Goal: Task Accomplishment & Management: Use online tool/utility

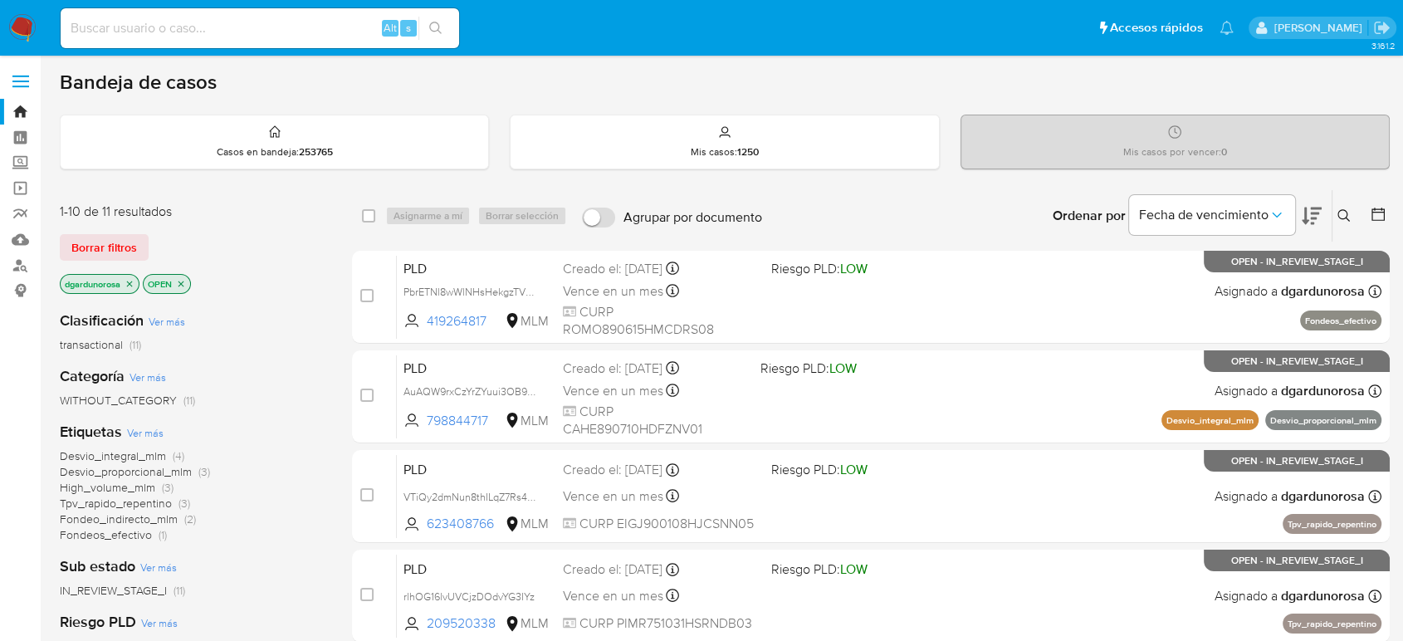
click at [1339, 215] on icon at bounding box center [1343, 215] width 13 height 13
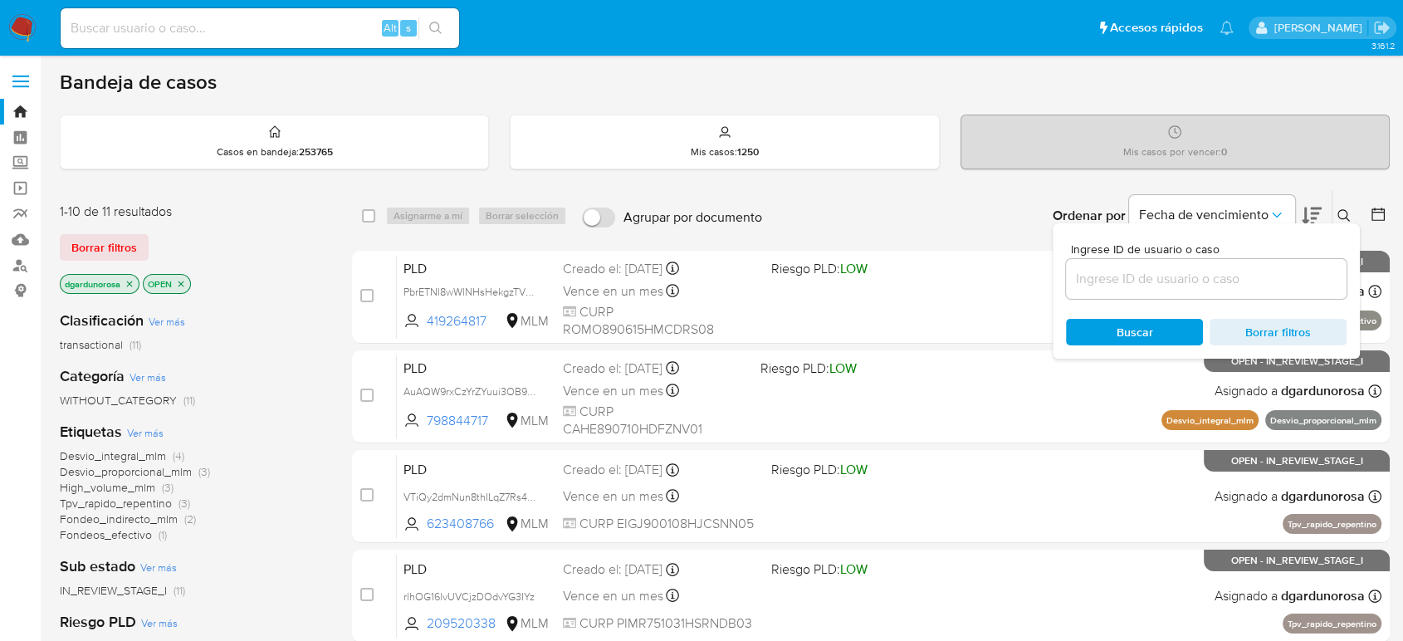
click at [1347, 210] on icon at bounding box center [1343, 215] width 13 height 13
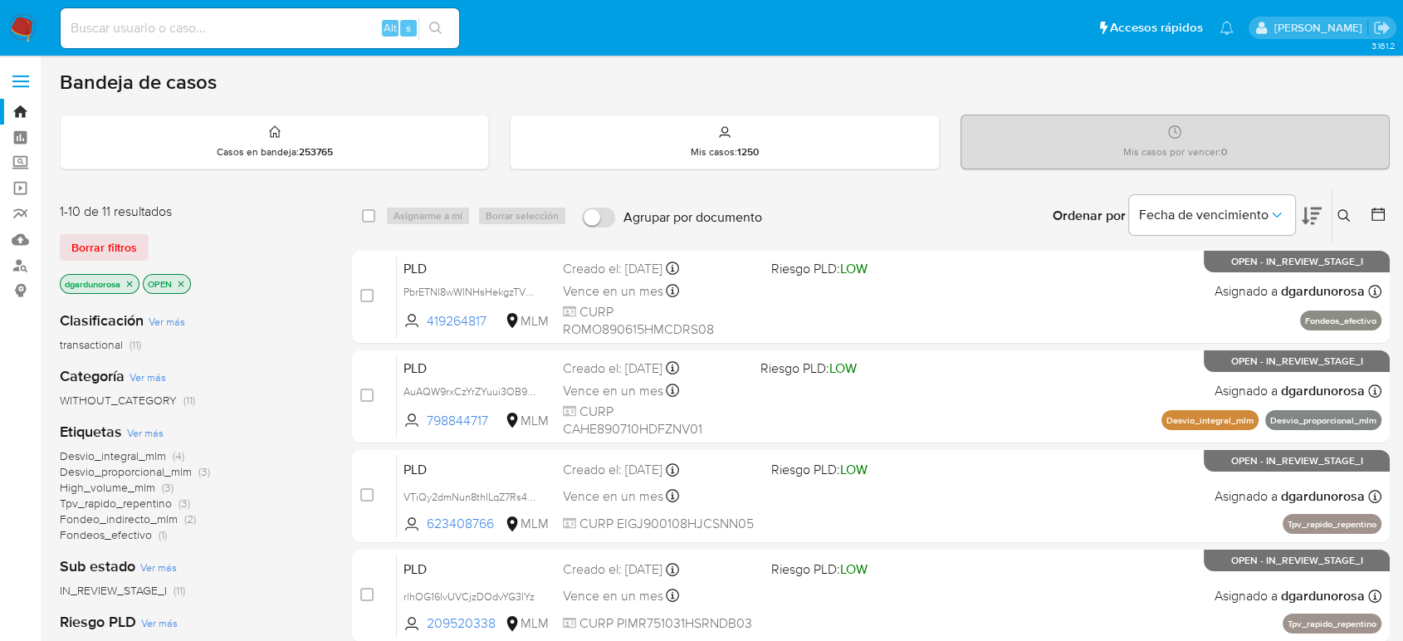
drag, startPoint x: 1352, startPoint y: 214, endPoint x: 1332, endPoint y: 237, distance: 30.1
click at [1352, 216] on button at bounding box center [1345, 216] width 27 height 20
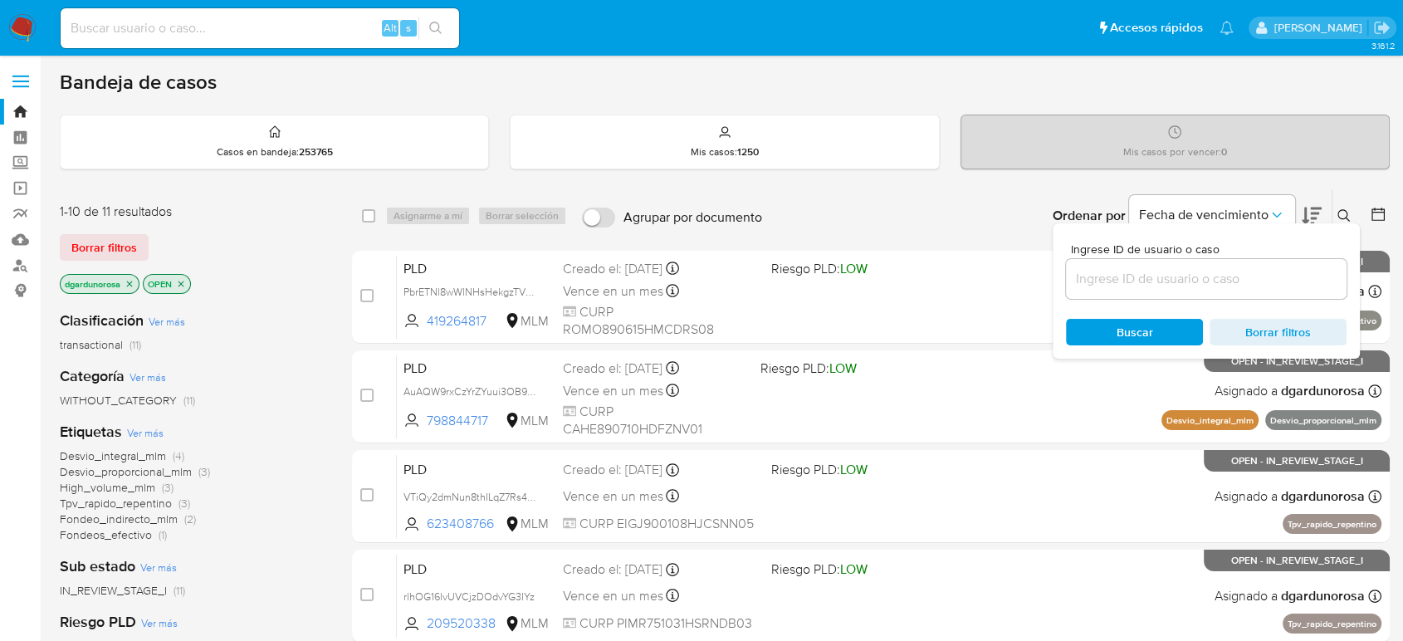
click at [1298, 276] on input at bounding box center [1206, 279] width 281 height 22
type input "2423037367"
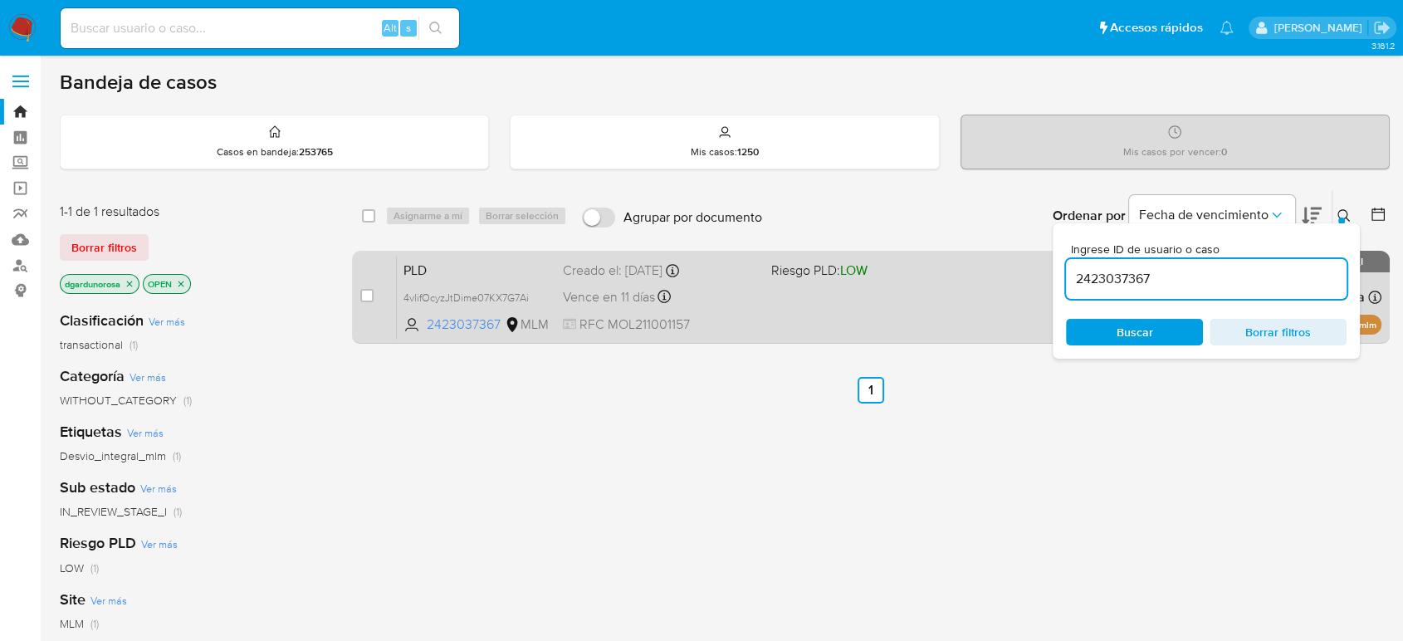
click at [931, 295] on span at bounding box center [868, 296] width 194 height 3
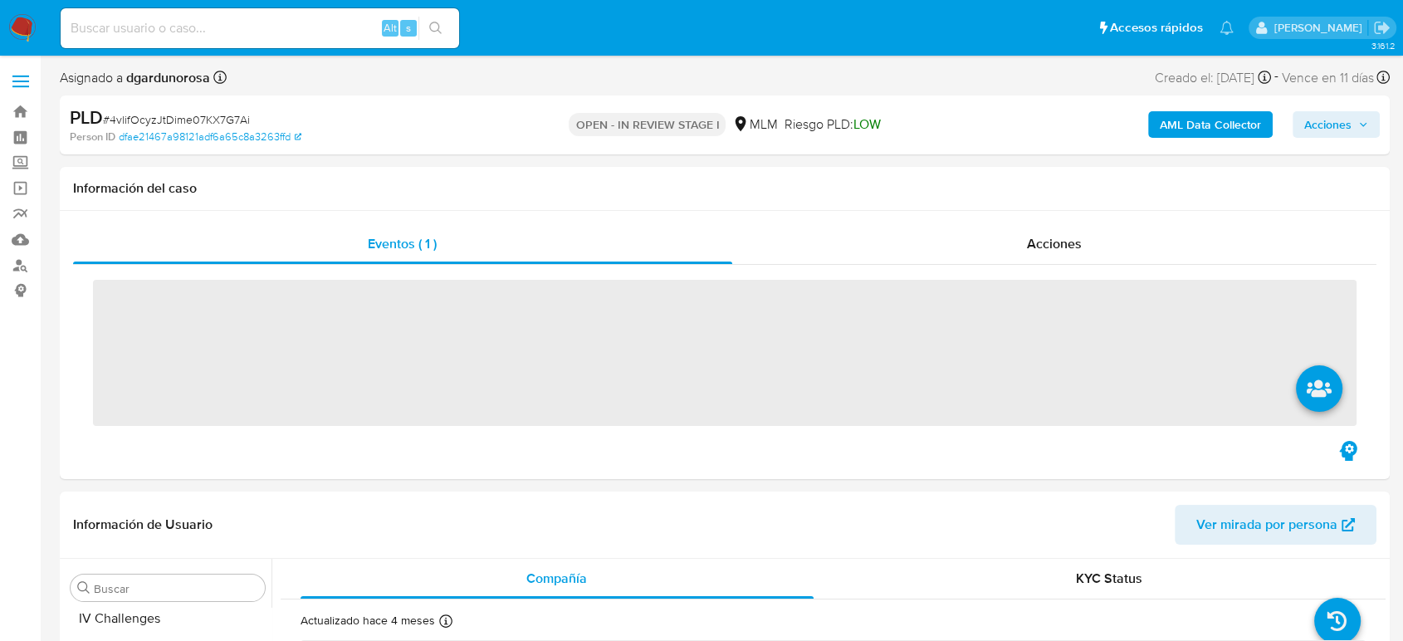
scroll to position [781, 0]
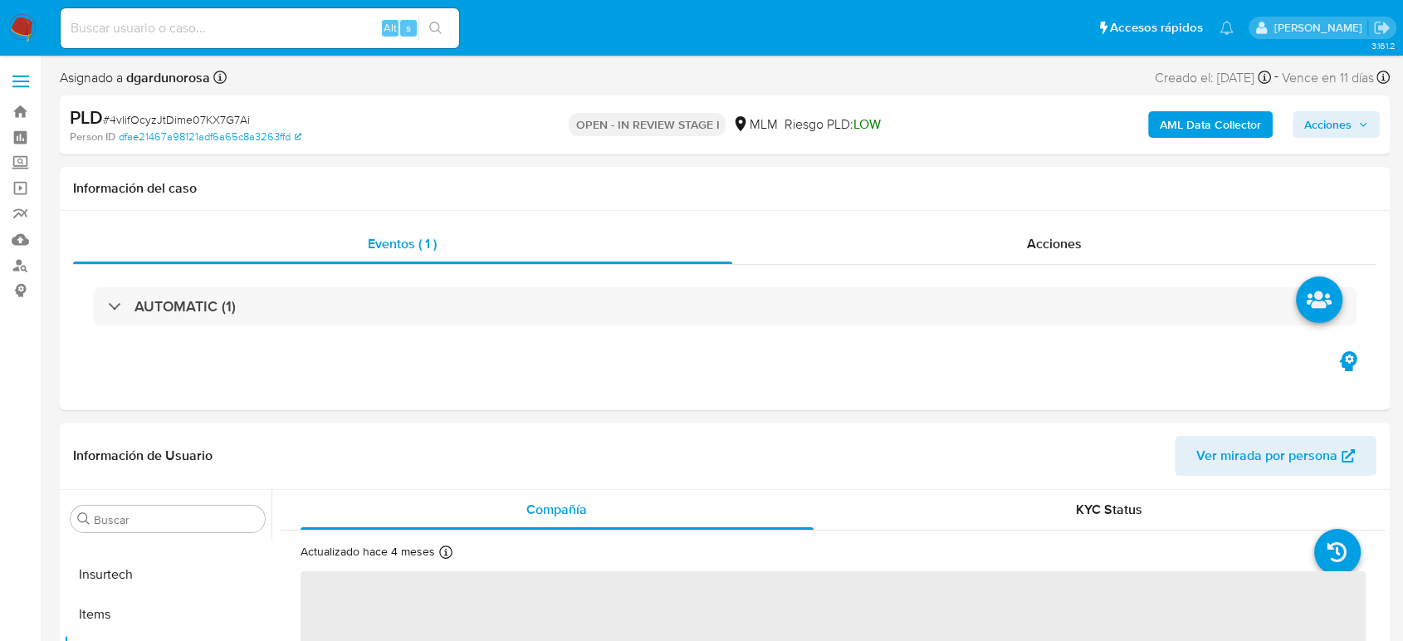
select select "10"
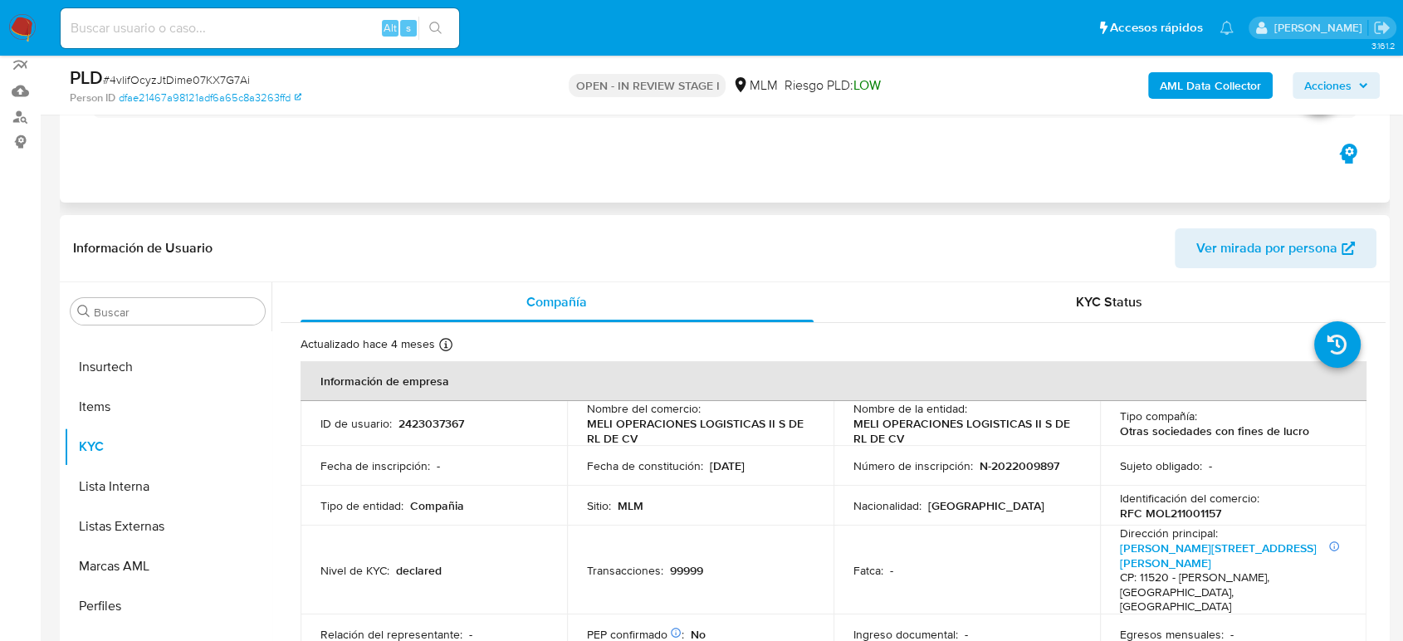
scroll to position [276, 0]
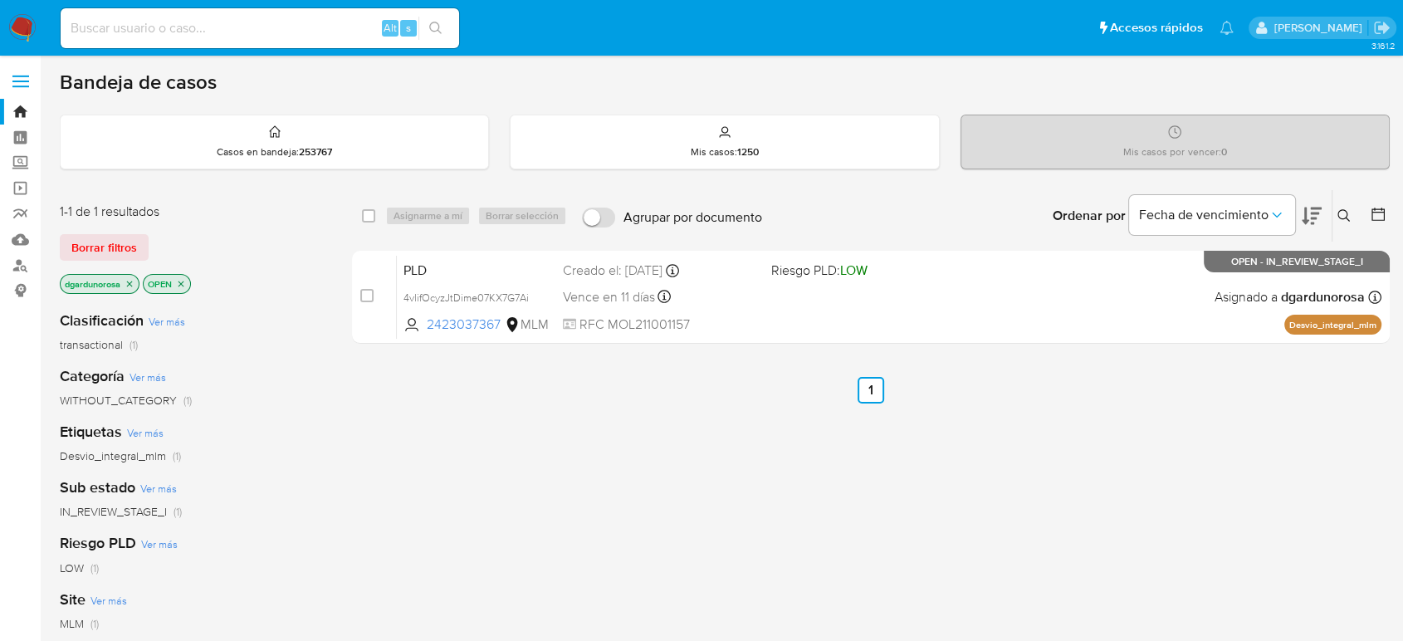
click at [597, 544] on div "select-all-cases-checkbox Asignarme a mí Borrar selección Agrupar por documento…" at bounding box center [871, 565] width 1038 height 752
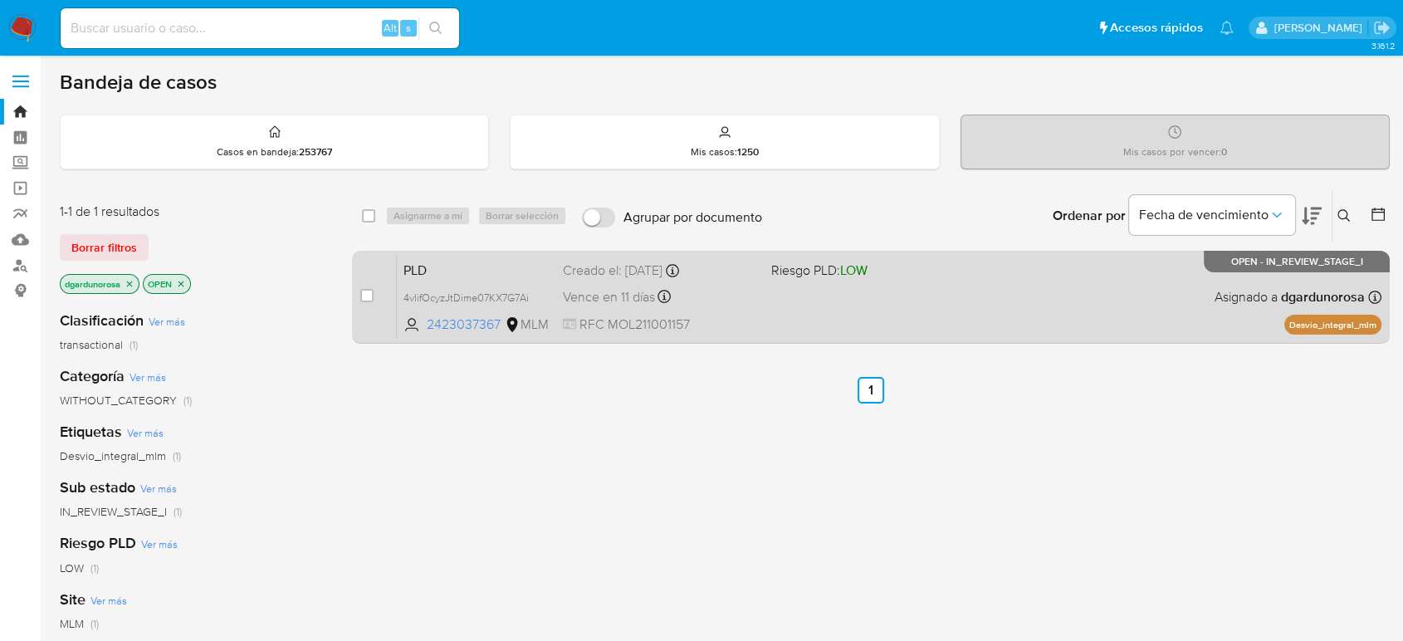
click at [834, 325] on div "PLD 4vlifOcyzJtDime07KX7G7Ai 2423037367 MLM Riesgo PLD: LOW Creado el: 12/08/20…" at bounding box center [889, 297] width 985 height 84
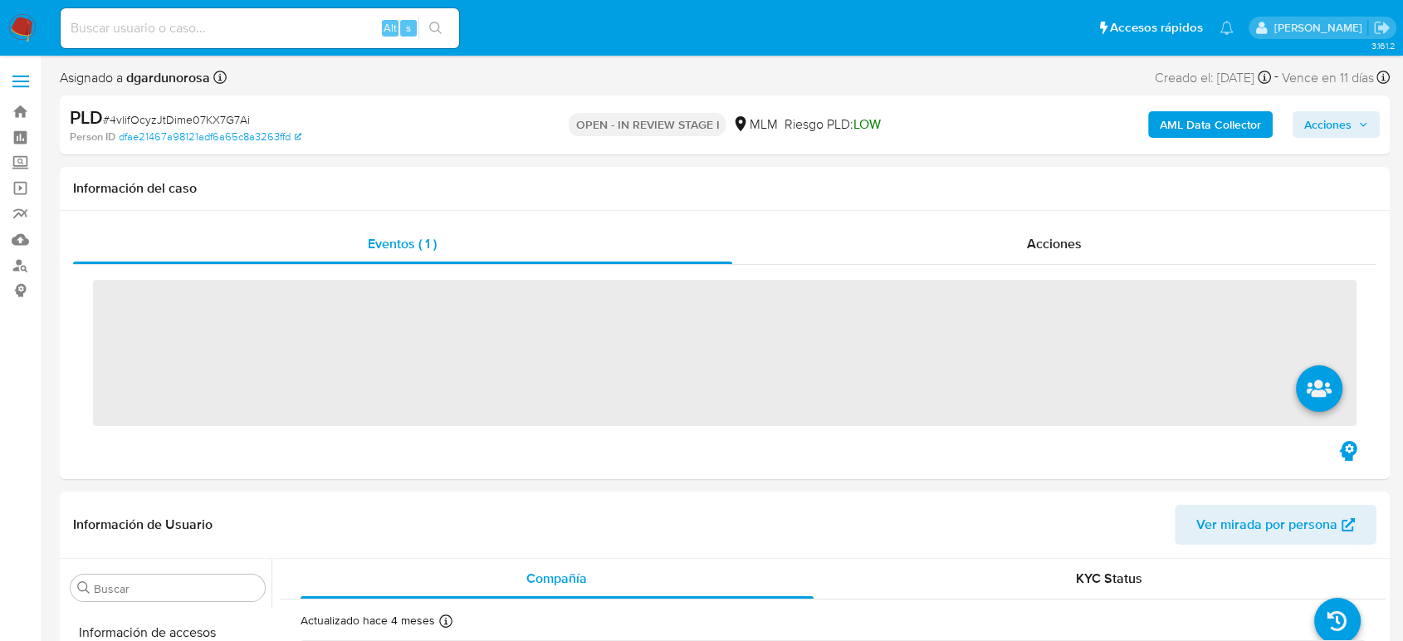
scroll to position [781, 0]
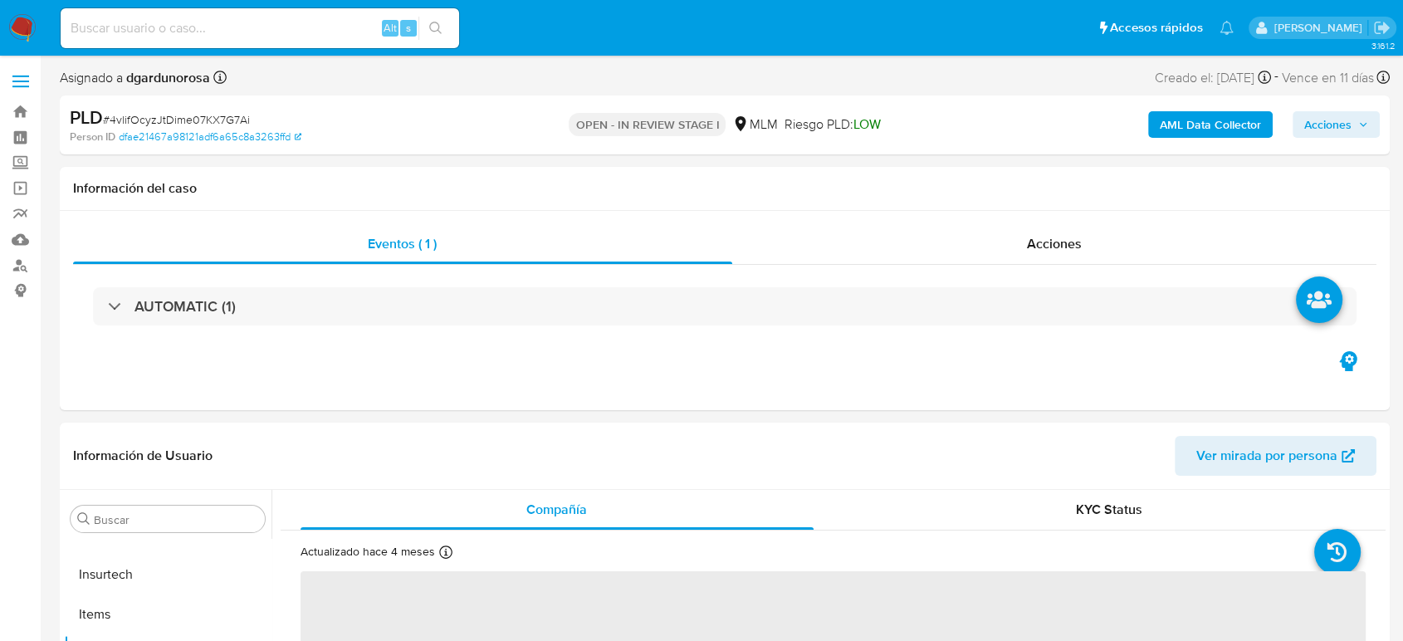
select select "10"
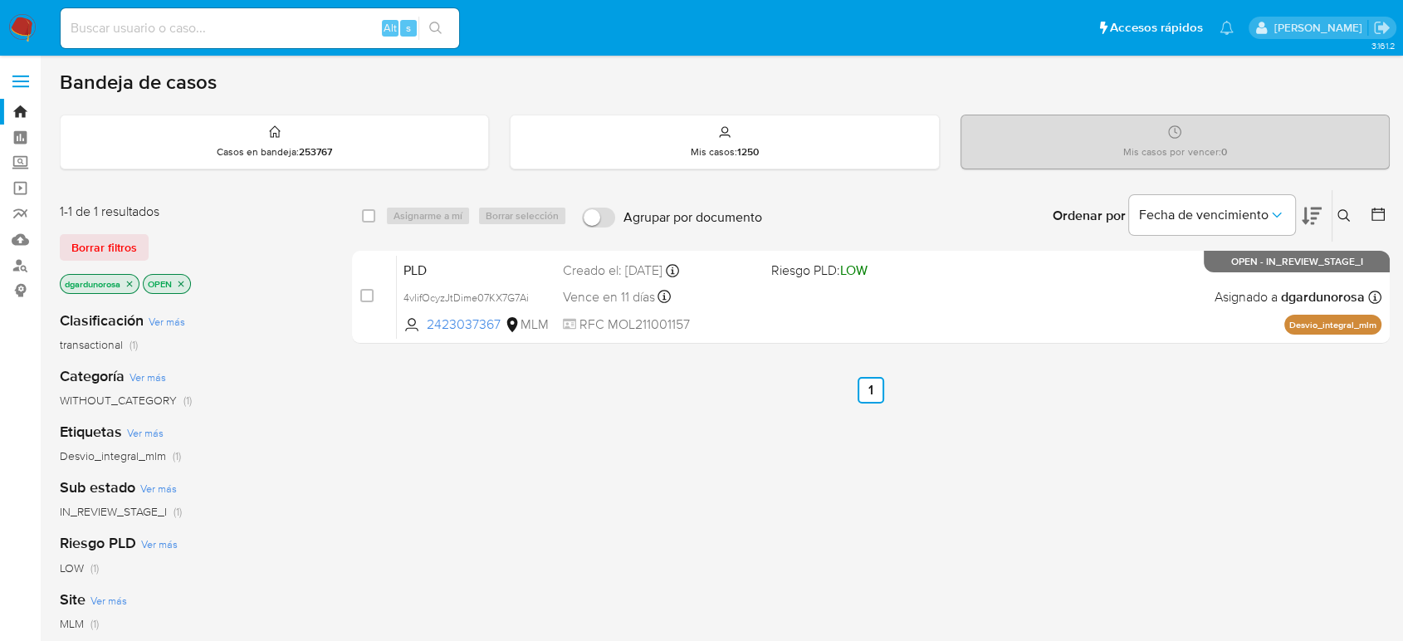
click at [1342, 217] on icon at bounding box center [1343, 215] width 13 height 13
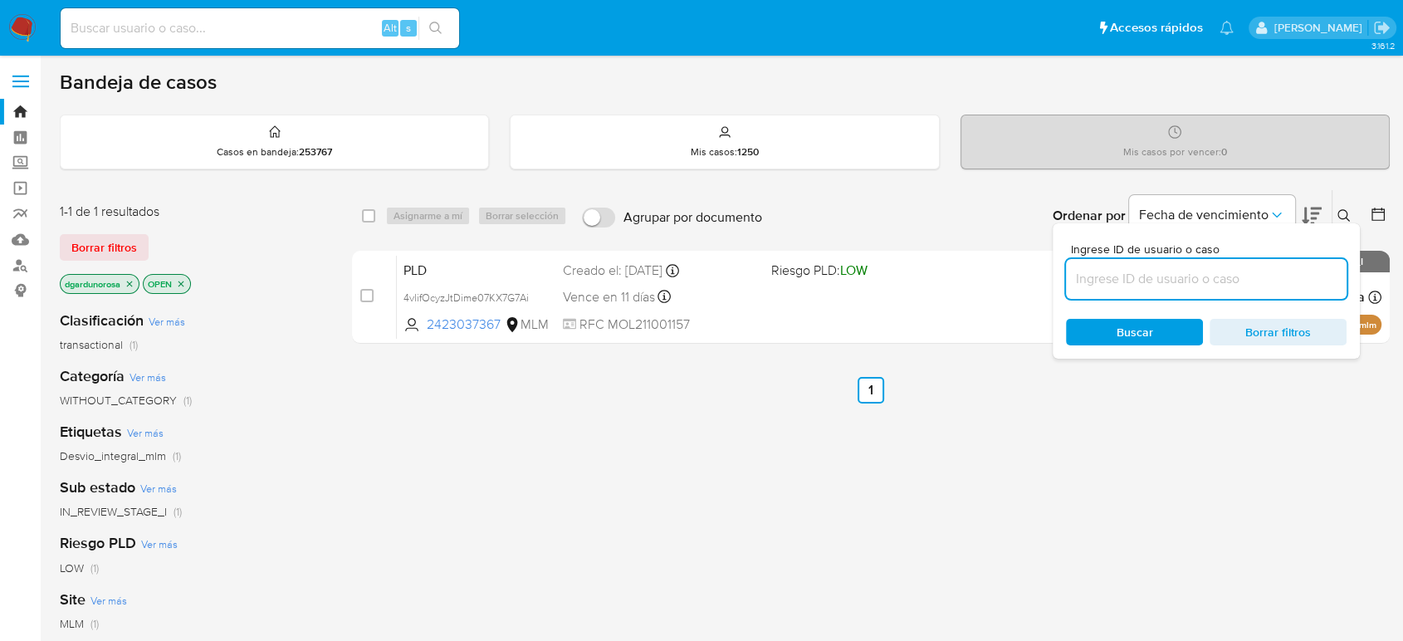
click at [1219, 280] on input at bounding box center [1206, 279] width 281 height 22
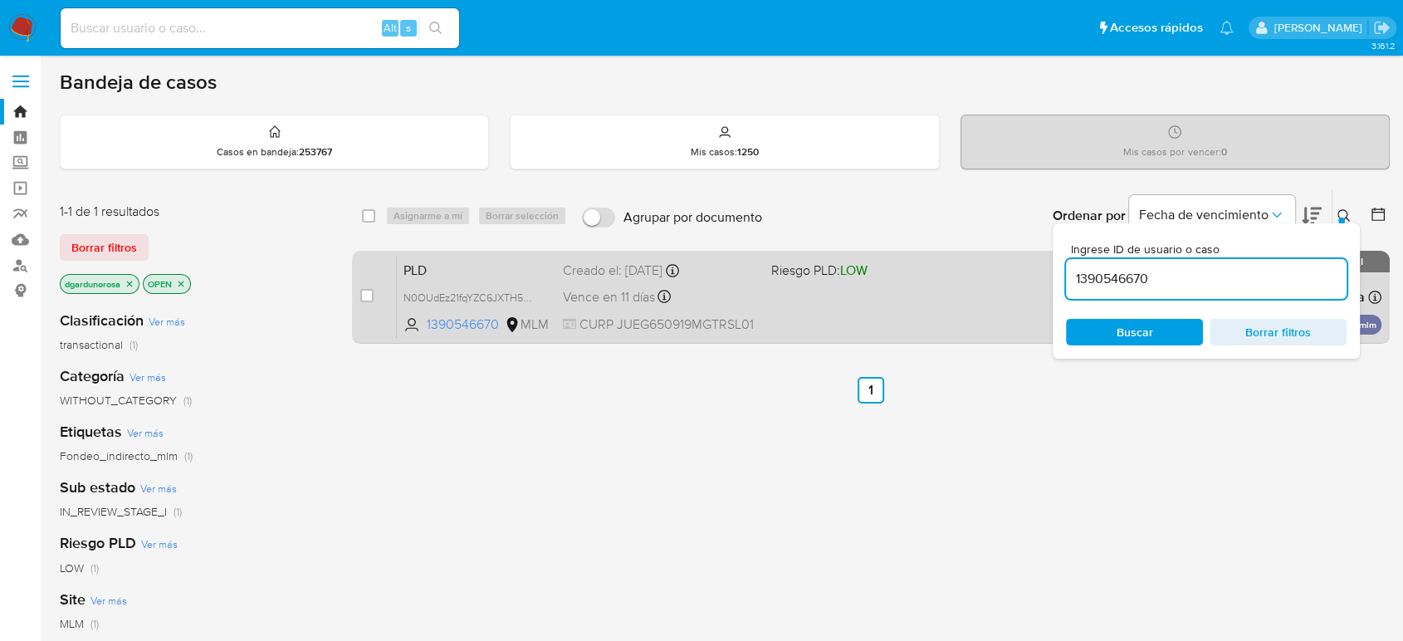
click at [976, 293] on div "PLD N0OUdEz21fqYZC6JXTH5HfYr 1390546670 MLM Riesgo PLD: LOW Creado el: 12/08/20…" at bounding box center [889, 297] width 985 height 84
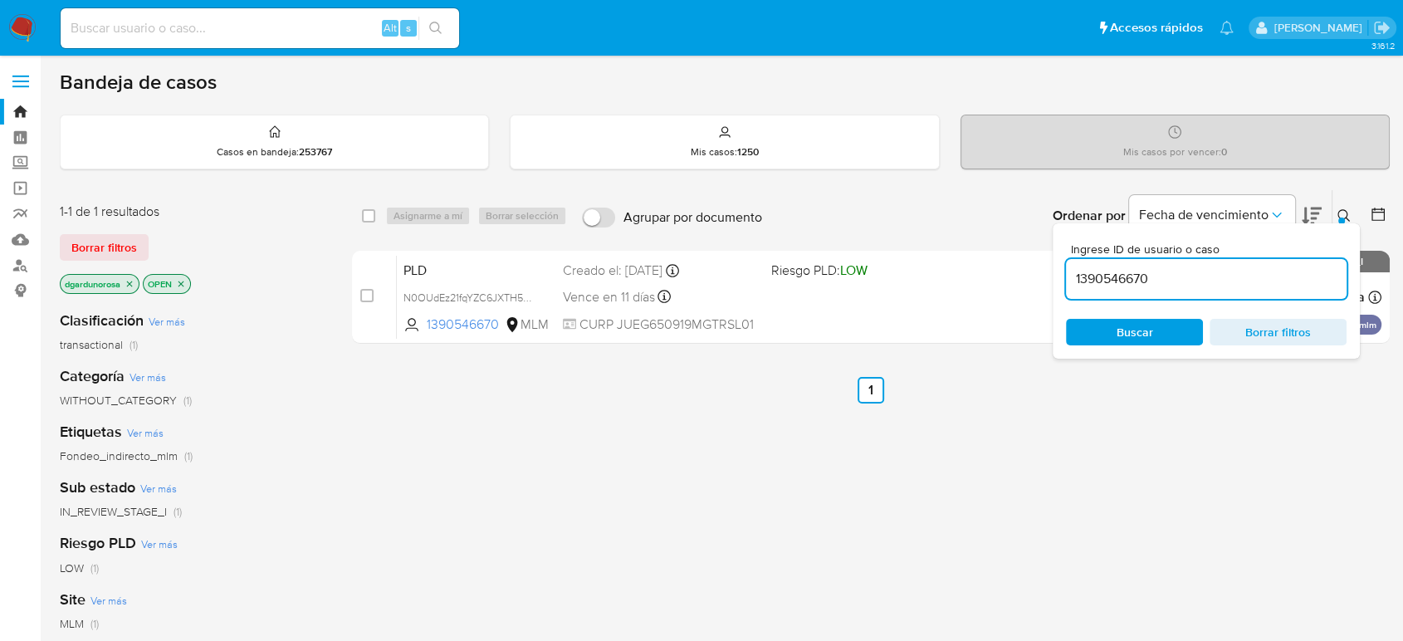
click at [1137, 278] on input "1390546670" at bounding box center [1206, 279] width 281 height 22
paste input "2556740495"
click at [1341, 218] on div at bounding box center [1341, 221] width 7 height 7
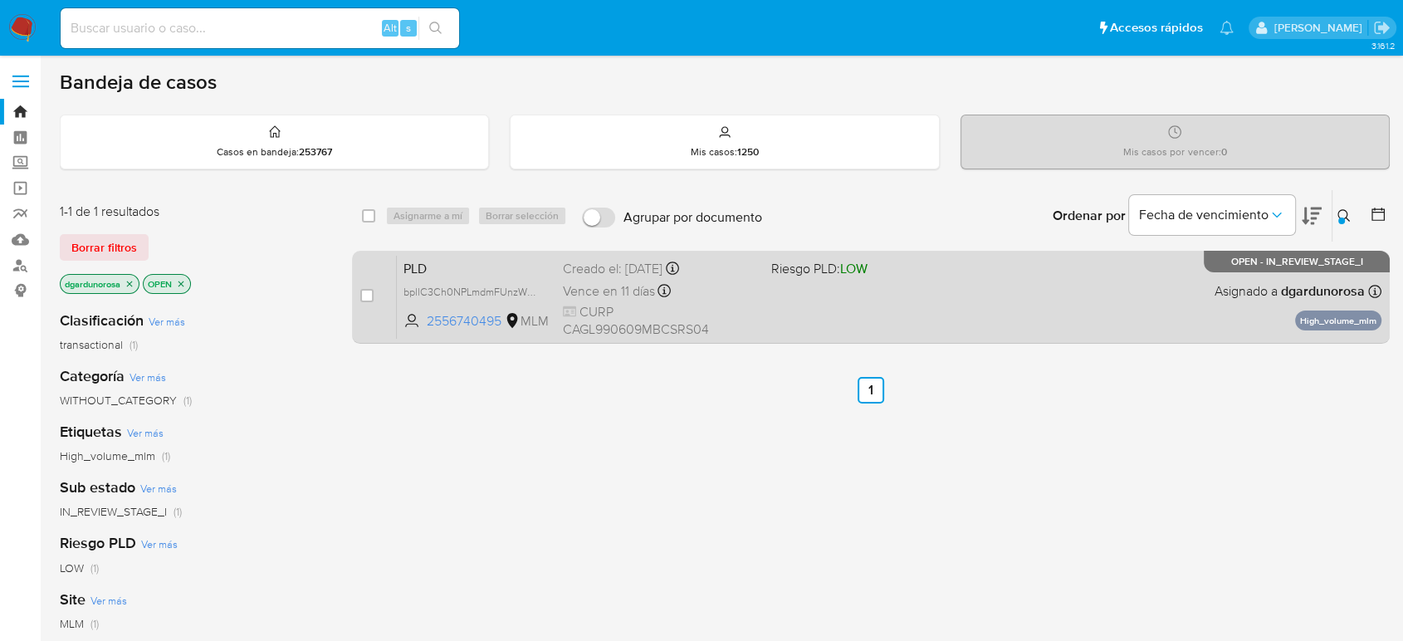
click at [1215, 276] on div "PLD bpllC3Ch0NPLmdmFUnzWX4No 2556740495 MLM Riesgo PLD: LOW Creado el: 12/08/20…" at bounding box center [889, 297] width 985 height 84
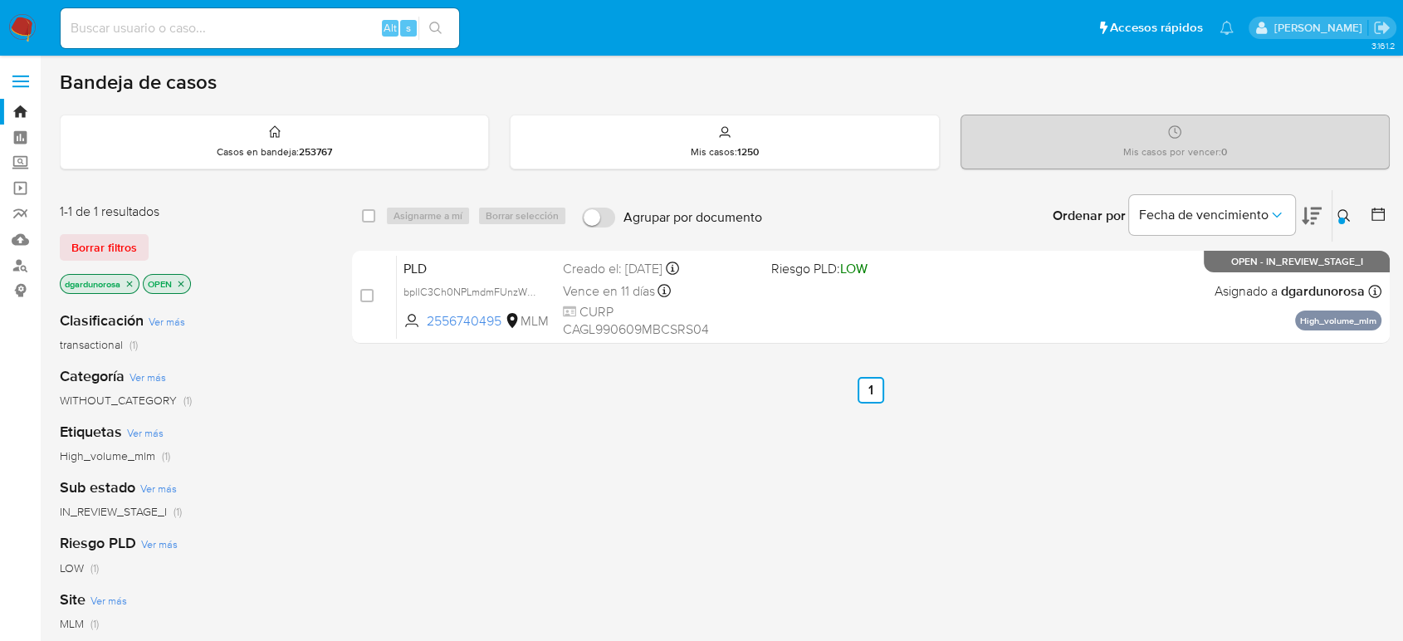
click at [1336, 215] on button at bounding box center [1345, 216] width 27 height 20
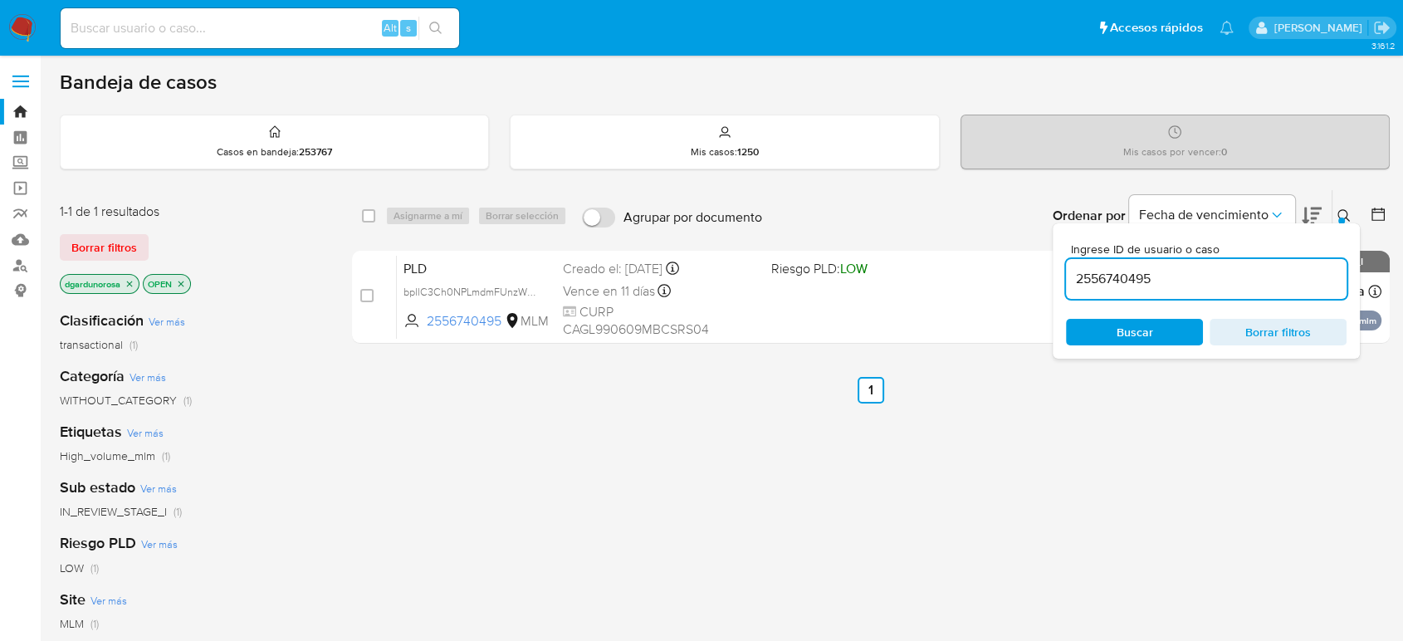
click at [1116, 281] on input "2556740495" at bounding box center [1206, 279] width 281 height 22
type input "2190884098"
click at [1341, 224] on div "Ingrese ID de usuario o caso 2190884098 Buscar Borrar filtros" at bounding box center [1206, 290] width 307 height 135
click at [1342, 211] on icon at bounding box center [1343, 215] width 13 height 13
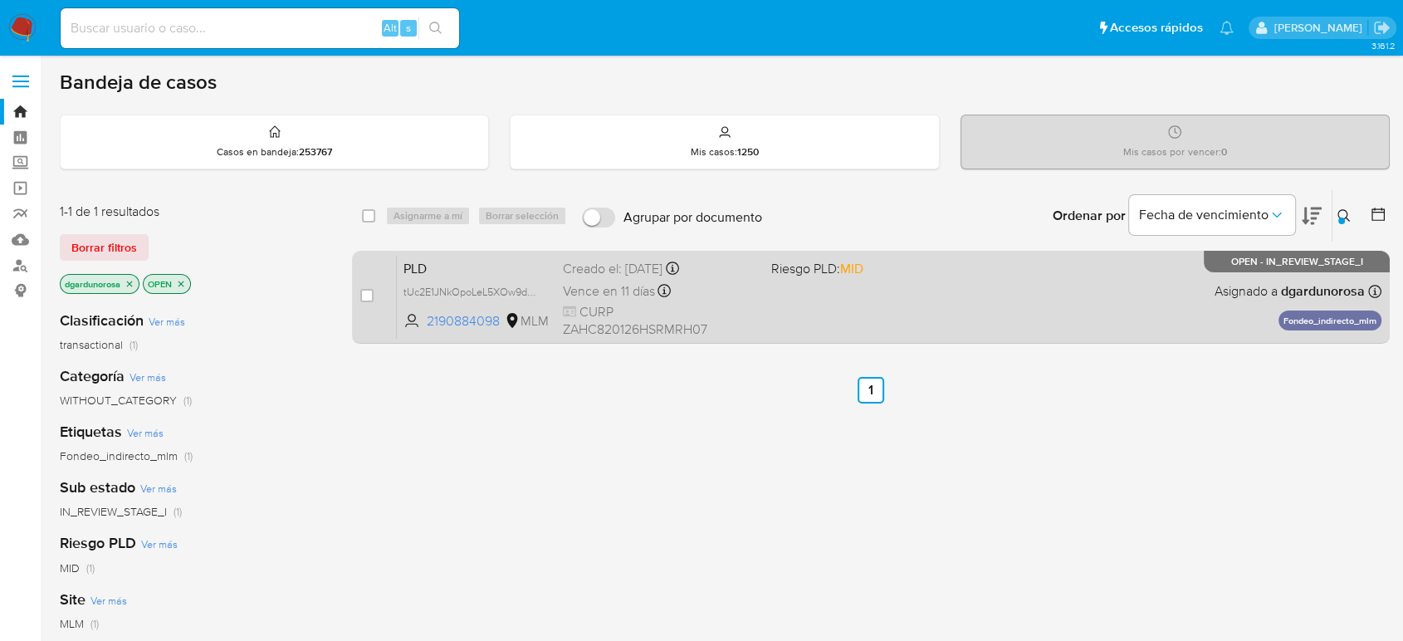
click at [1107, 302] on div "PLD tUc2E1JNkOpoLeL5XOw9dbnC 2190884098 MLM Riesgo PLD: MID Creado el: 12/08/20…" at bounding box center [889, 297] width 985 height 84
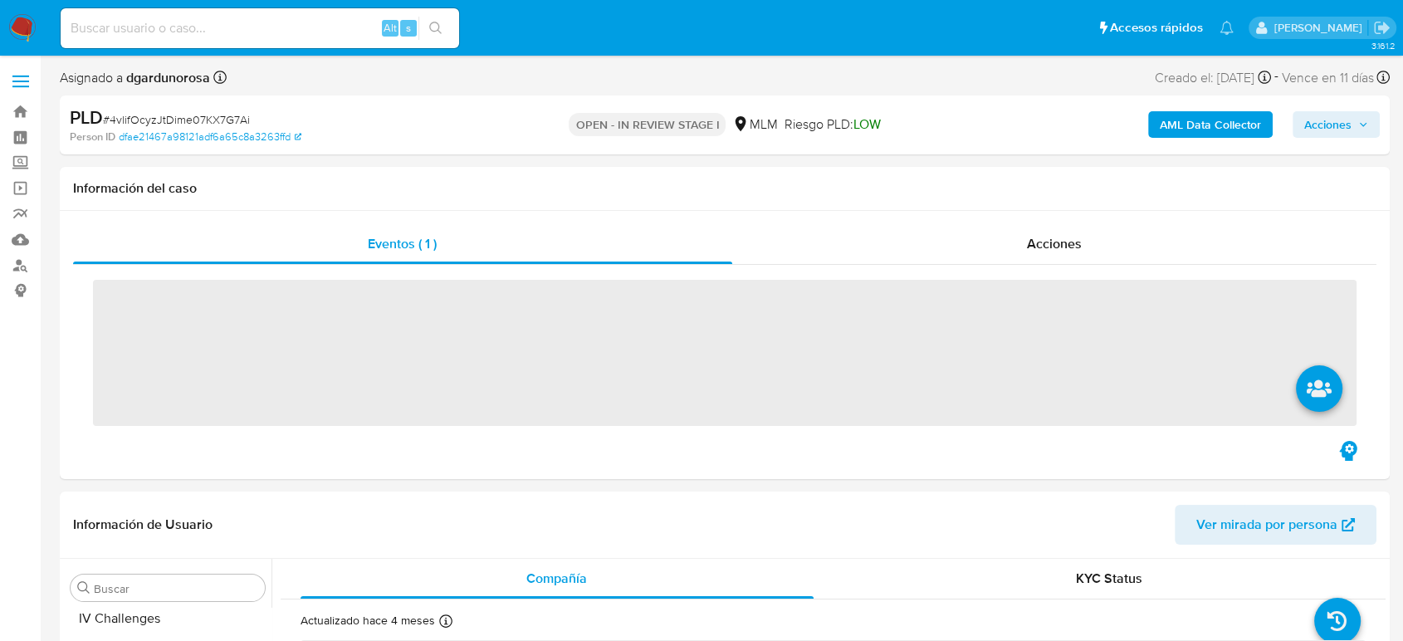
scroll to position [781, 0]
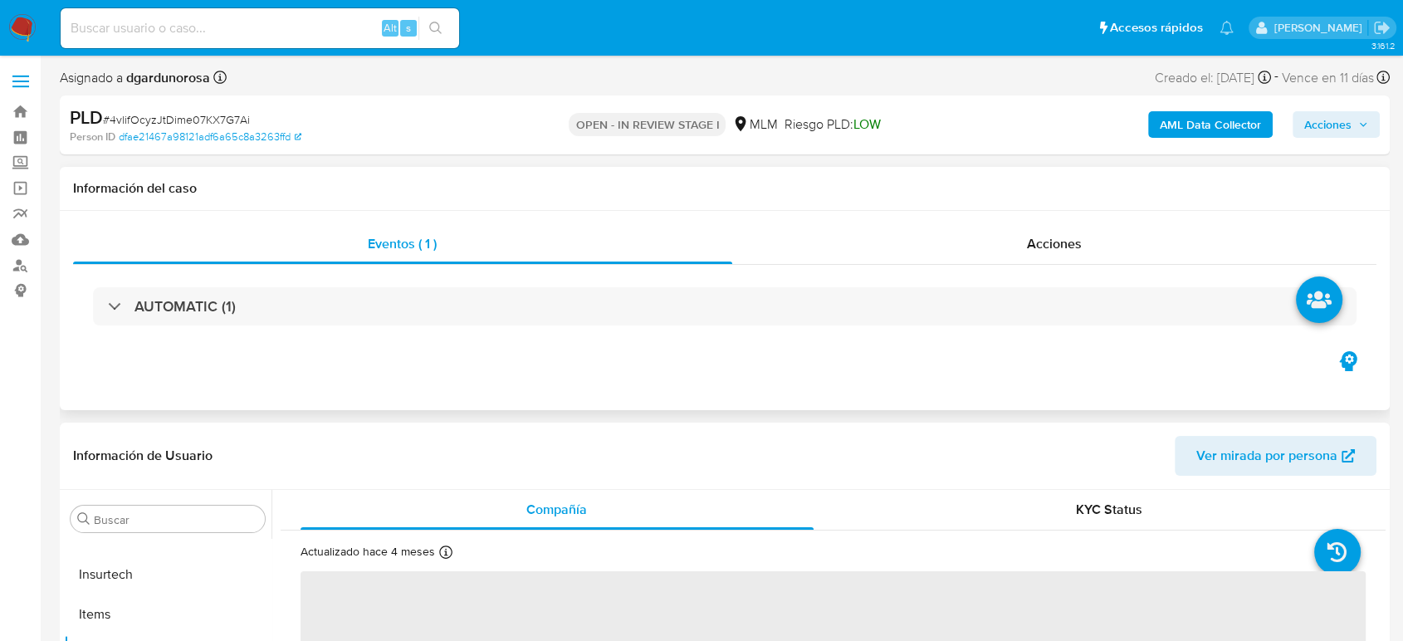
select select "10"
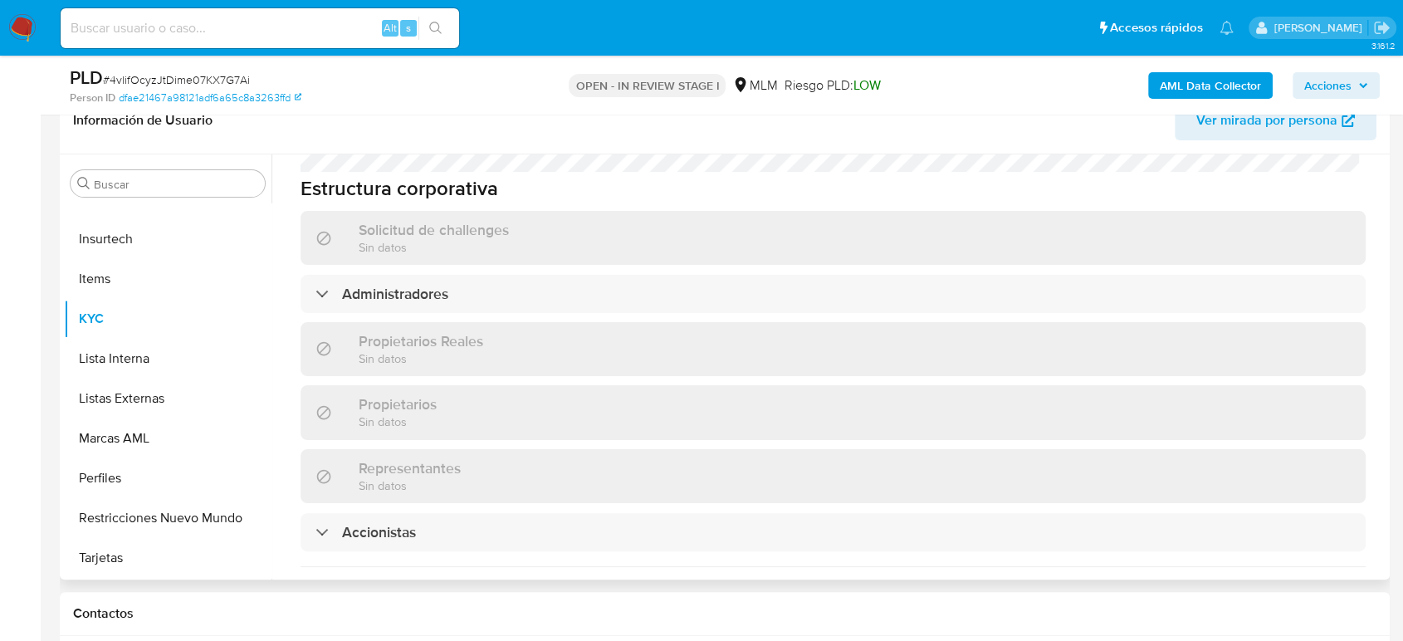
scroll to position [1269, 0]
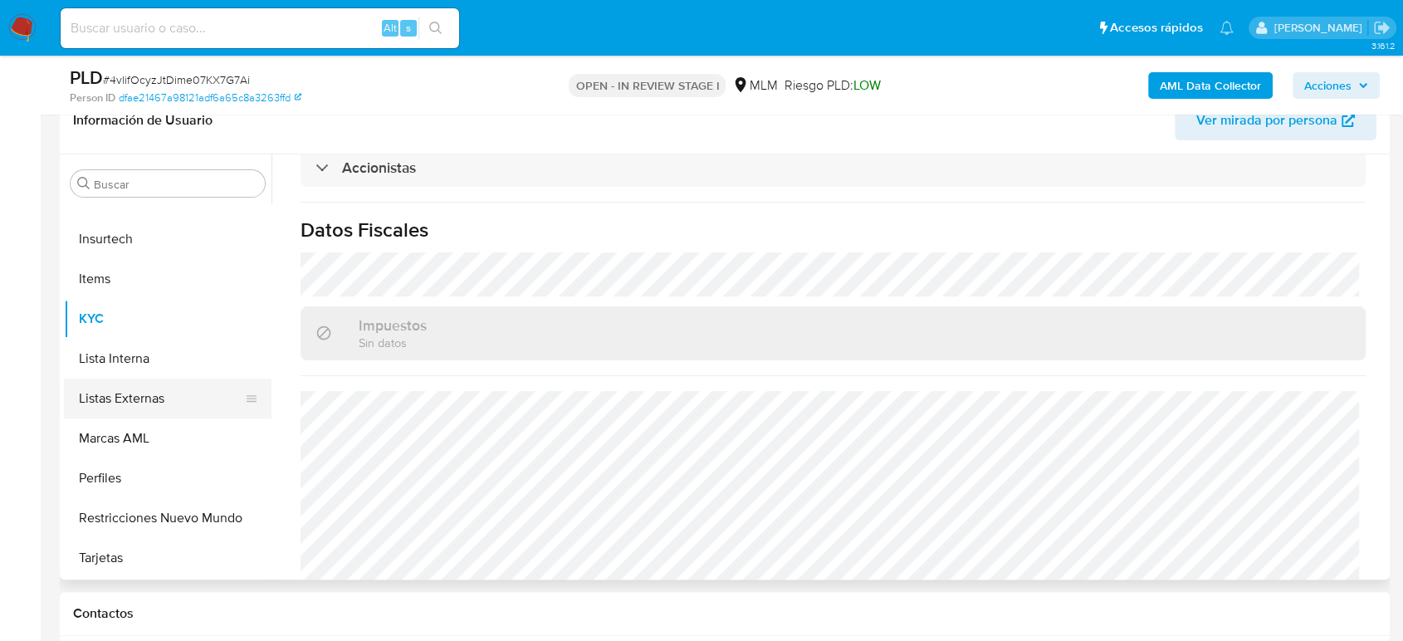
click at [133, 384] on button "Listas Externas" at bounding box center [161, 399] width 194 height 40
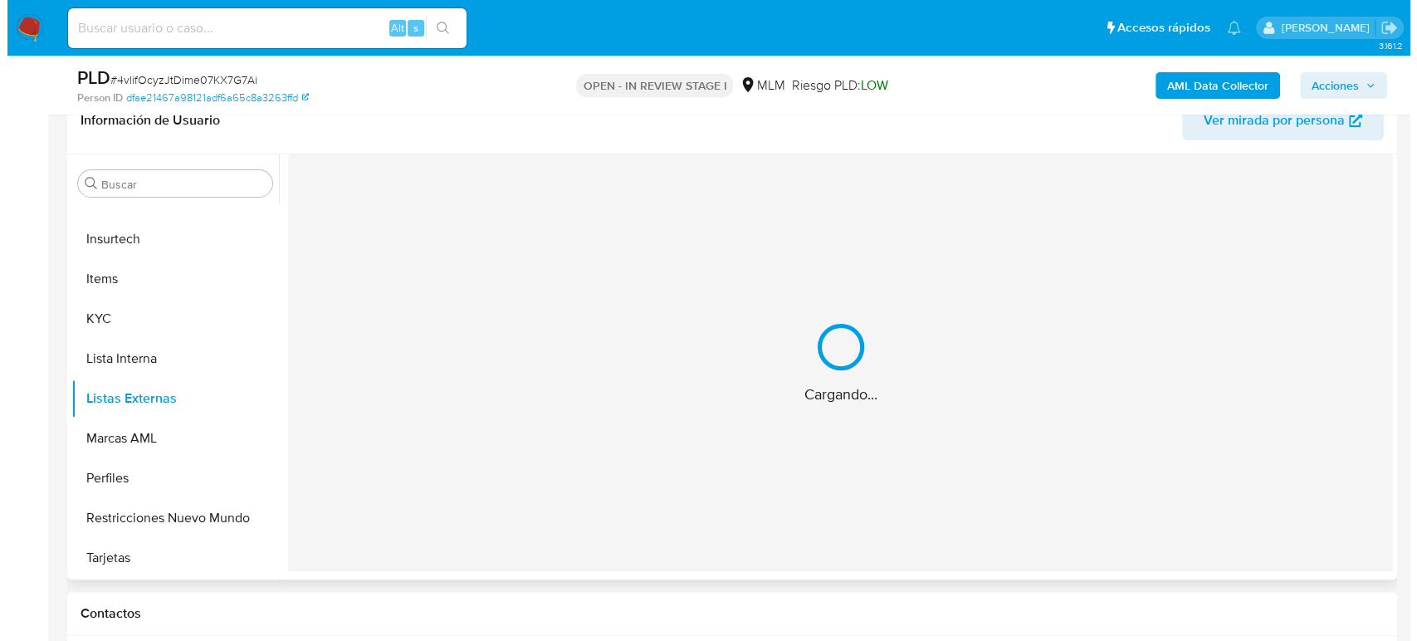
scroll to position [0, 0]
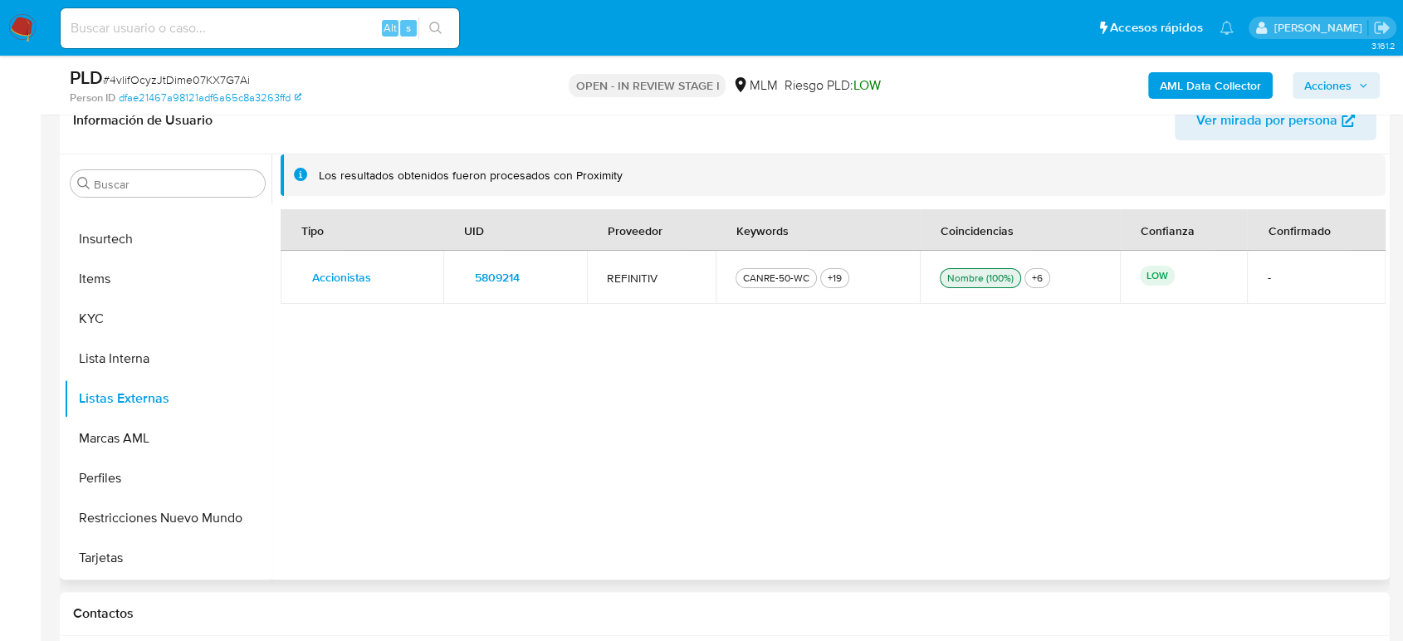
click at [482, 274] on span "5809214" at bounding box center [497, 277] width 45 height 23
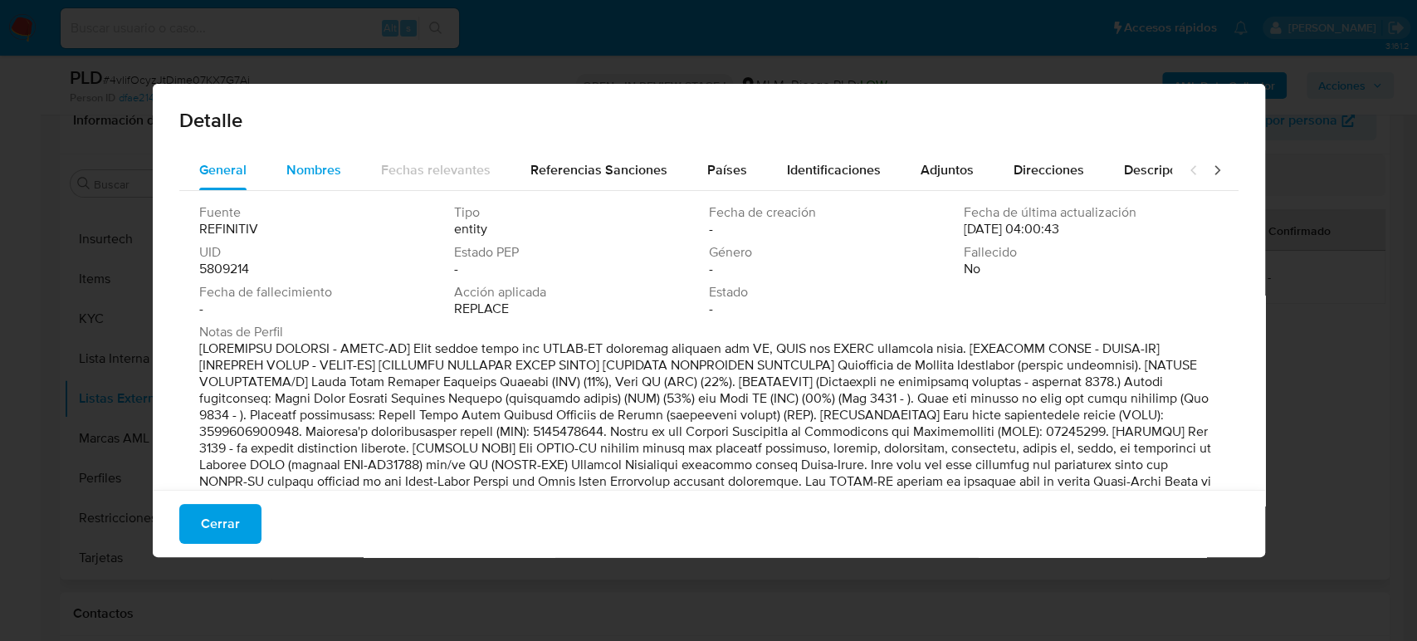
click at [291, 164] on button "Nombres" at bounding box center [313, 170] width 95 height 40
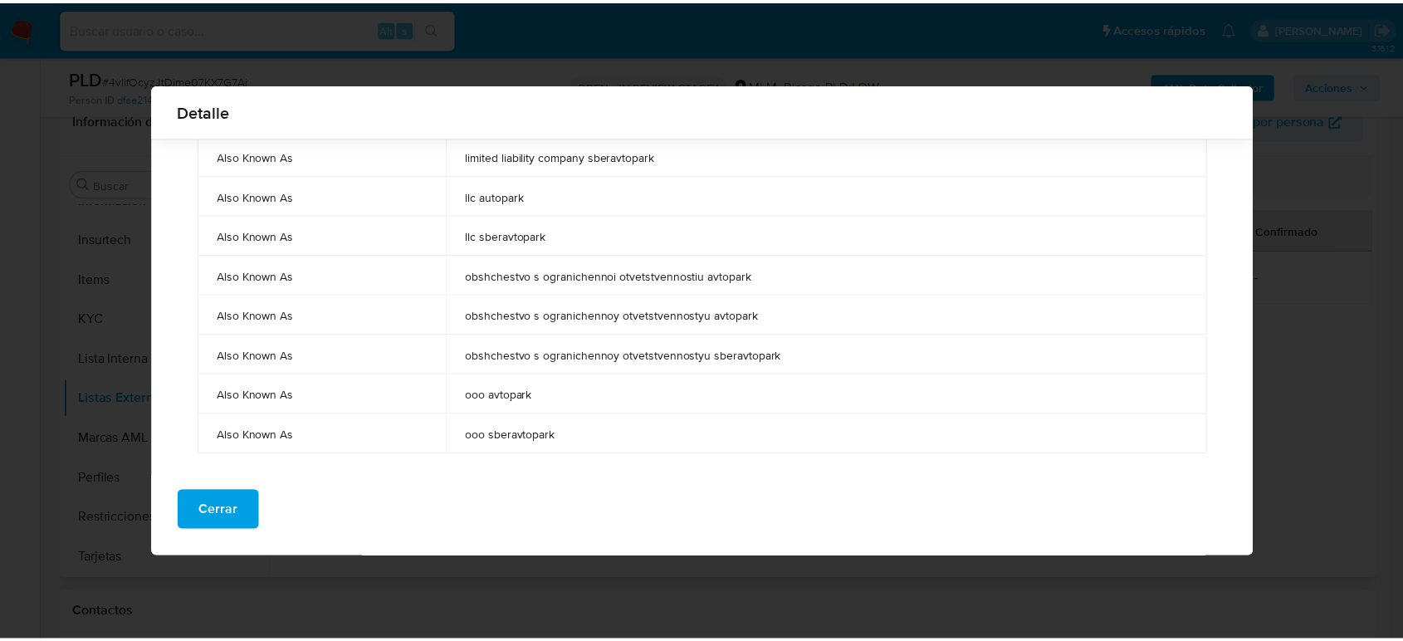
scroll to position [179, 0]
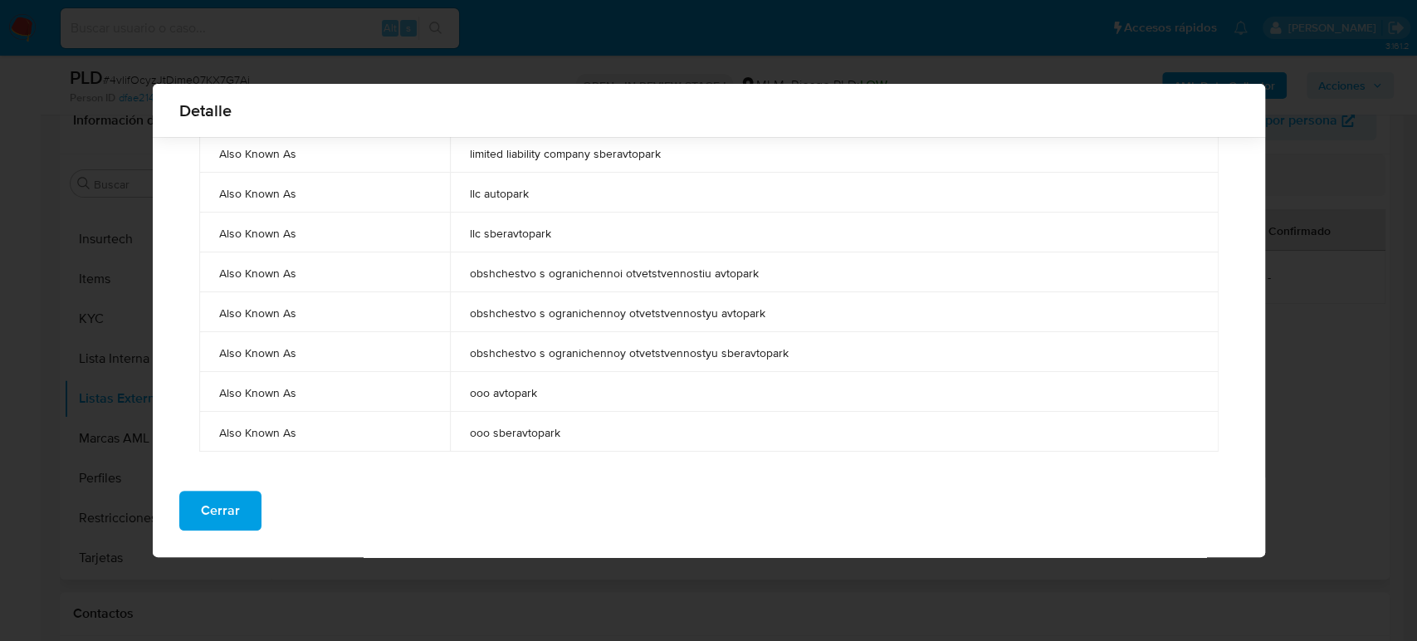
click at [1306, 307] on div "Detalle General Nombres Fechas relevantes Referencias Sanciones Países Identifi…" at bounding box center [708, 320] width 1417 height 641
click at [247, 492] on button "Cerrar" at bounding box center [220, 511] width 82 height 40
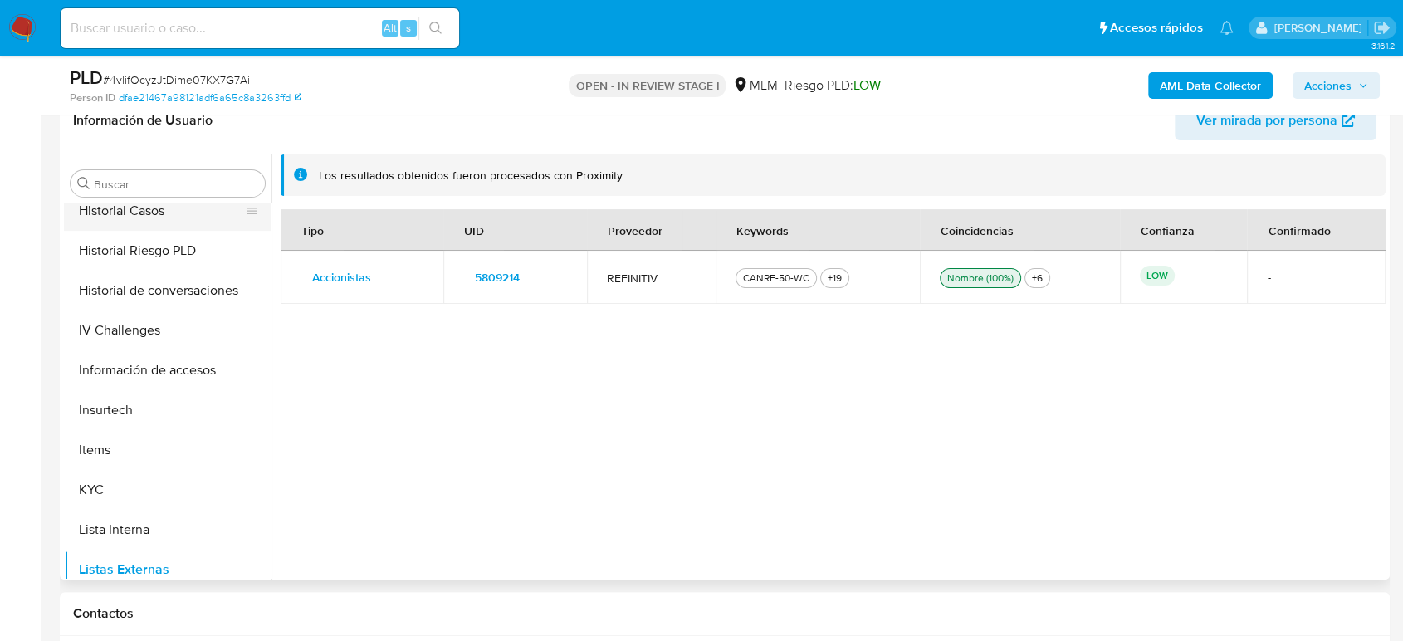
scroll to position [505, 0]
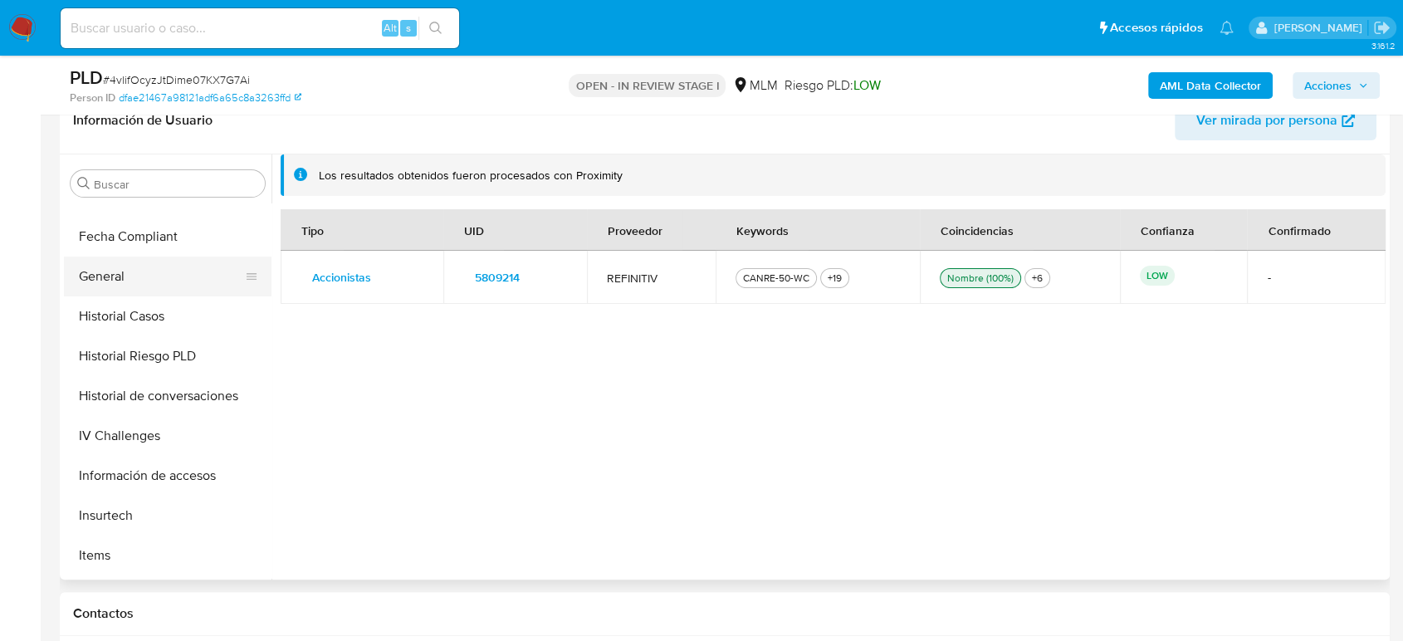
click at [120, 271] on button "General" at bounding box center [161, 277] width 194 height 40
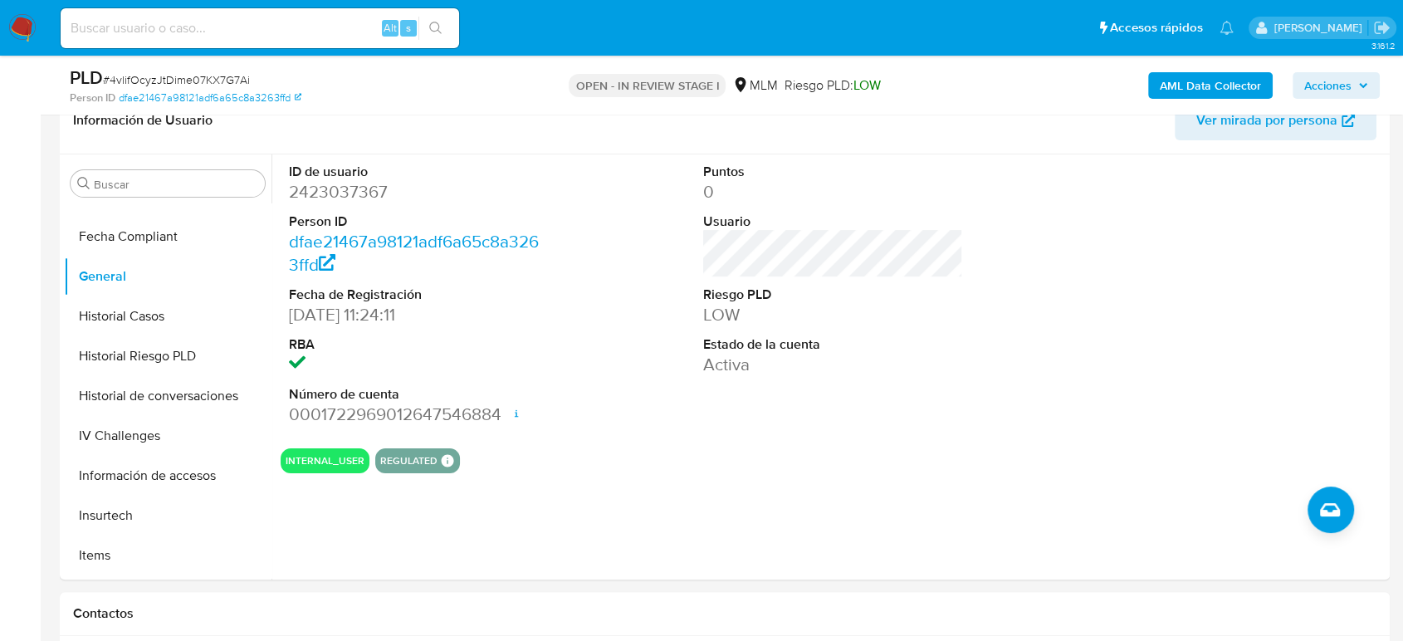
click at [830, 417] on div "Puntos 0 Usuario Riesgo PLD LOW Estado de la cuenta Activa" at bounding box center [833, 294] width 276 height 281
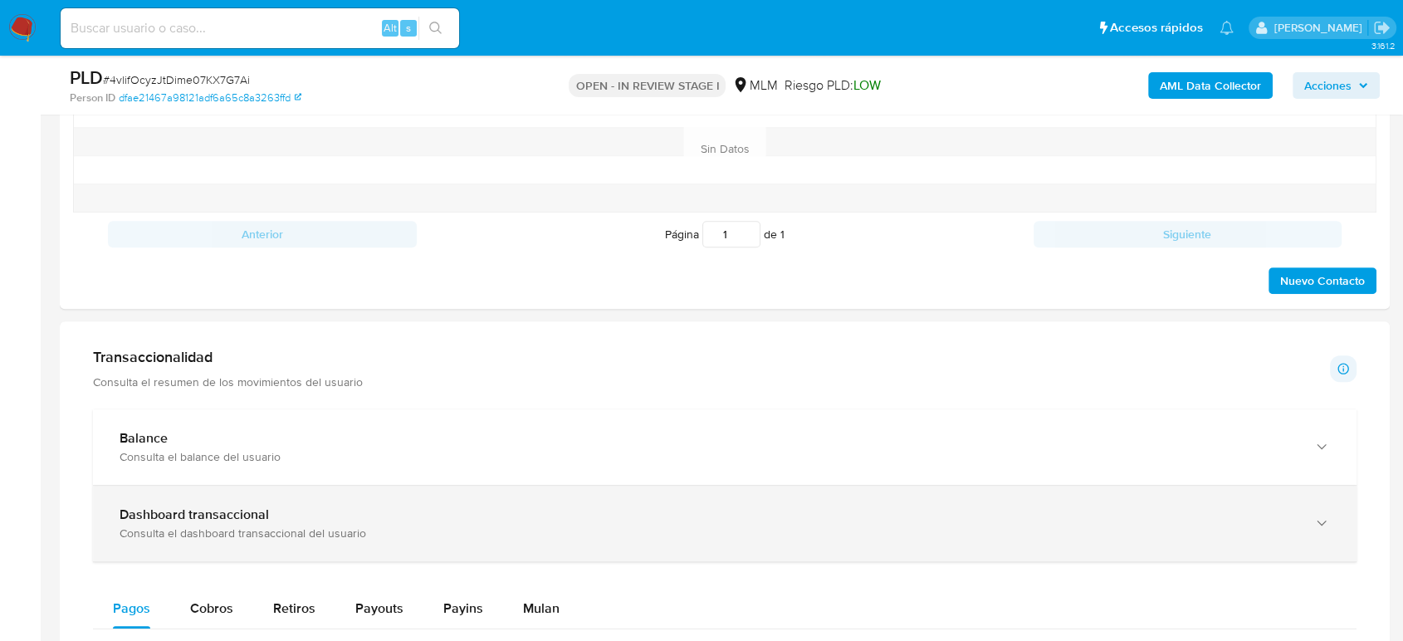
scroll to position [1014, 0]
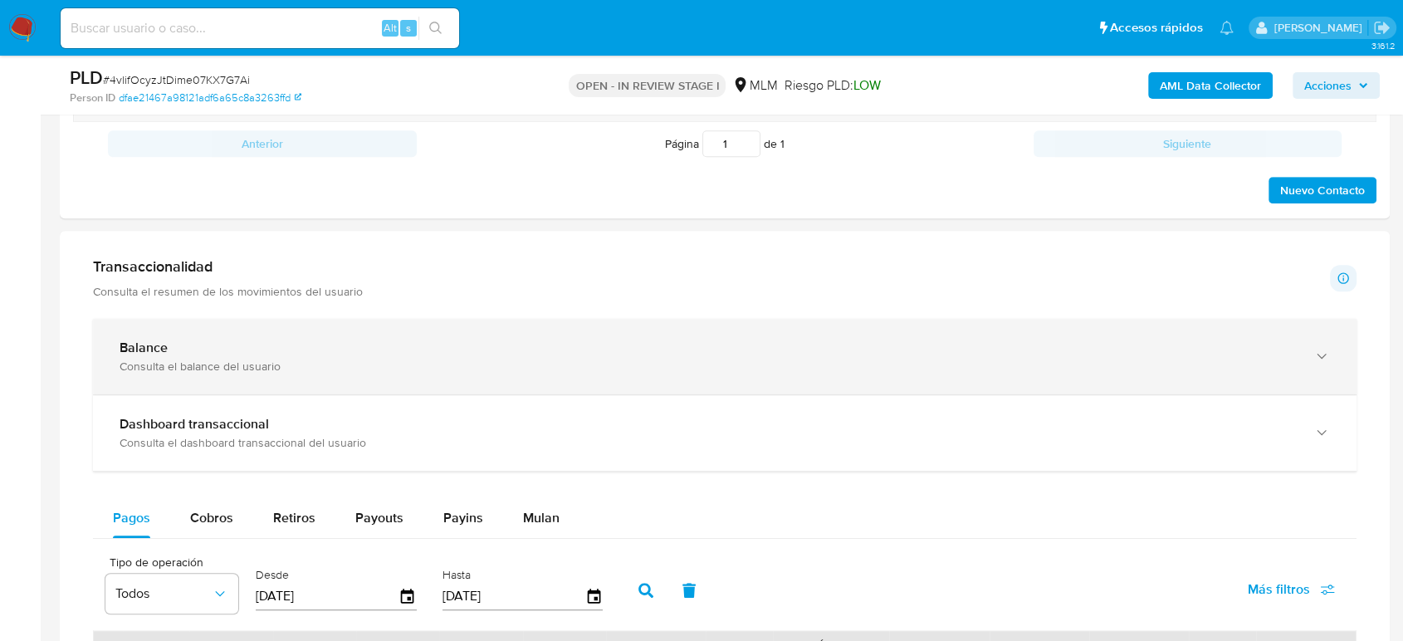
click at [286, 359] on div "Consulta el balance del usuario" at bounding box center [708, 366] width 1177 height 15
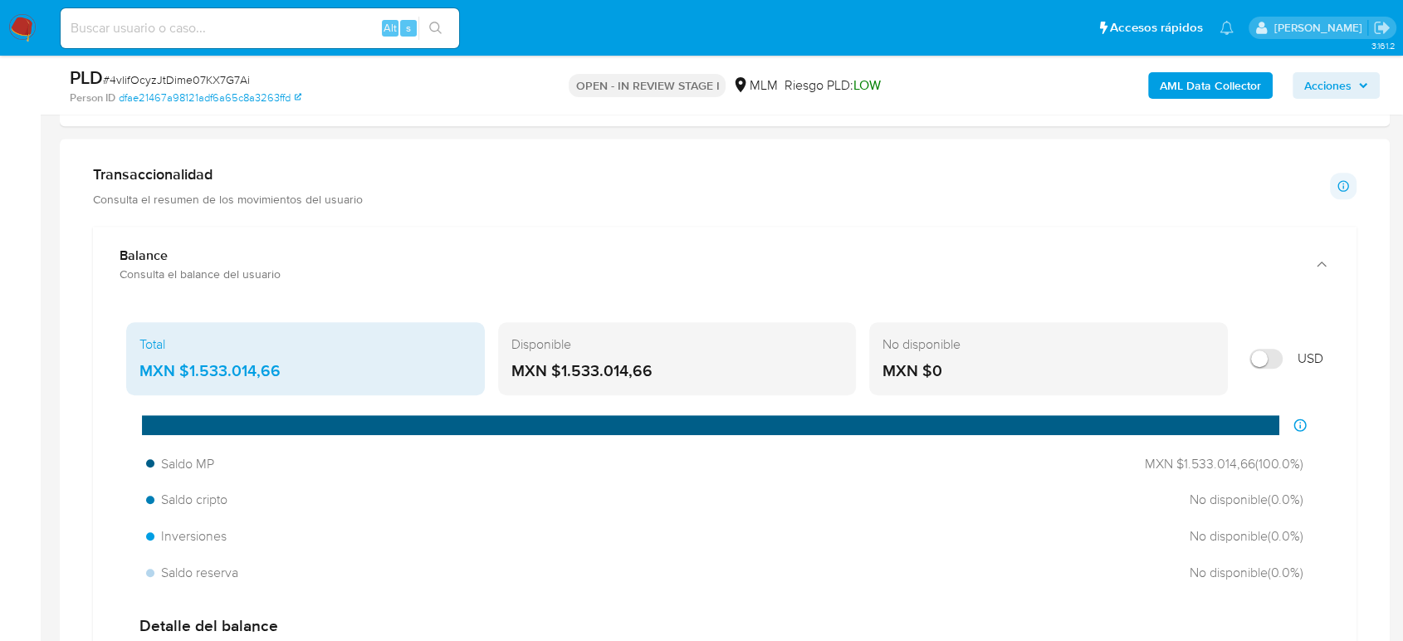
scroll to position [1199, 0]
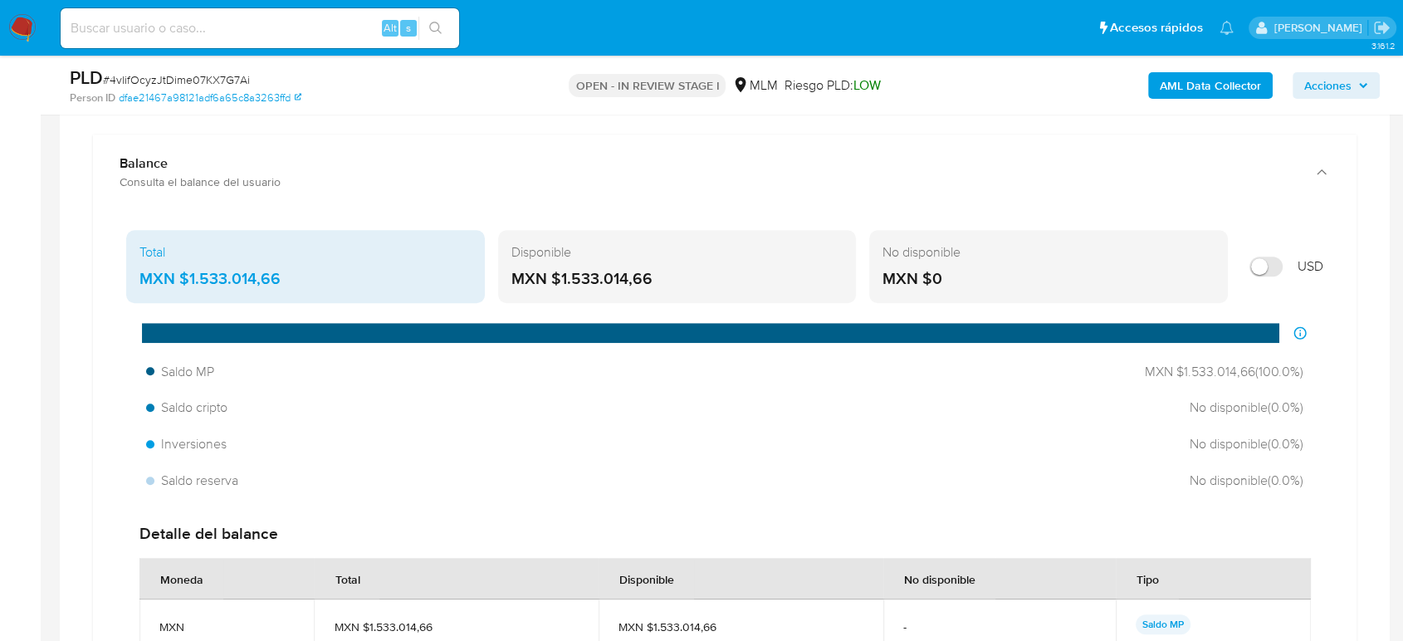
drag, startPoint x: 254, startPoint y: 284, endPoint x: 181, endPoint y: 291, distance: 73.4
click at [181, 291] on div "Total MXN $1.533.014,66" at bounding box center [305, 266] width 359 height 73
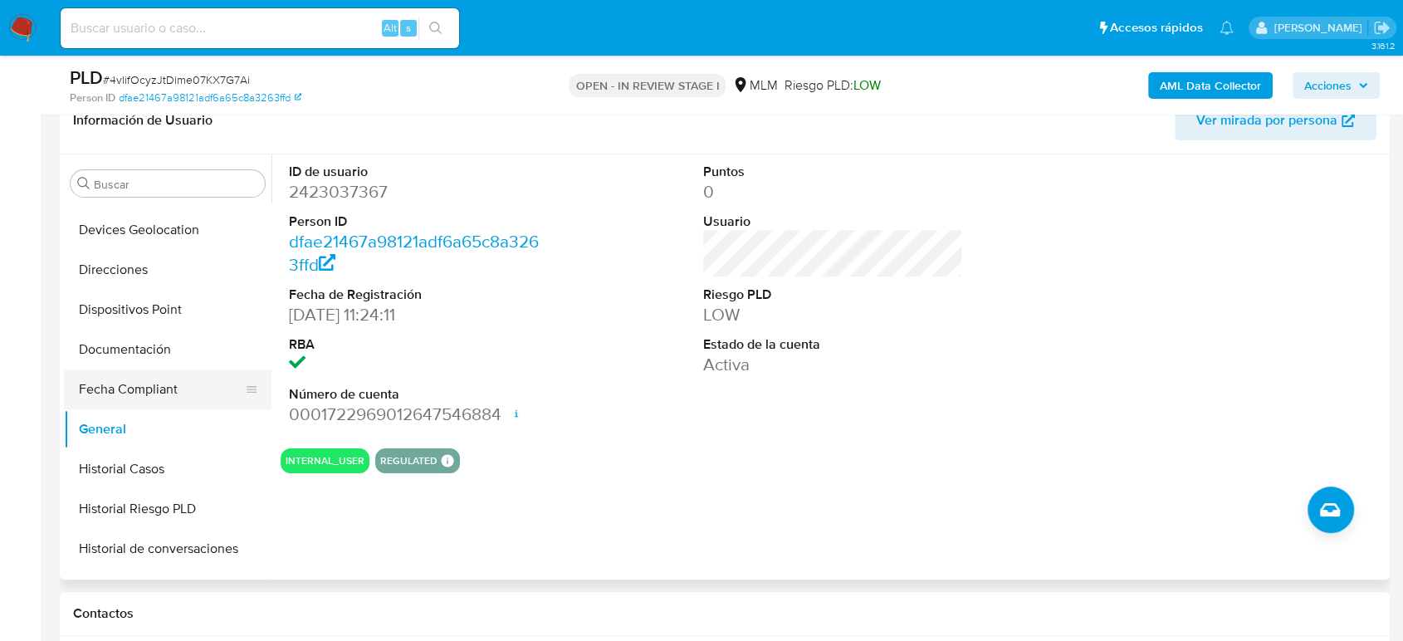
scroll to position [320, 0]
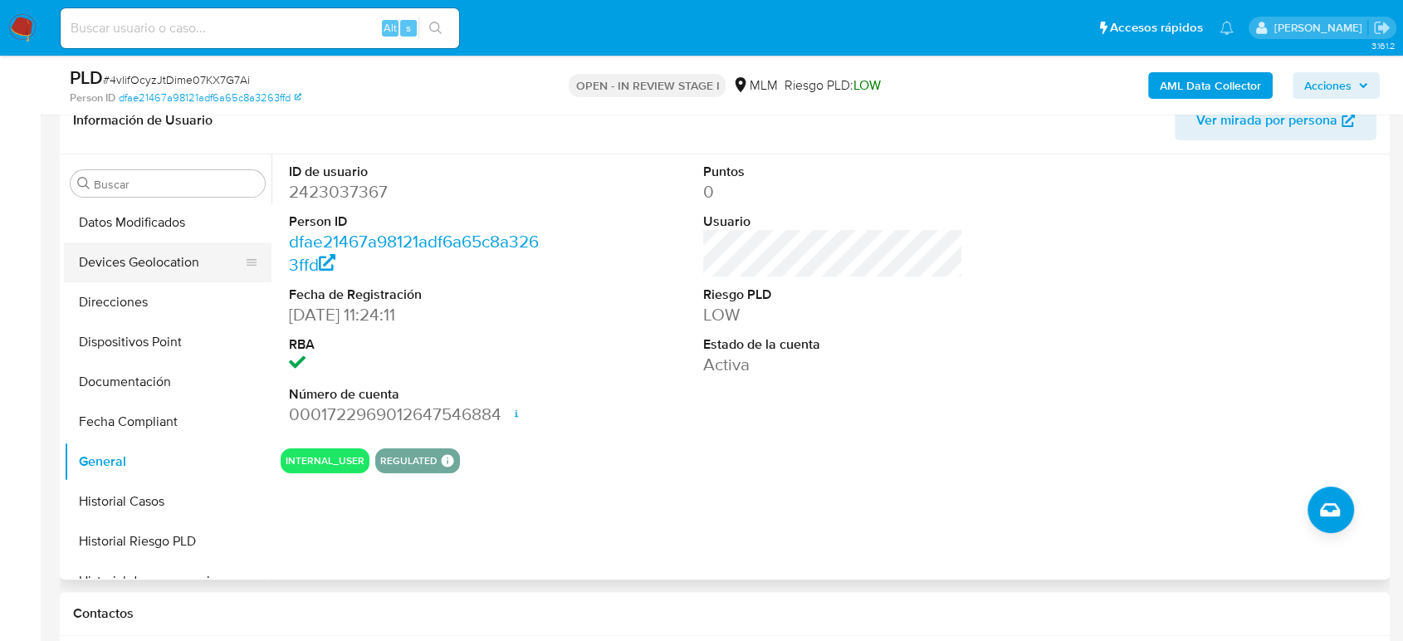
click at [165, 257] on button "Devices Geolocation" at bounding box center [161, 262] width 194 height 40
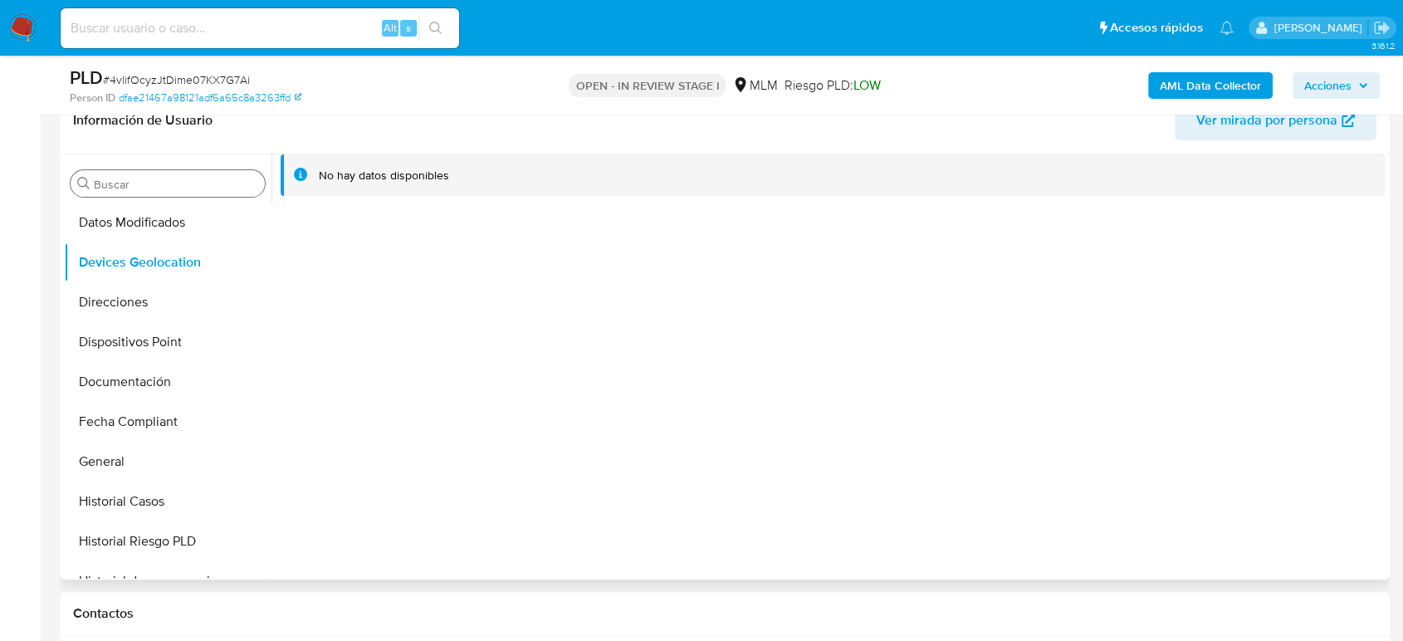
click at [145, 183] on input "Buscar" at bounding box center [176, 184] width 164 height 15
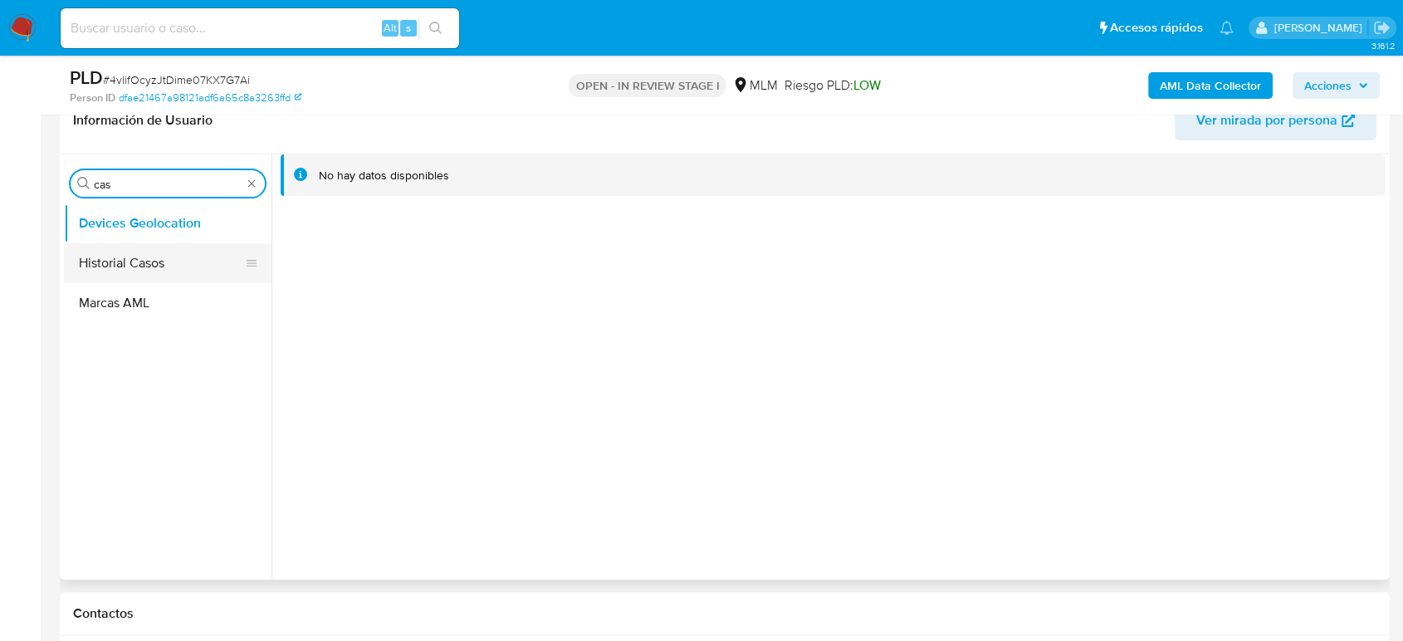
type input "cas"
click at [144, 271] on button "Historial Casos" at bounding box center [168, 263] width 208 height 40
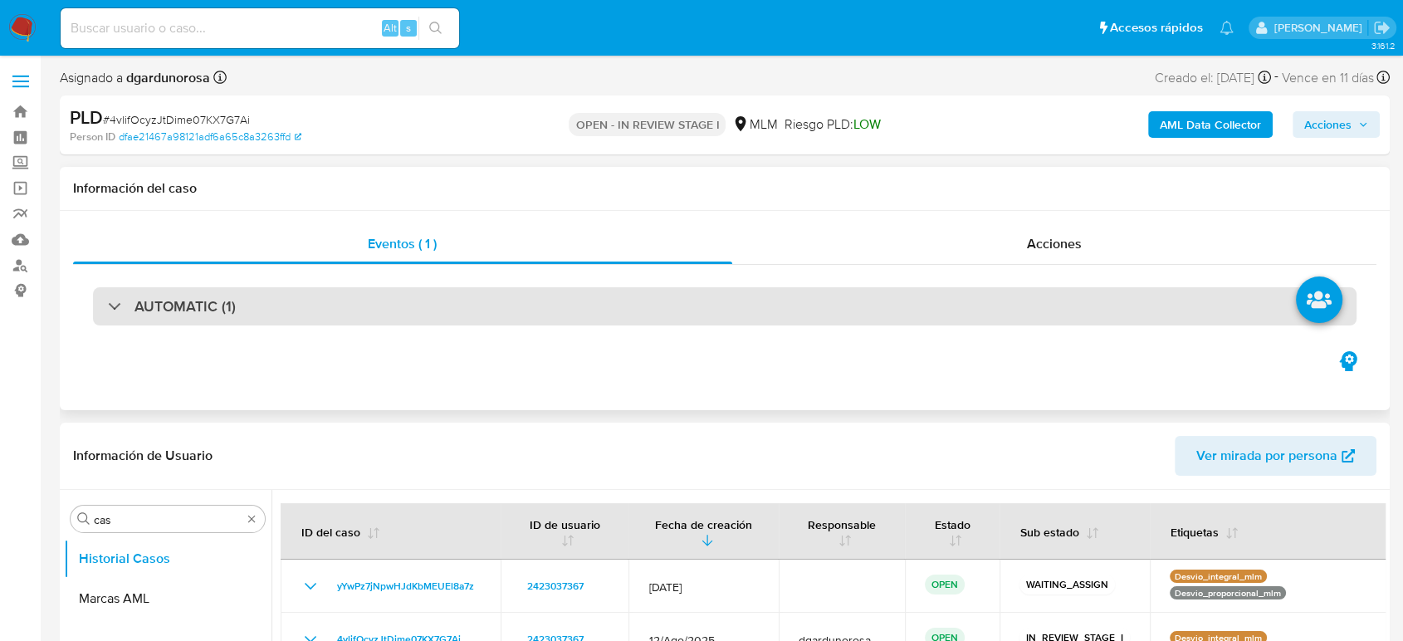
click at [399, 299] on div "AUTOMATIC (1)" at bounding box center [725, 306] width 1264 height 38
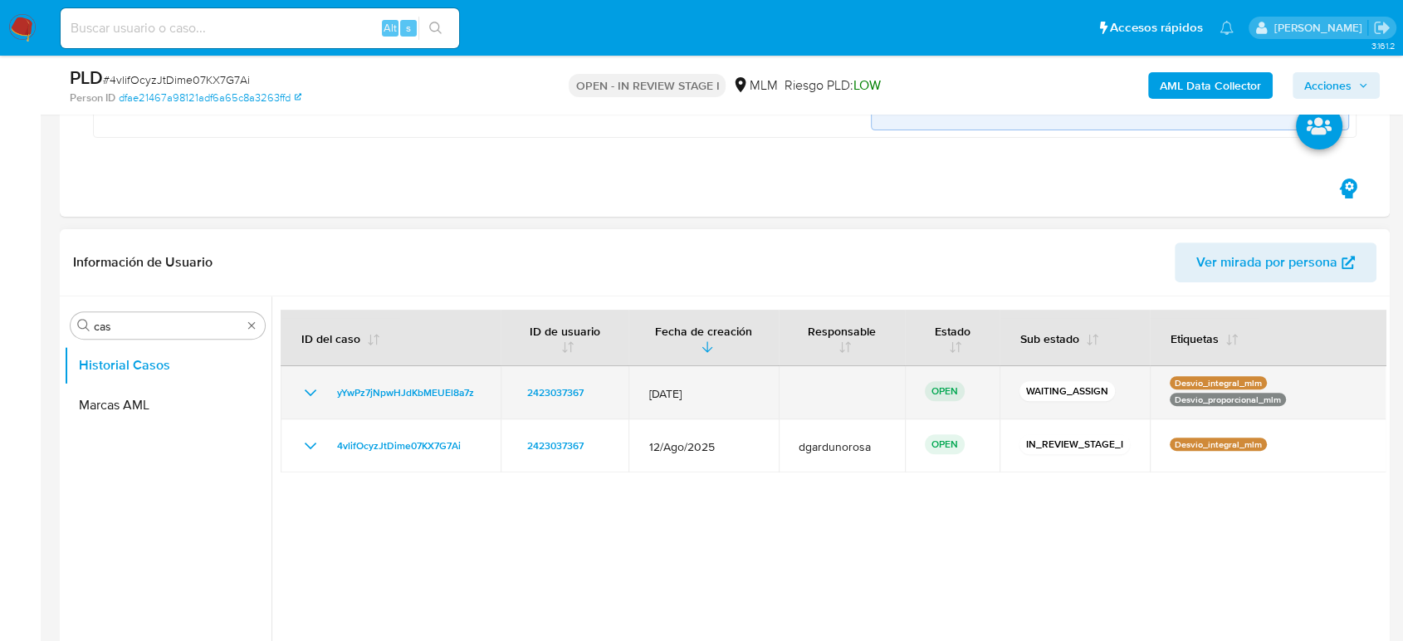
scroll to position [553, 0]
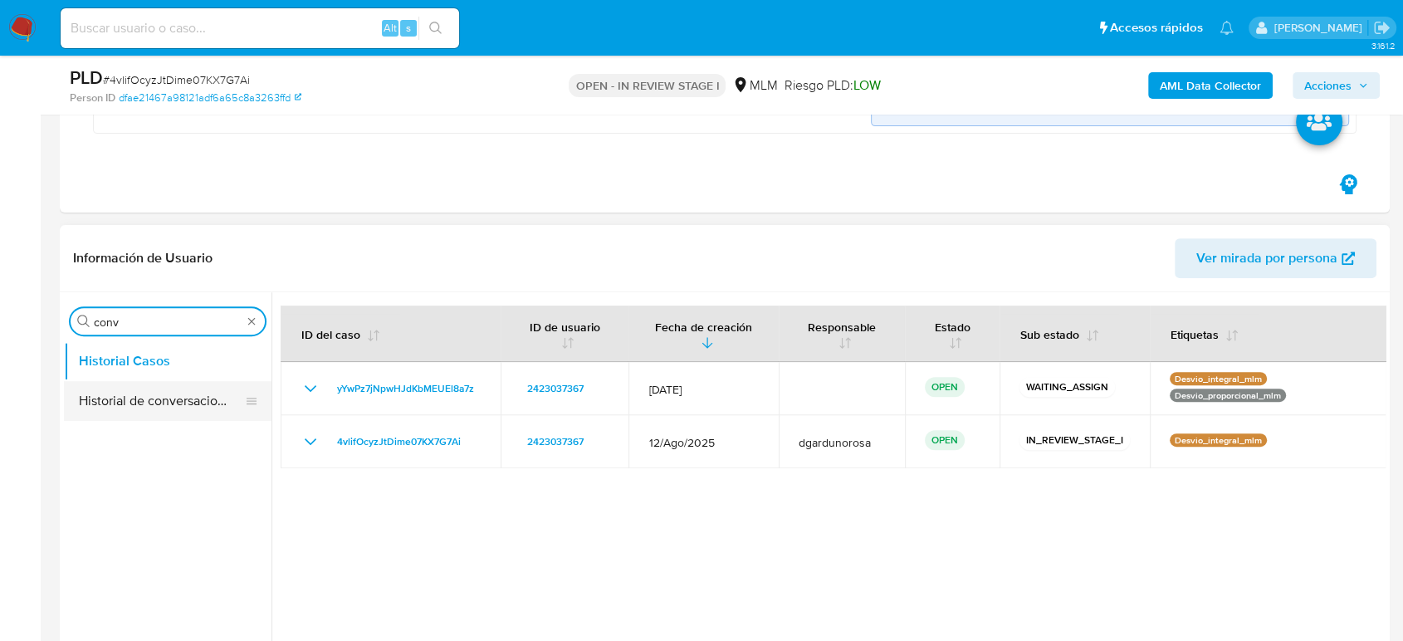
type input "conv"
click at [169, 397] on button "Historial de conversaciones" at bounding box center [168, 401] width 208 height 40
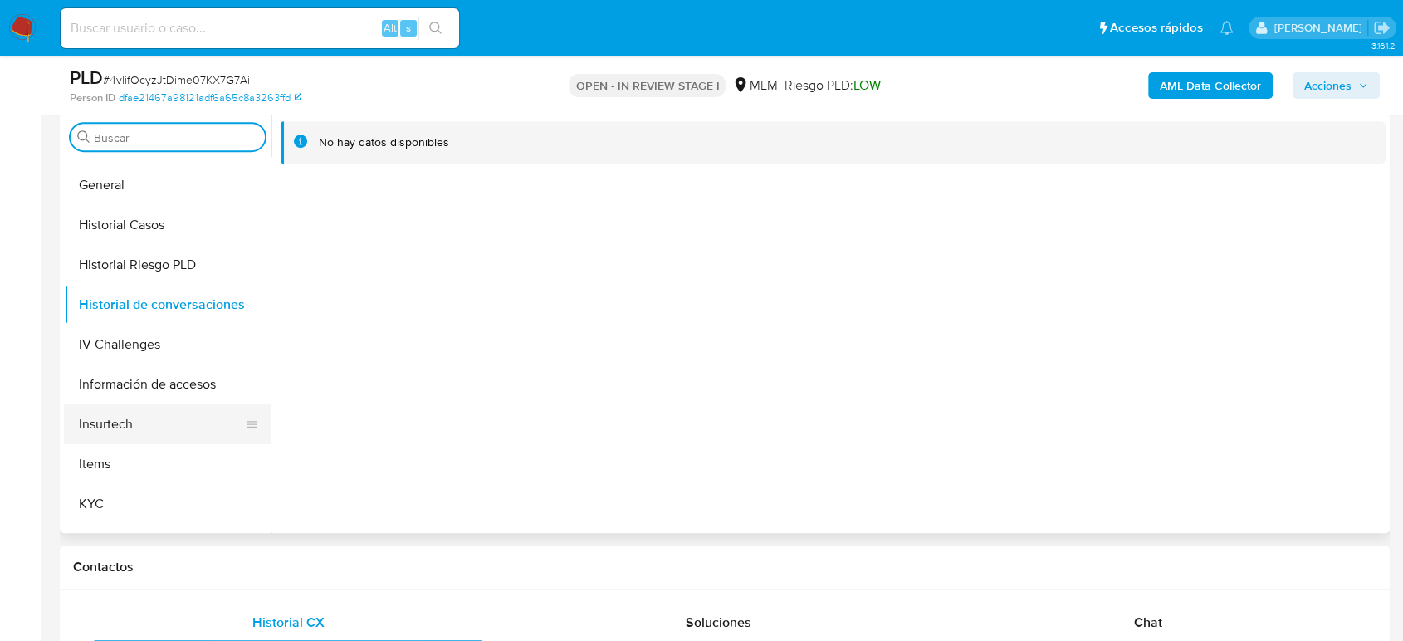
scroll to position [737, 0]
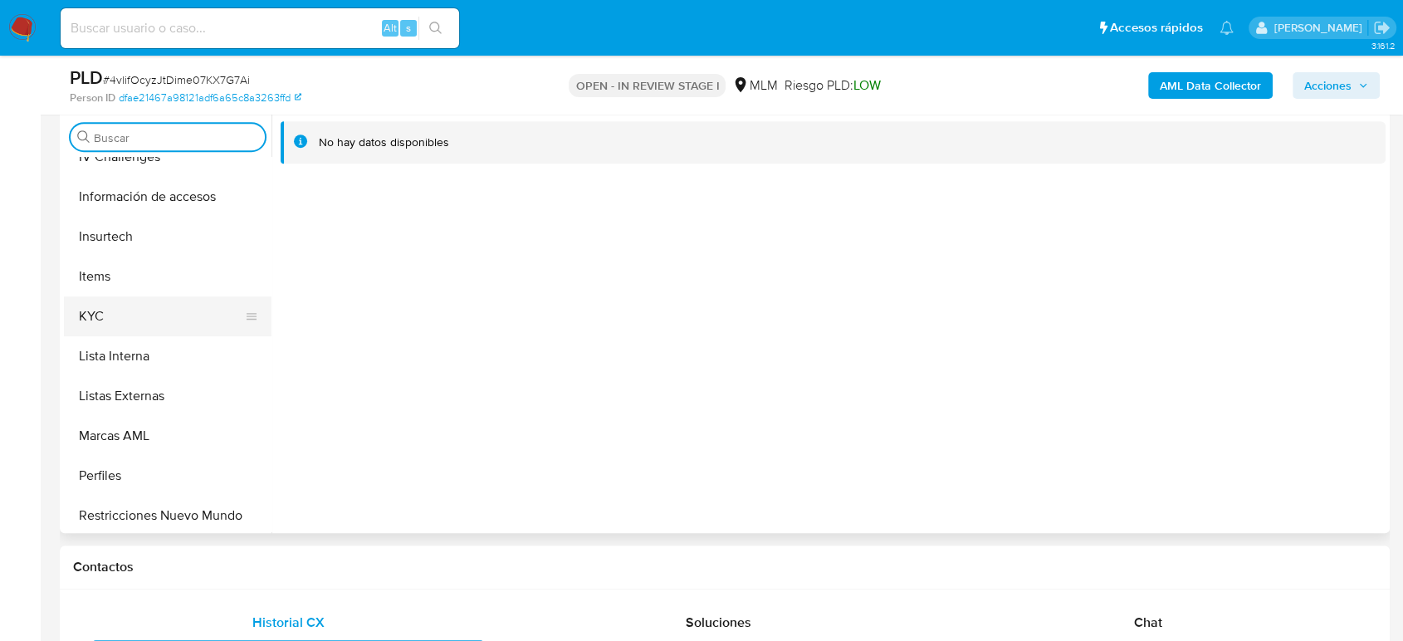
click at [109, 319] on button "KYC" at bounding box center [161, 316] width 194 height 40
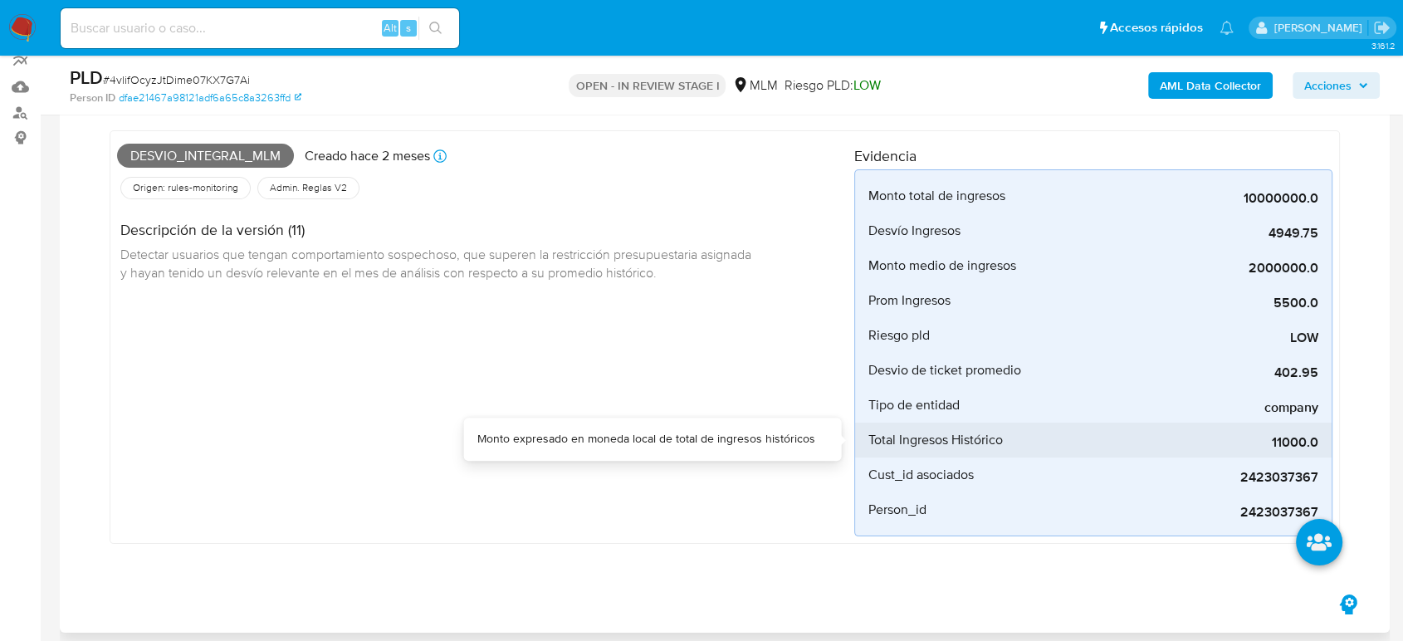
scroll to position [184, 0]
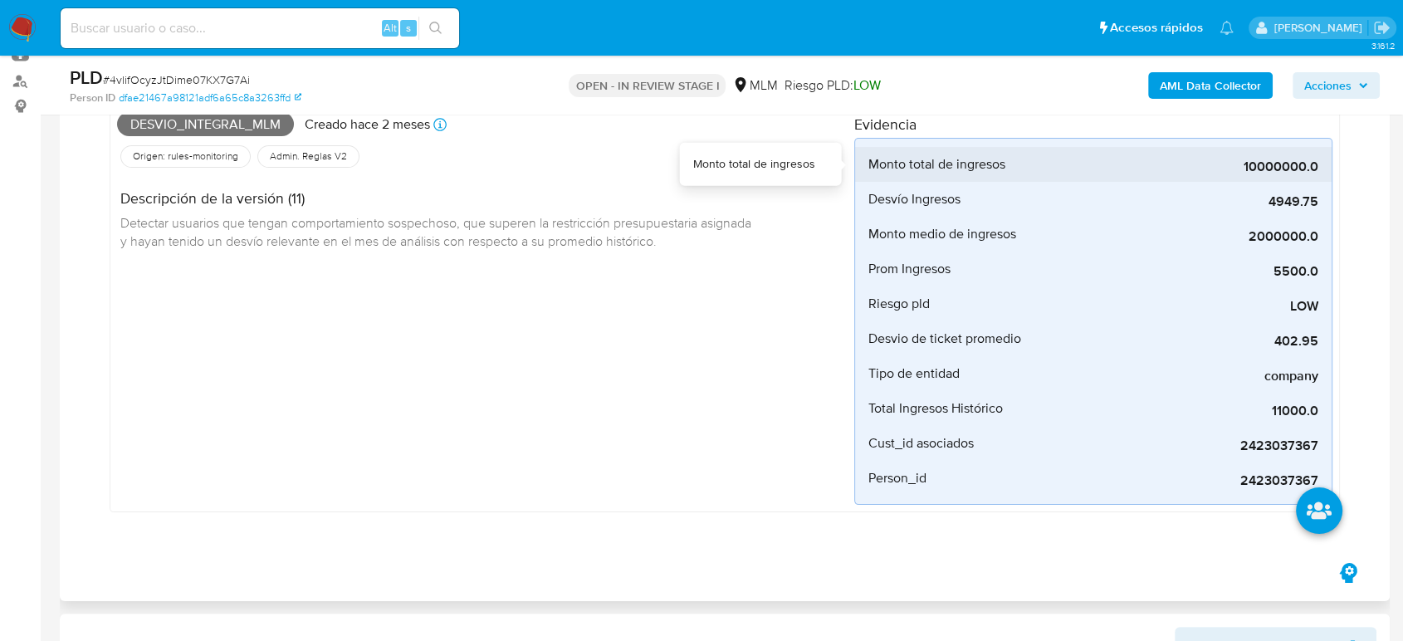
click at [1266, 163] on span "10000000.0" at bounding box center [1193, 167] width 249 height 17
click at [1266, 164] on span "10000000.0" at bounding box center [1193, 167] width 249 height 17
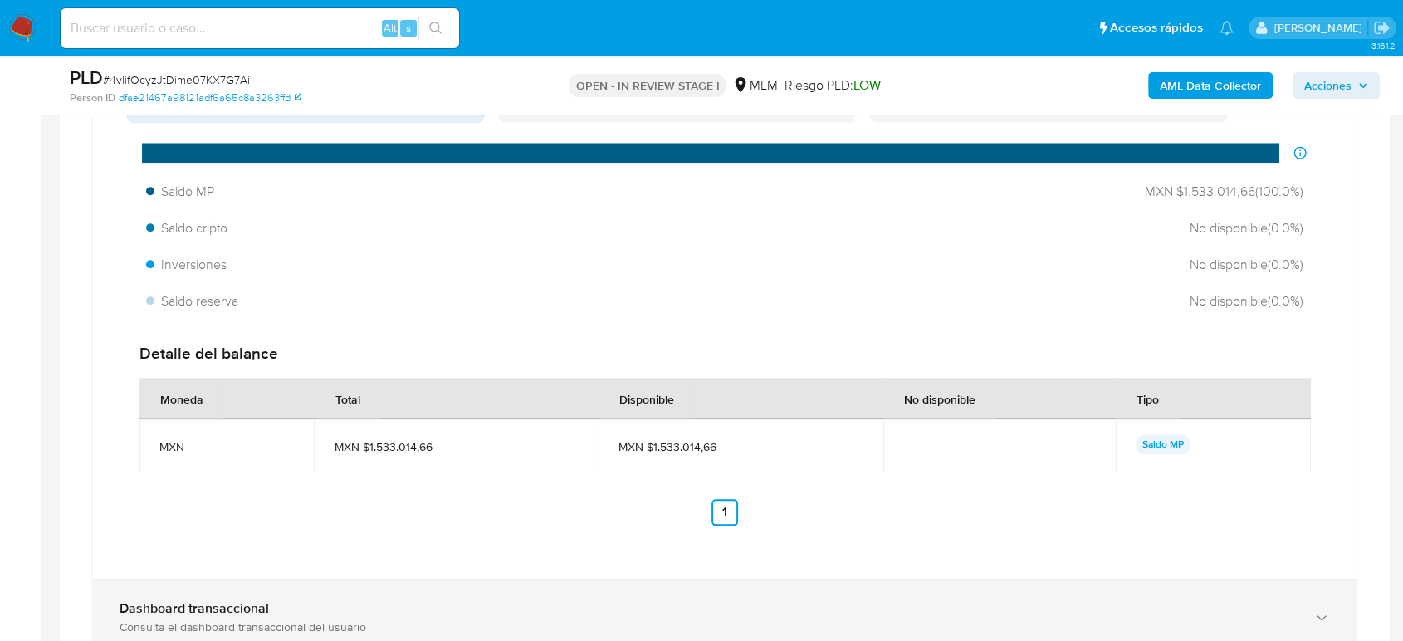
scroll to position [2029, 0]
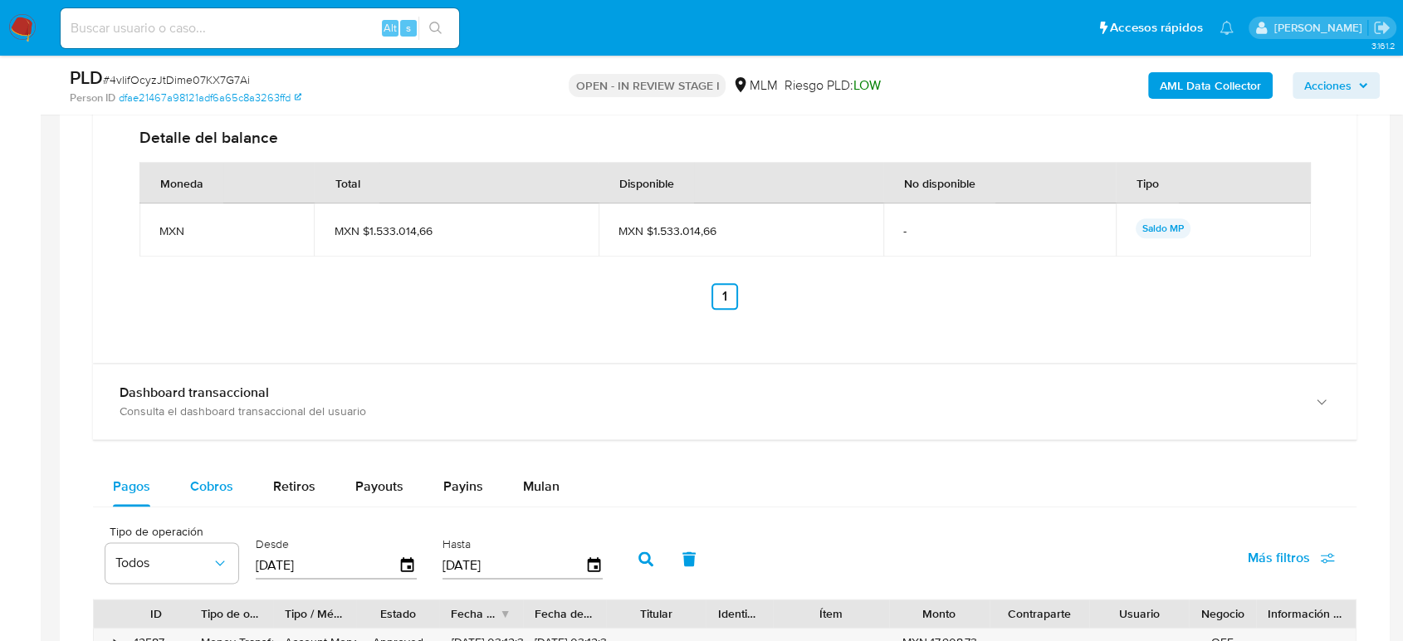
click at [206, 502] on div "Cobros" at bounding box center [211, 487] width 43 height 40
select select "10"
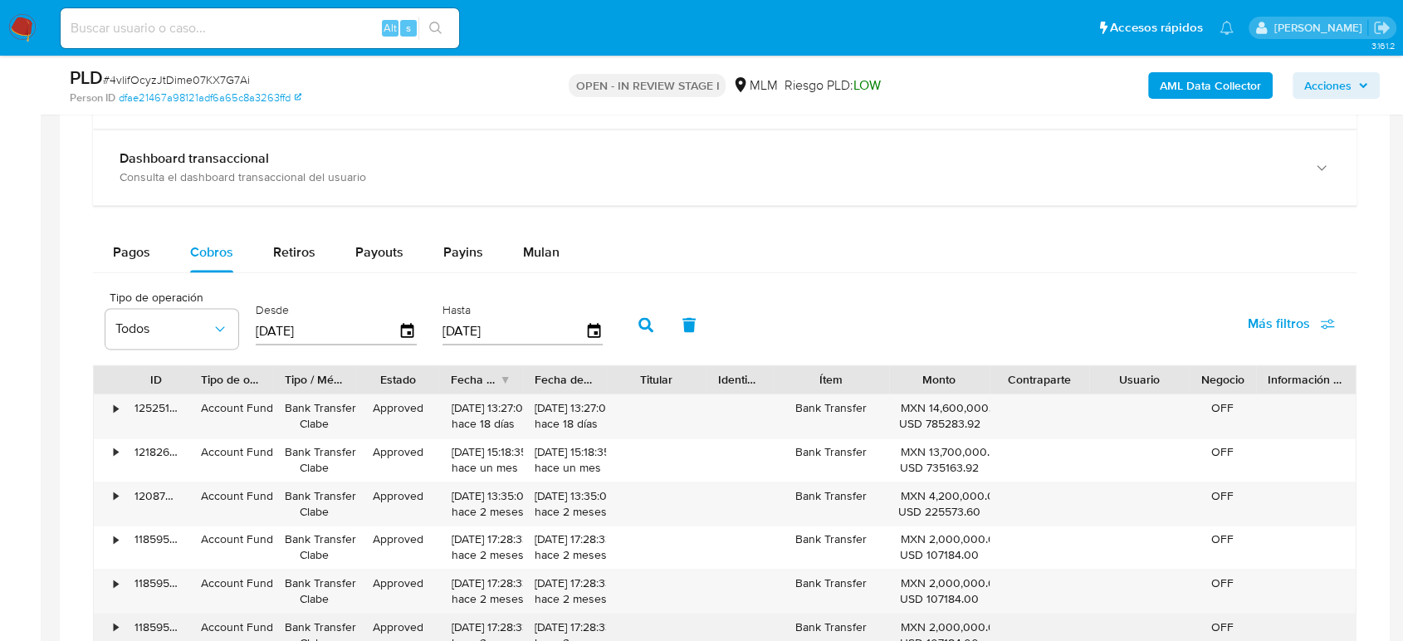
scroll to position [2491, 0]
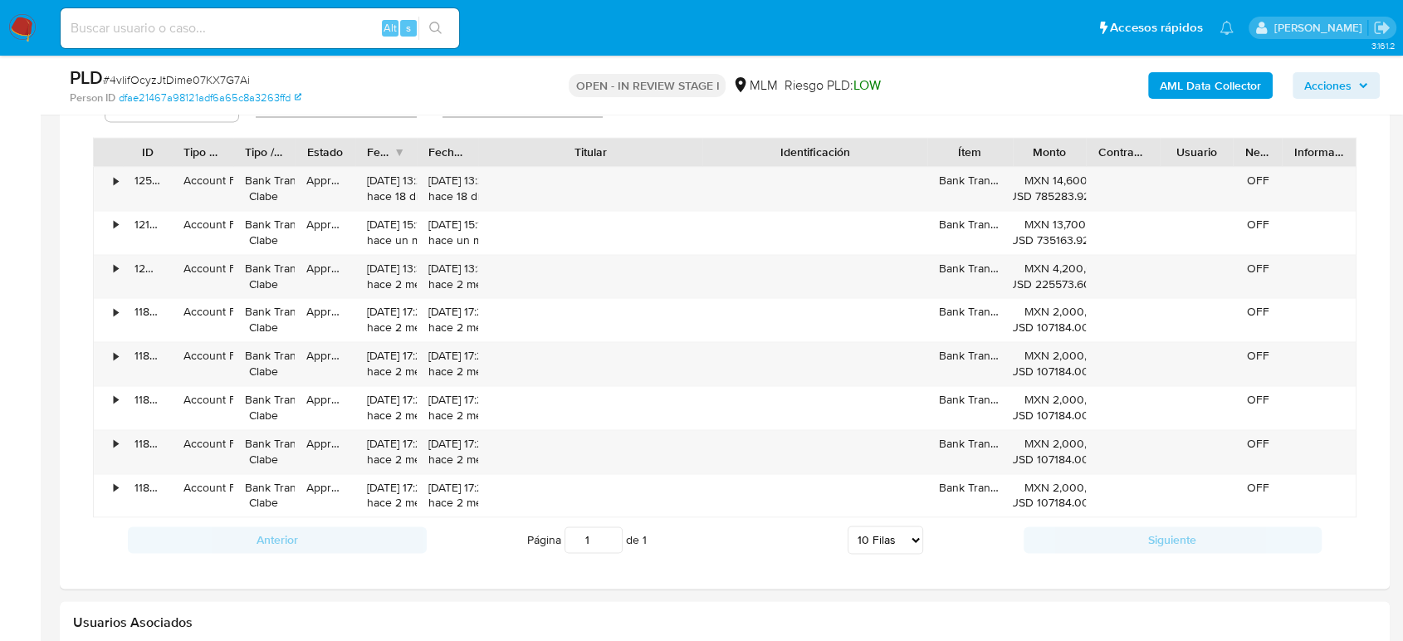
drag, startPoint x: 693, startPoint y: 145, endPoint x: 820, endPoint y: 154, distance: 127.3
click at [820, 154] on div "ID Tipo de operación Tipo / Método Estado Fecha de creación Fecha de aprobación…" at bounding box center [725, 152] width 1262 height 28
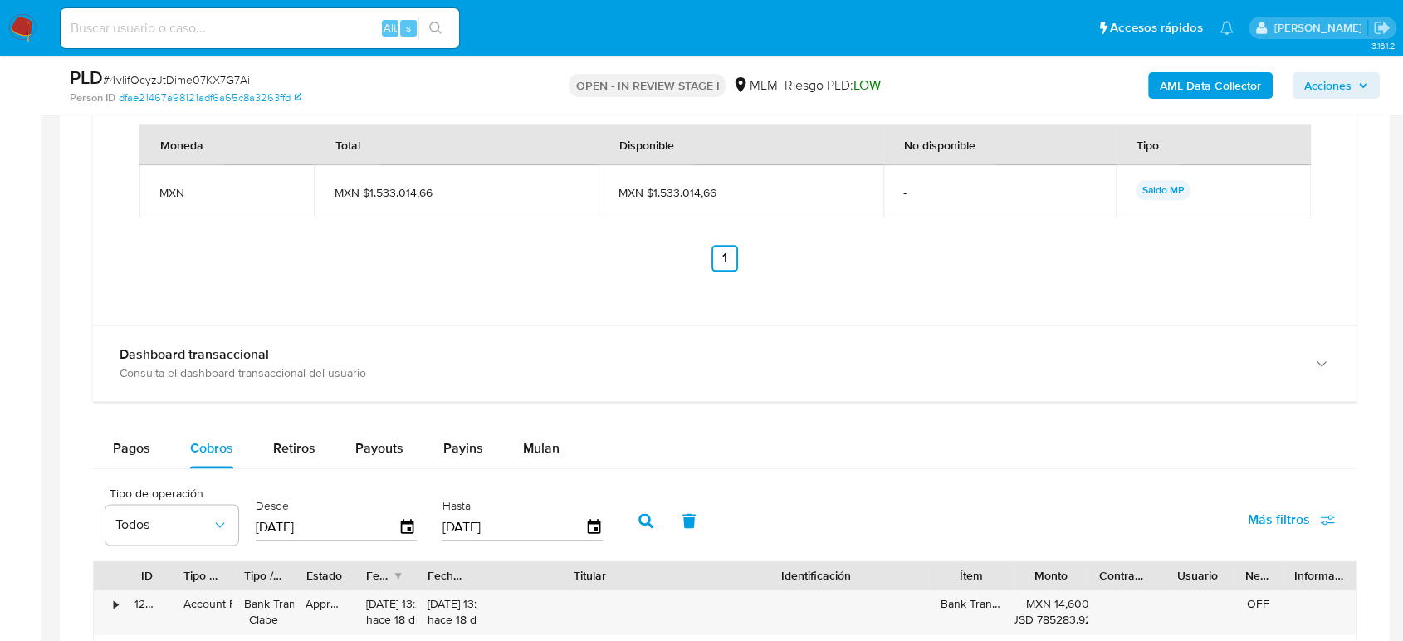
scroll to position [2213, 0]
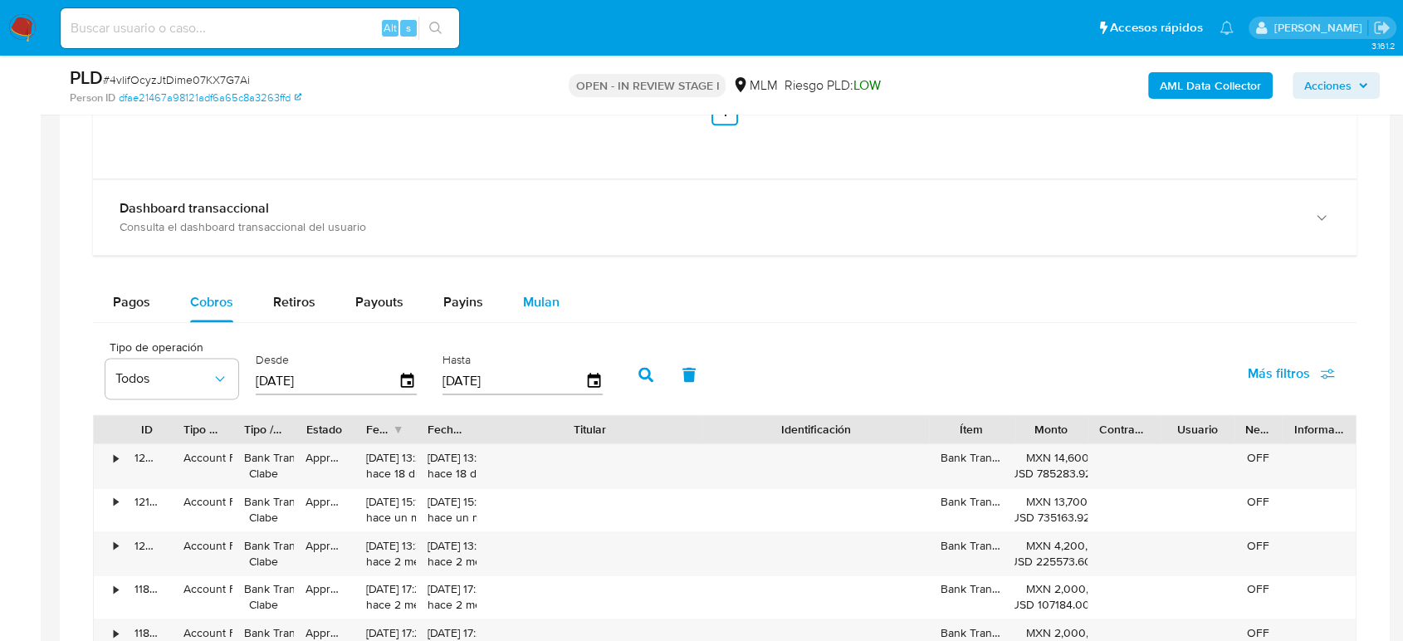
click at [558, 310] on button "Mulan" at bounding box center [541, 302] width 76 height 40
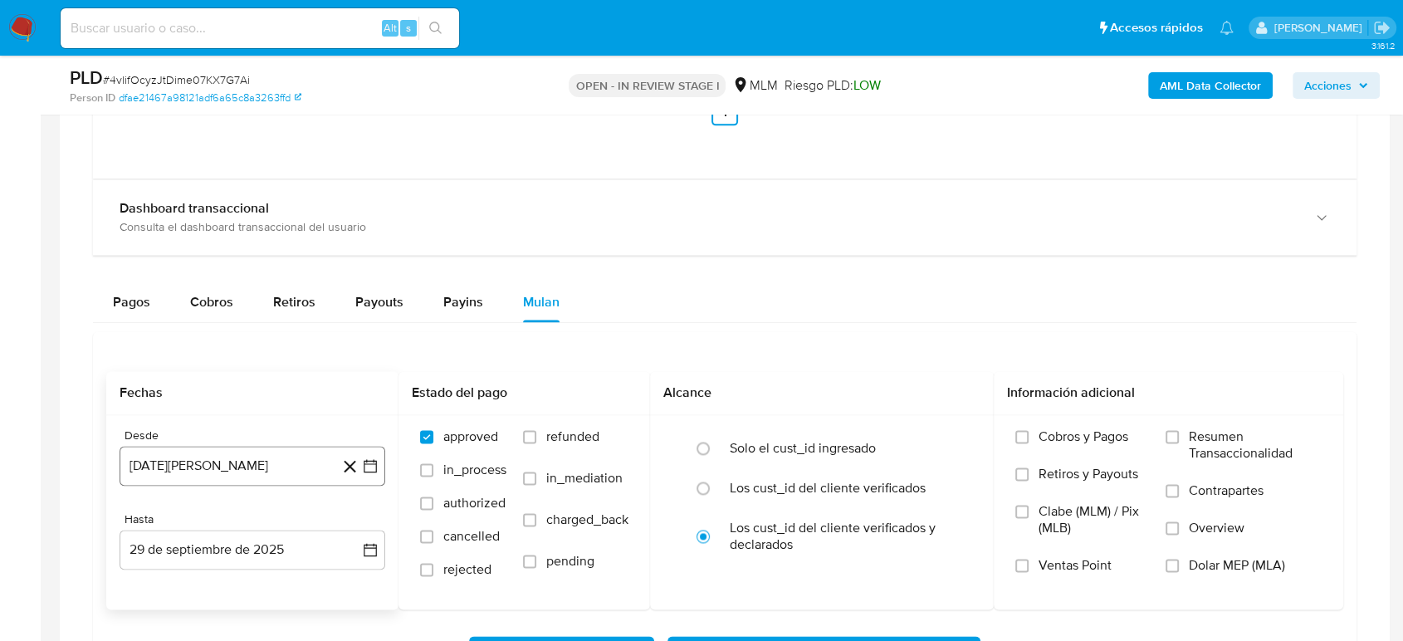
click at [365, 471] on icon "button" at bounding box center [370, 465] width 17 height 17
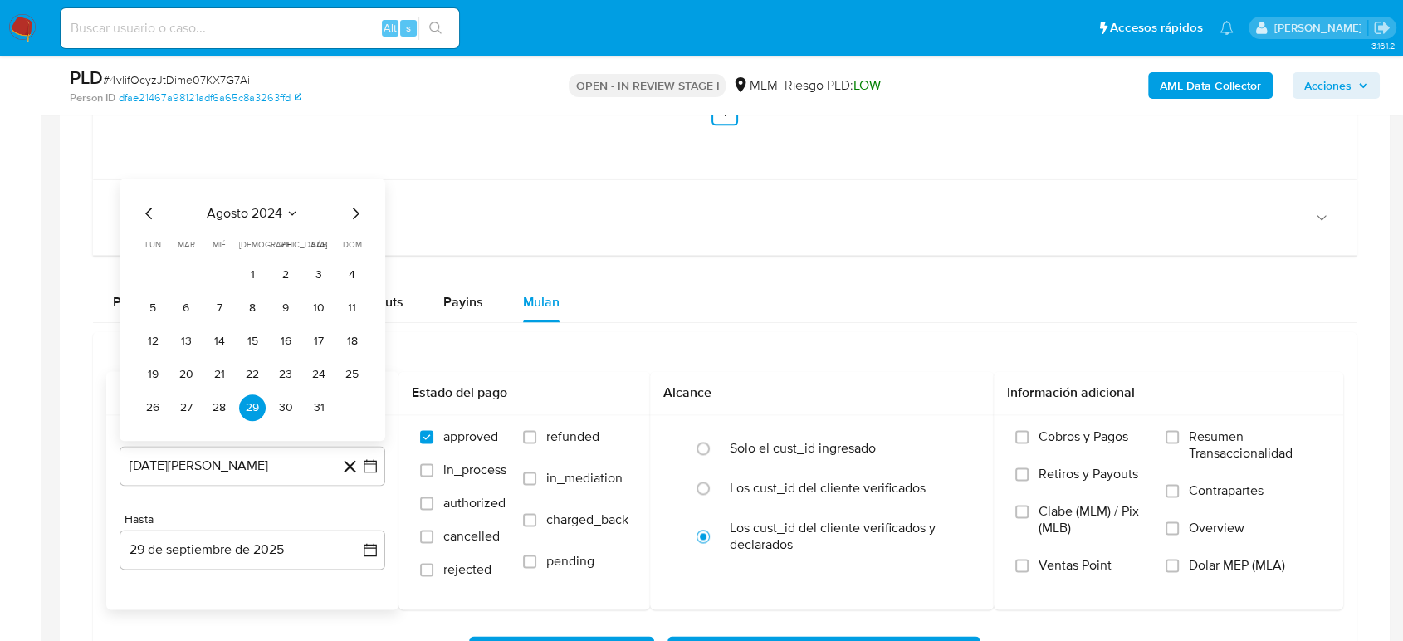
click at [288, 218] on icon "Seleccionar mes y año" at bounding box center [292, 213] width 13 height 13
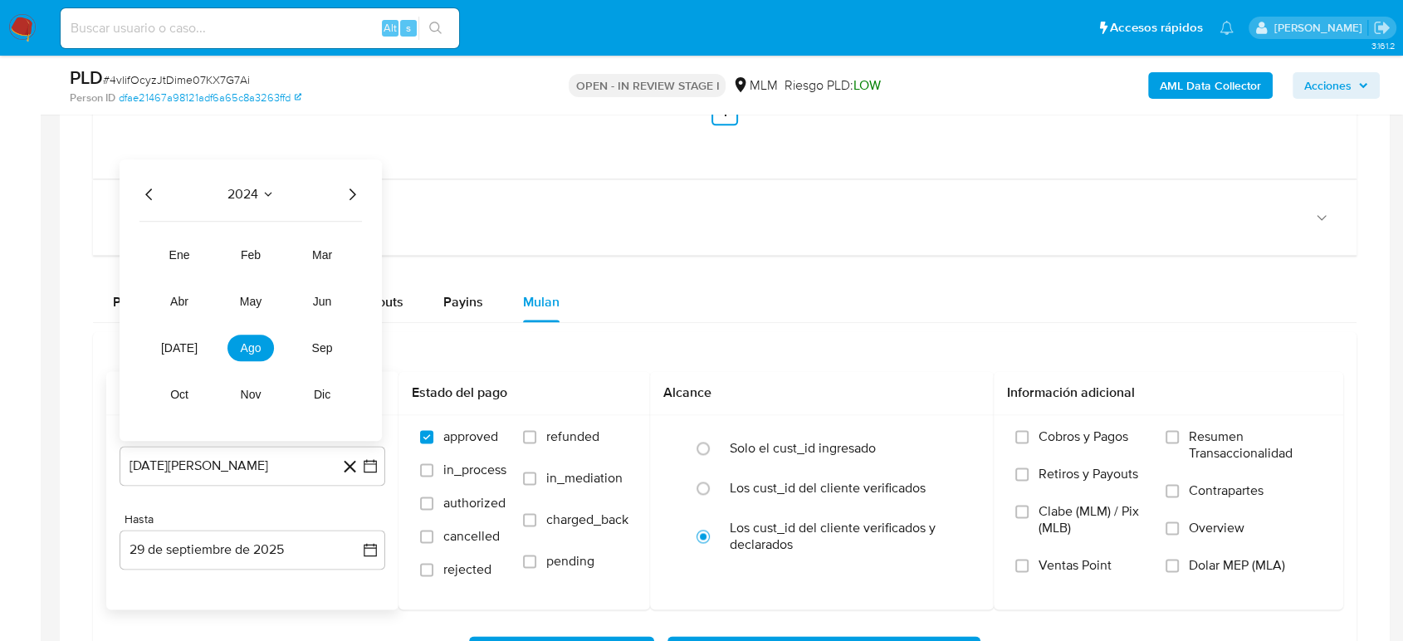
click at [359, 188] on icon "Año siguiente" at bounding box center [352, 194] width 20 height 20
click at [253, 248] on span "feb" at bounding box center [251, 254] width 20 height 13
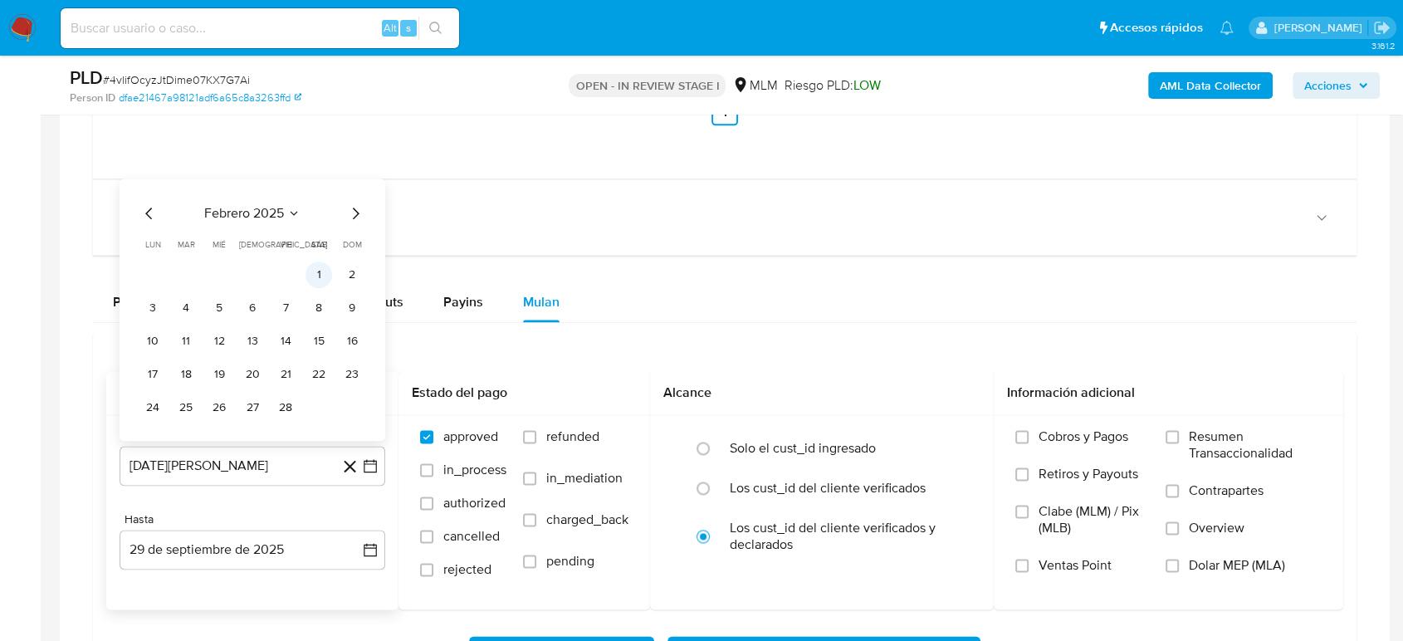
click at [314, 273] on button "1" at bounding box center [319, 275] width 27 height 27
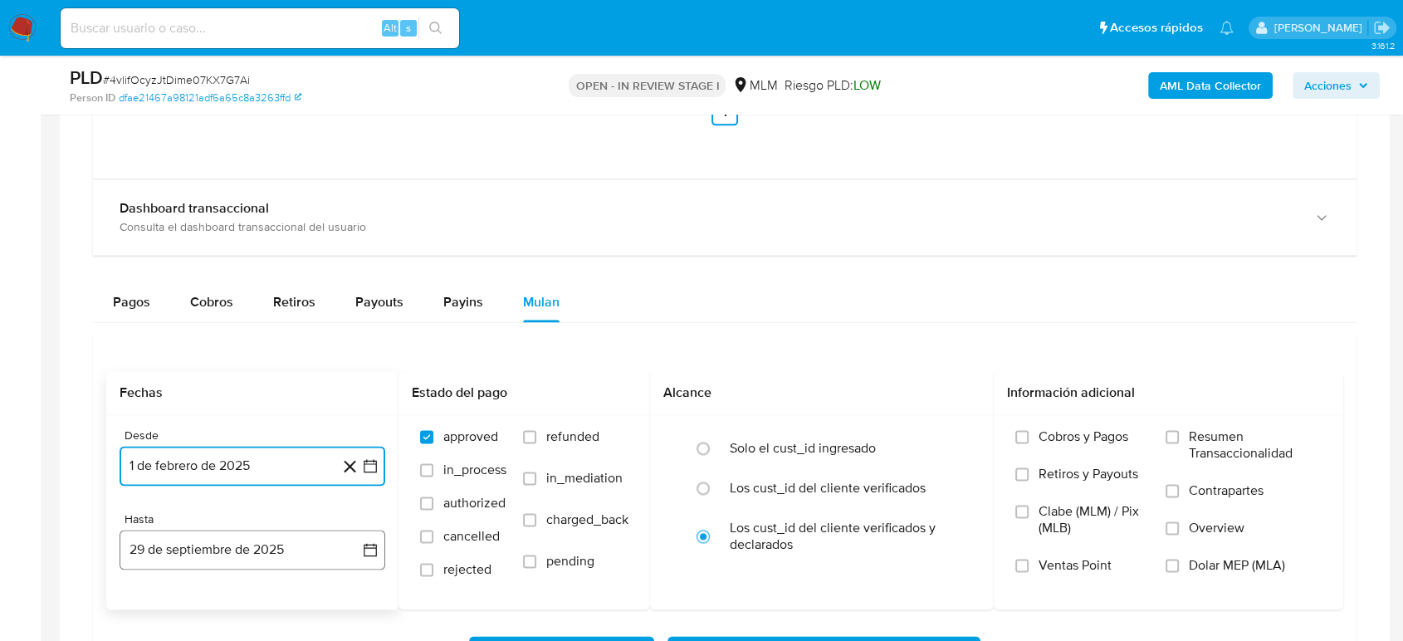
click at [375, 541] on icon "button" at bounding box center [370, 549] width 17 height 17
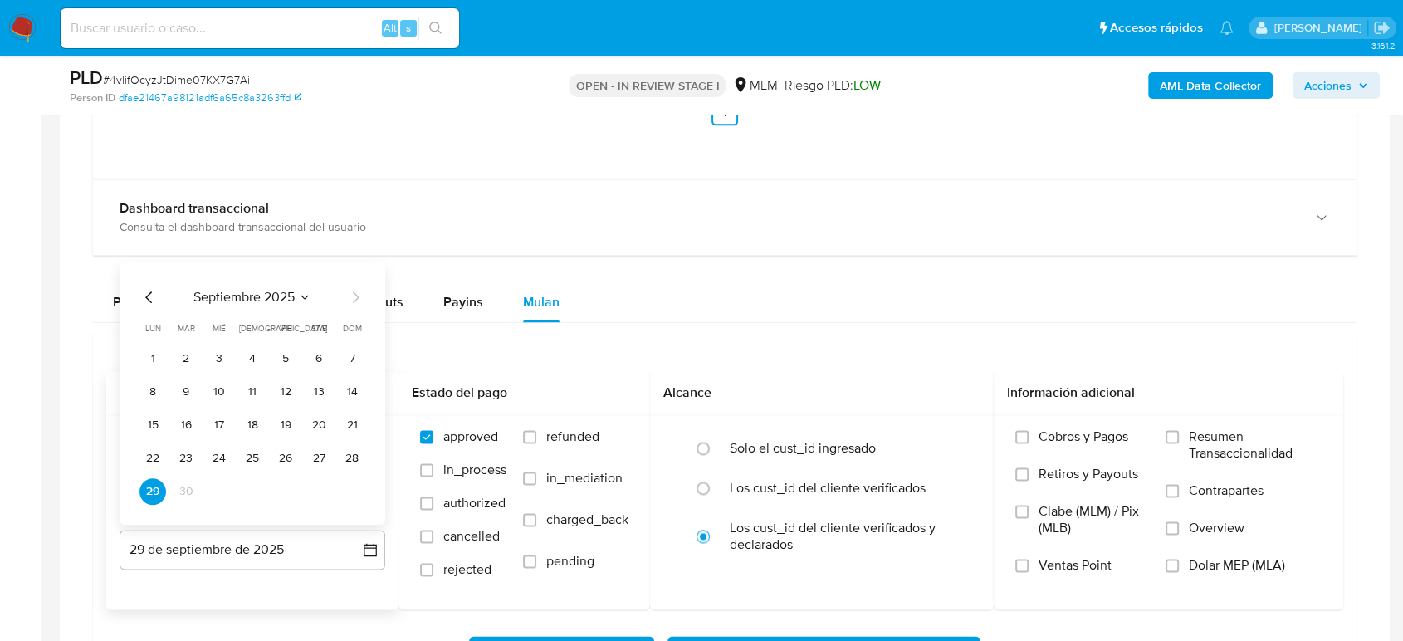
click at [149, 287] on icon "Mes anterior" at bounding box center [149, 297] width 20 height 20
click at [149, 294] on icon "Mes anterior" at bounding box center [149, 297] width 20 height 20
click at [247, 494] on button "31" at bounding box center [252, 491] width 27 height 27
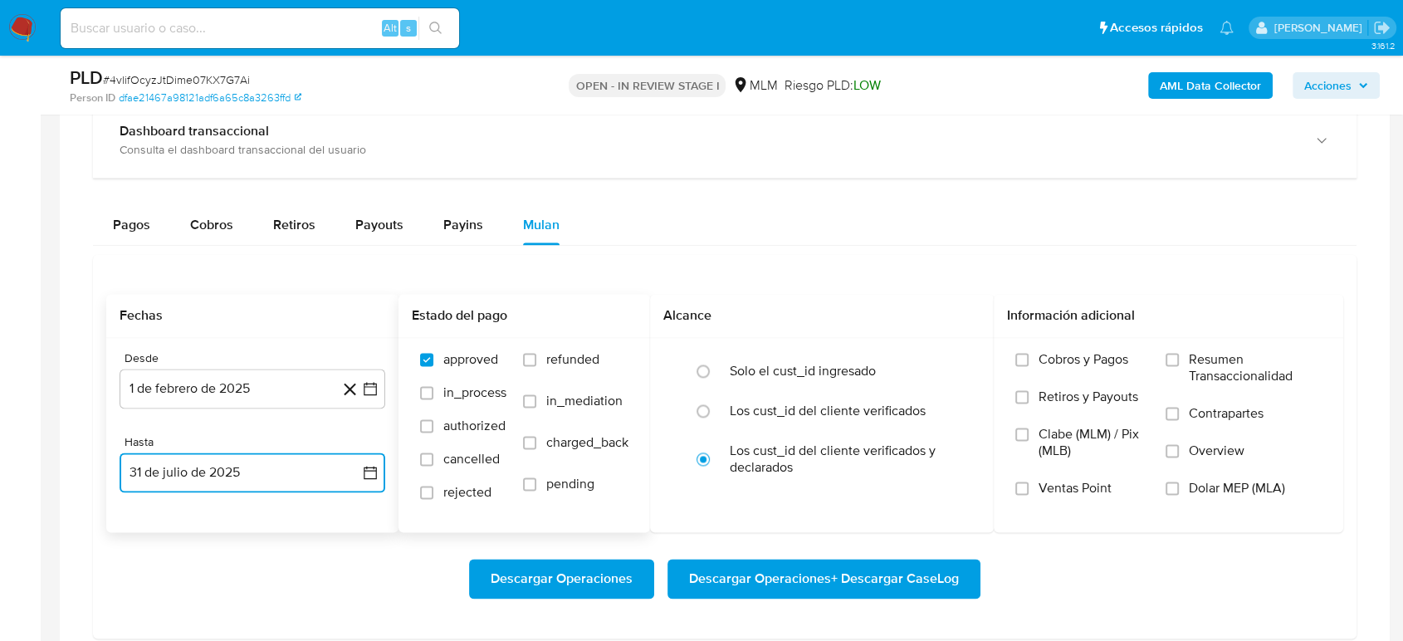
scroll to position [2398, 0]
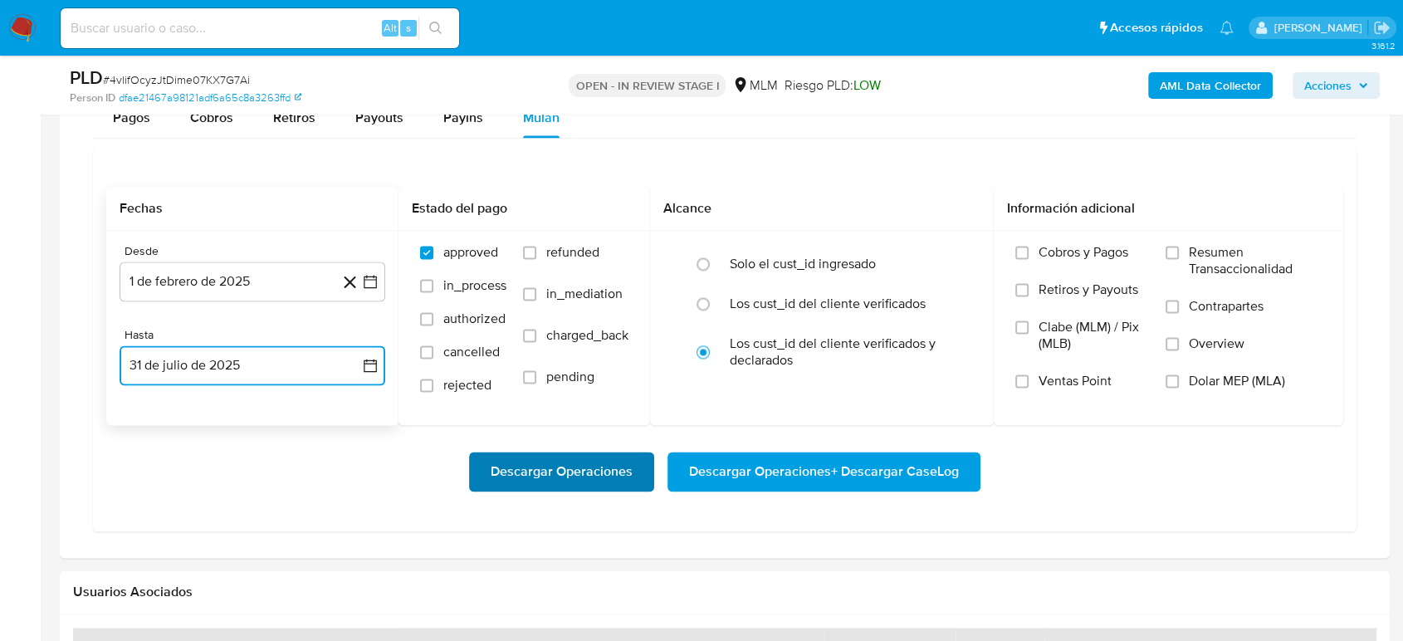
click at [574, 467] on span "Descargar Operaciones" at bounding box center [562, 471] width 142 height 37
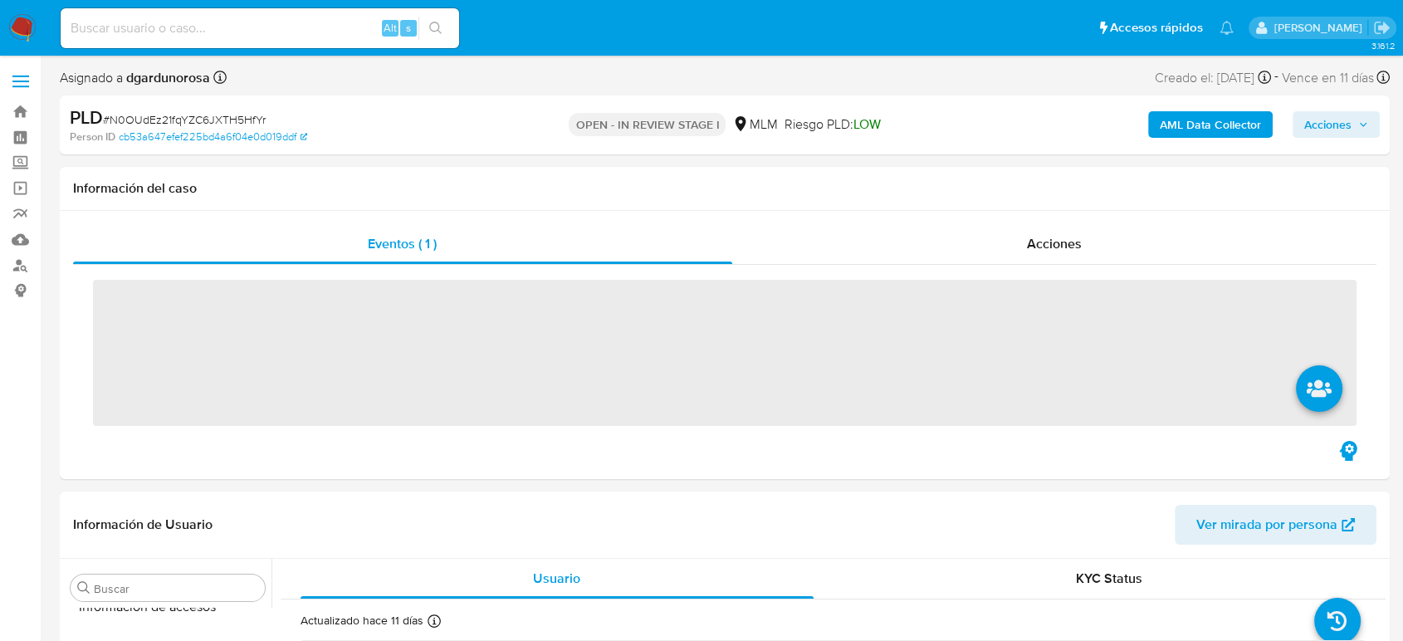
scroll to position [781, 0]
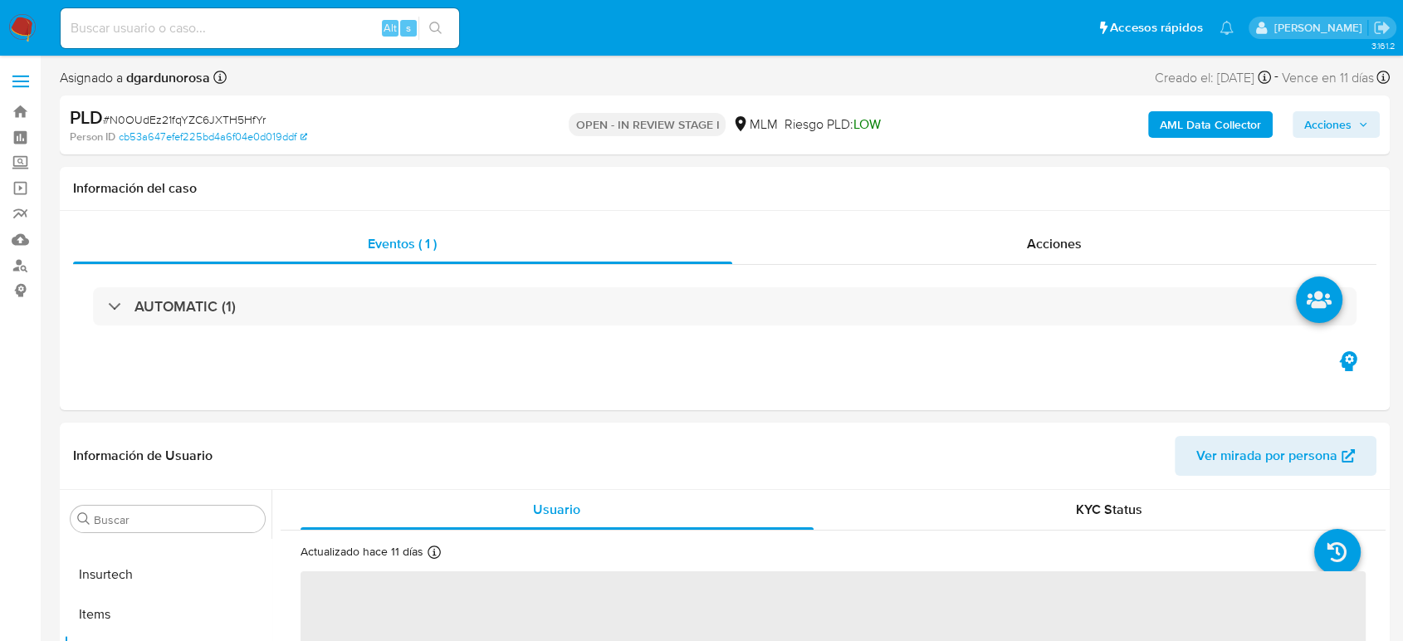
select select "10"
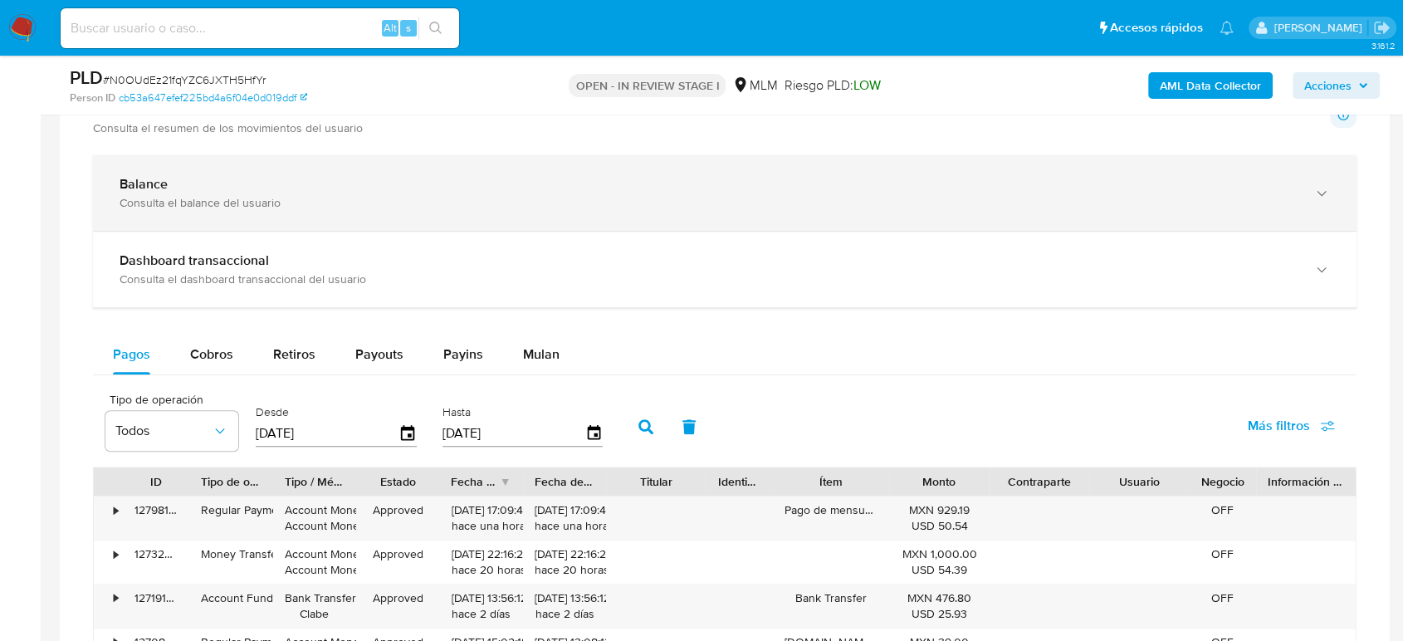
scroll to position [1107, 0]
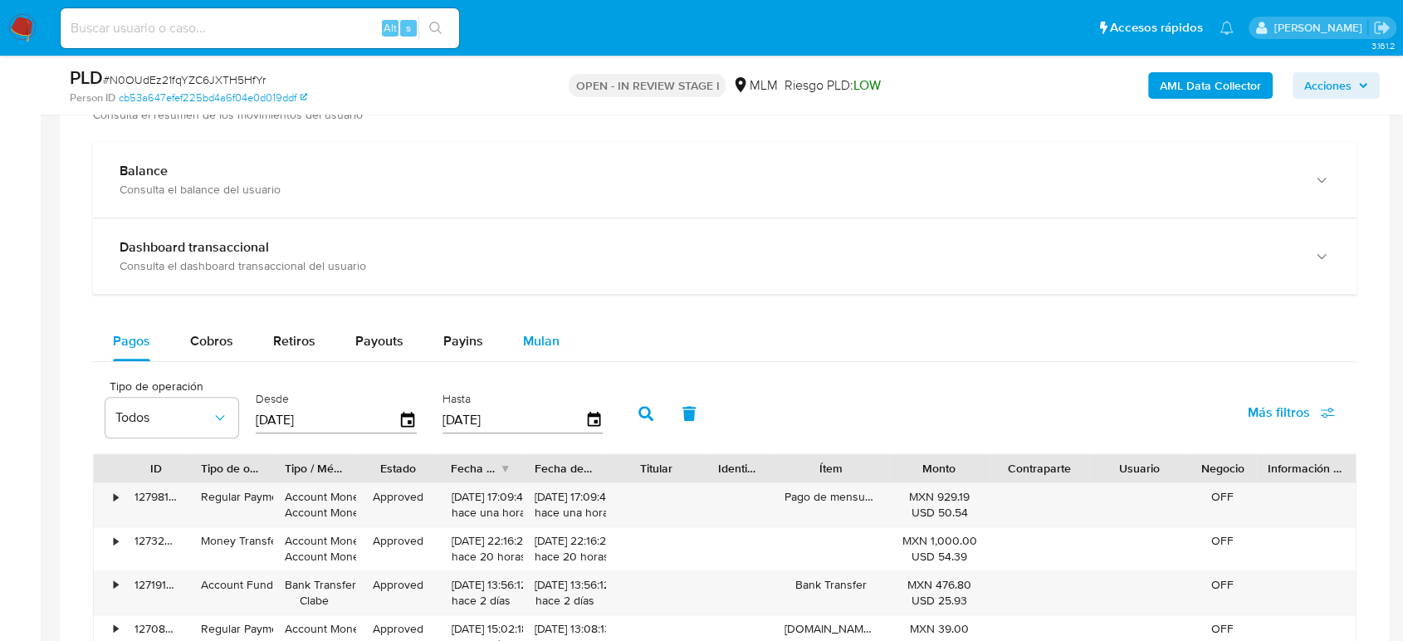
click at [546, 345] on span "Mulan" at bounding box center [541, 340] width 37 height 19
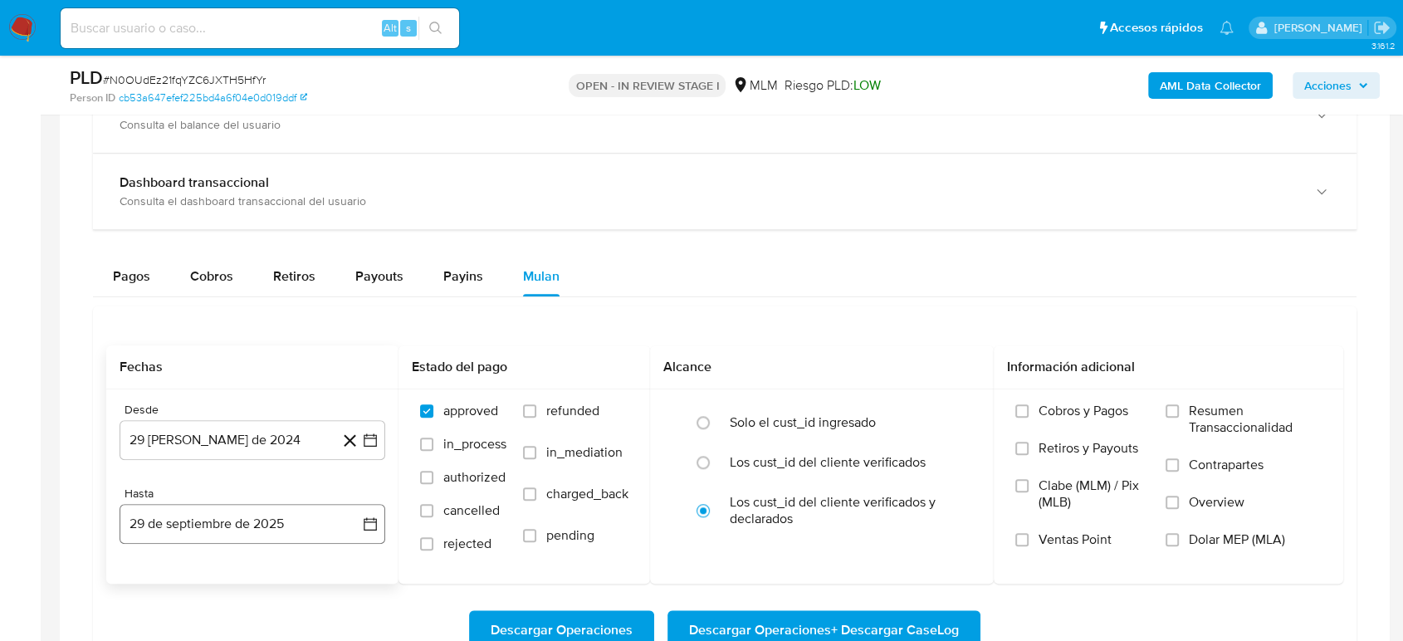
scroll to position [1291, 0]
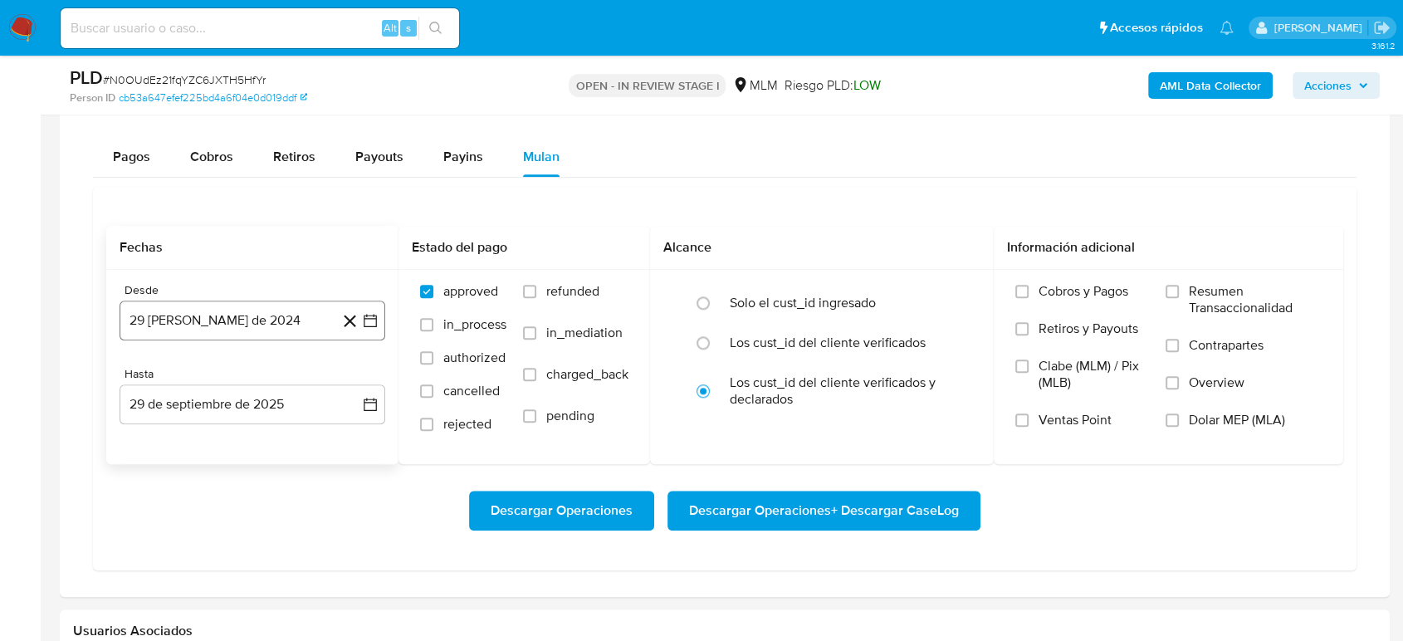
click at [372, 325] on icon "button" at bounding box center [370, 320] width 17 height 17
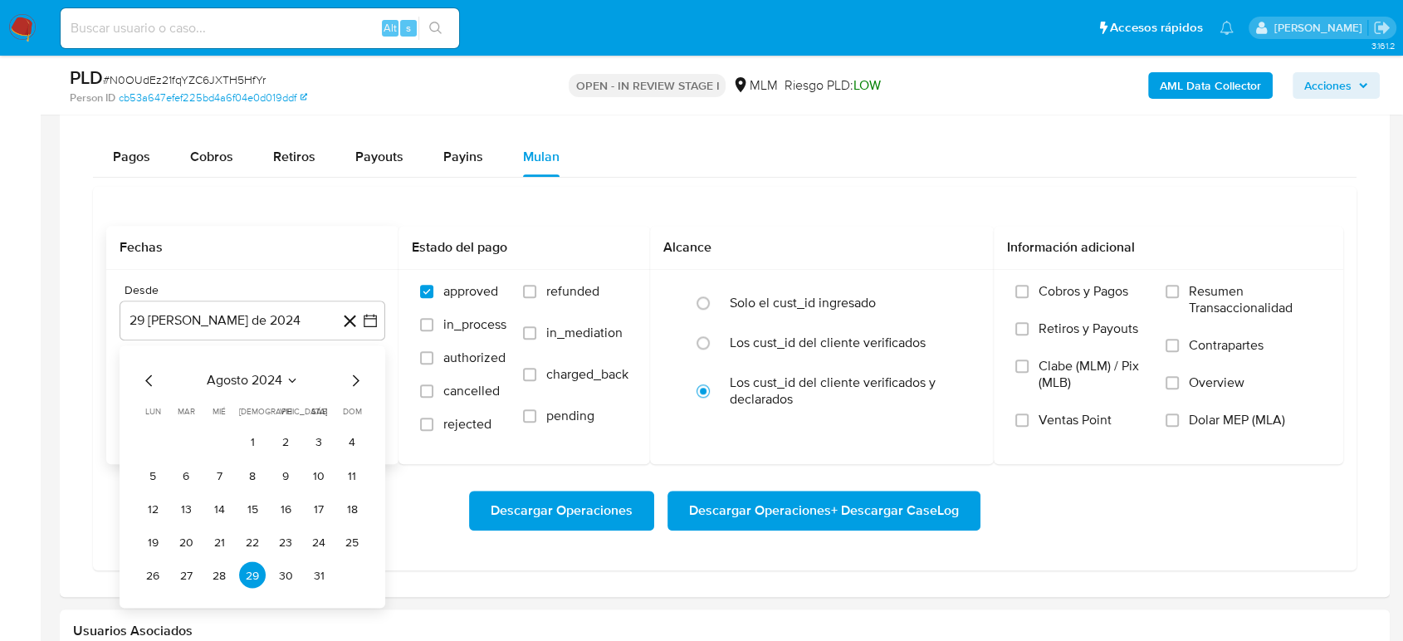
click at [292, 381] on icon "Seleccionar mes y año" at bounding box center [292, 380] width 13 height 13
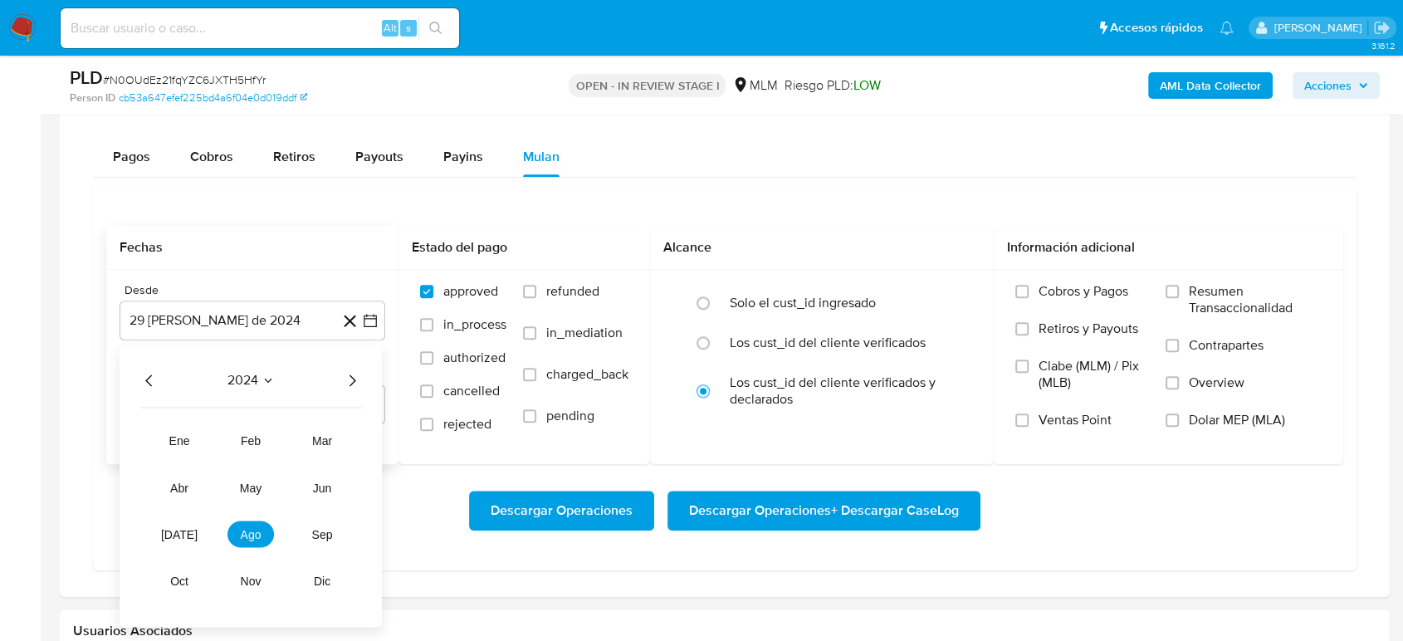
click at [352, 377] on icon "Año siguiente" at bounding box center [353, 380] width 7 height 12
click at [174, 495] on button "abr" at bounding box center [179, 488] width 46 height 27
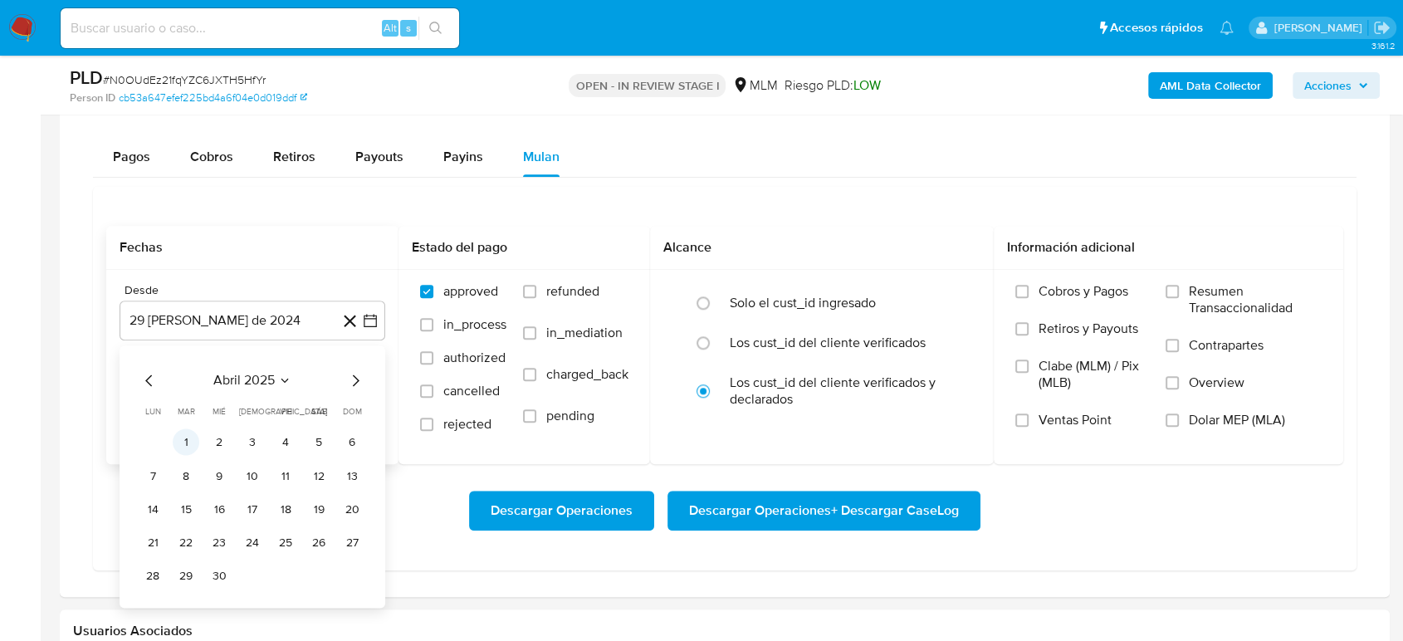
click at [190, 444] on button "1" at bounding box center [186, 442] width 27 height 27
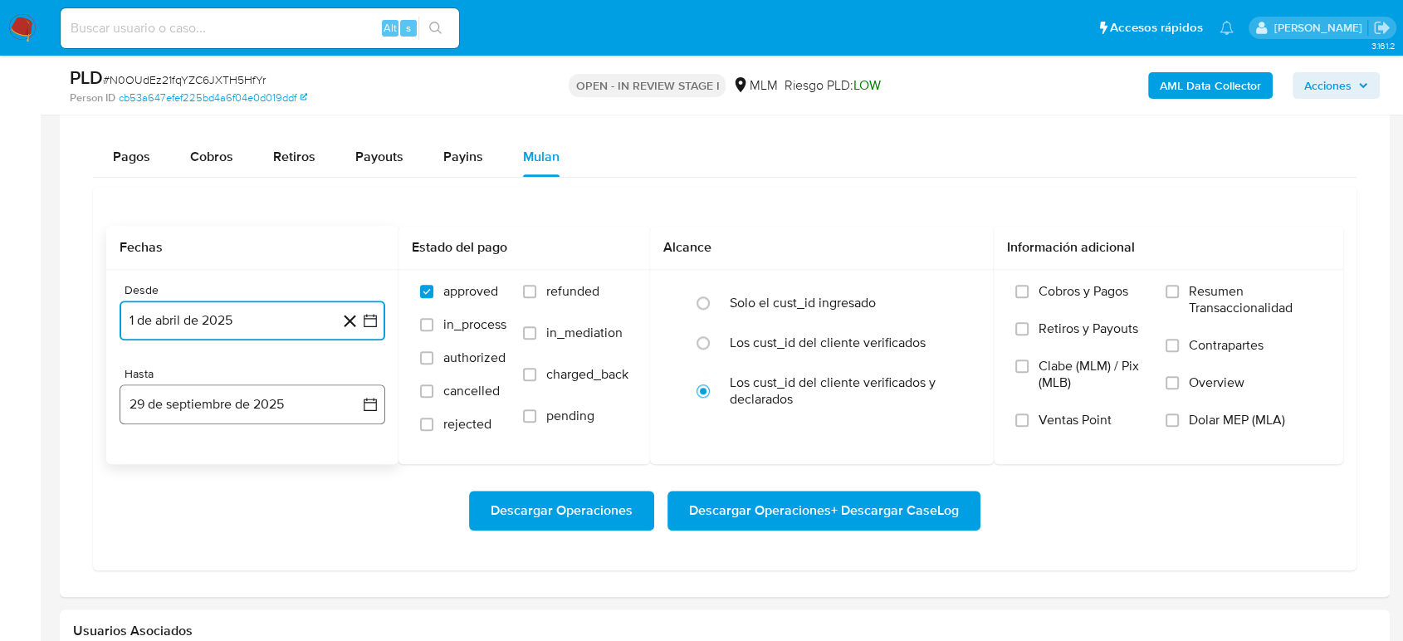
click at [364, 406] on icon "button" at bounding box center [370, 404] width 13 height 13
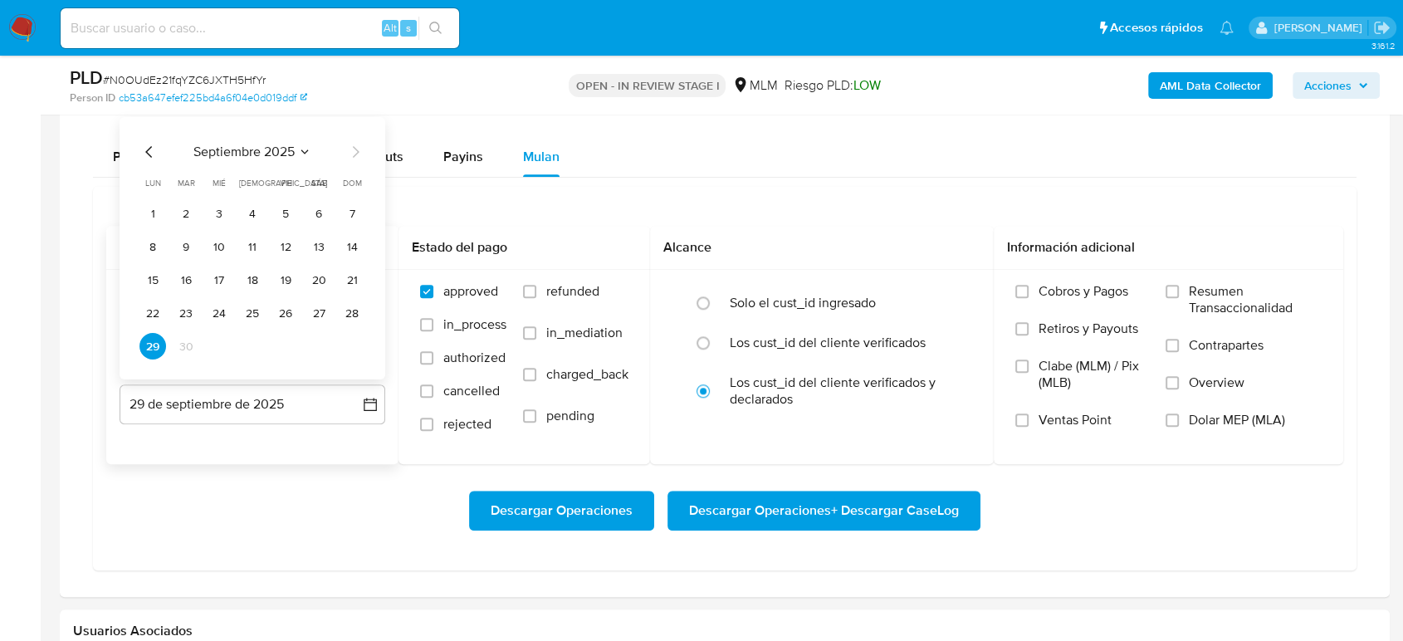
click at [139, 155] on icon "Mes anterior" at bounding box center [149, 152] width 20 height 20
click at [149, 155] on icon "Mes anterior" at bounding box center [148, 152] width 7 height 12
click at [259, 350] on button "31" at bounding box center [252, 346] width 27 height 27
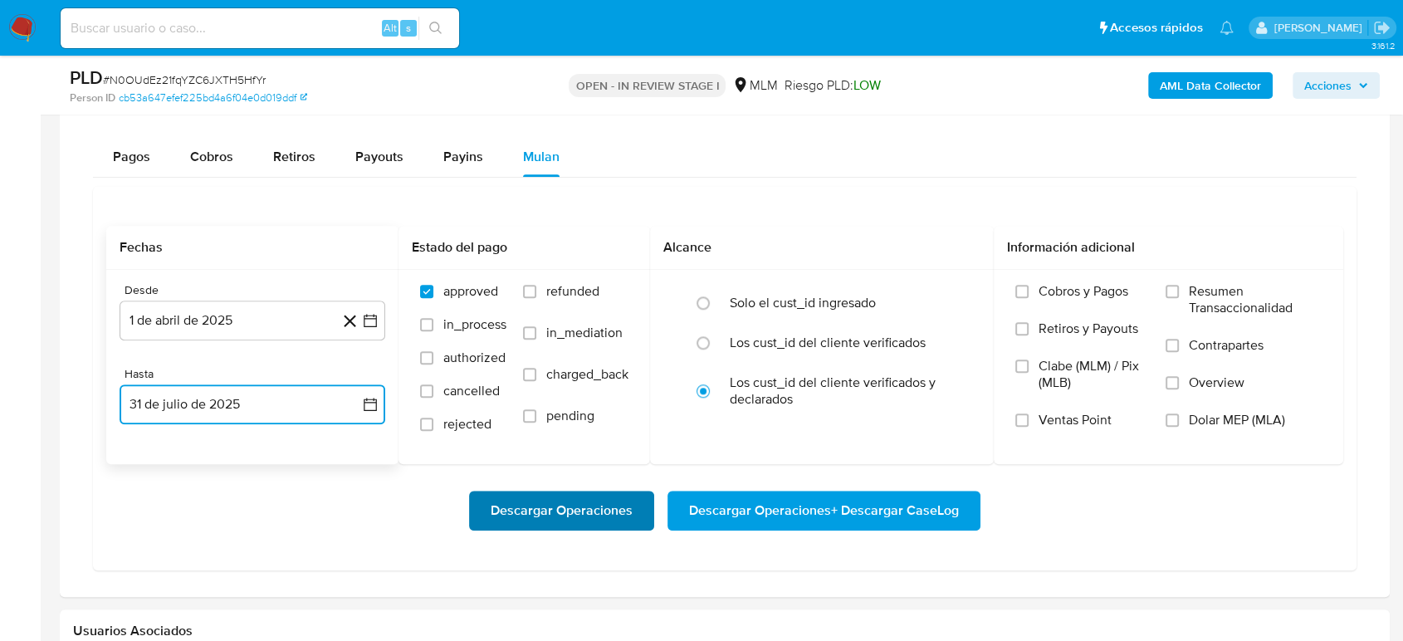
click at [519, 513] on span "Descargar Operaciones" at bounding box center [562, 510] width 142 height 37
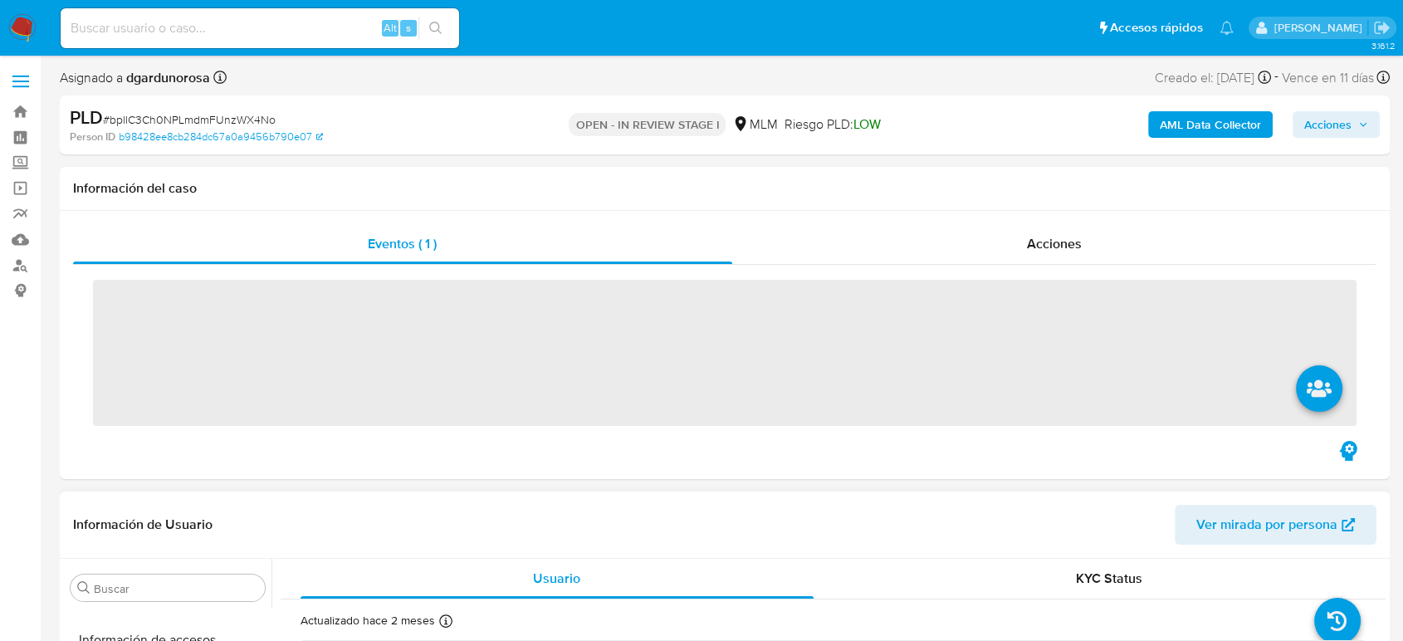
scroll to position [781, 0]
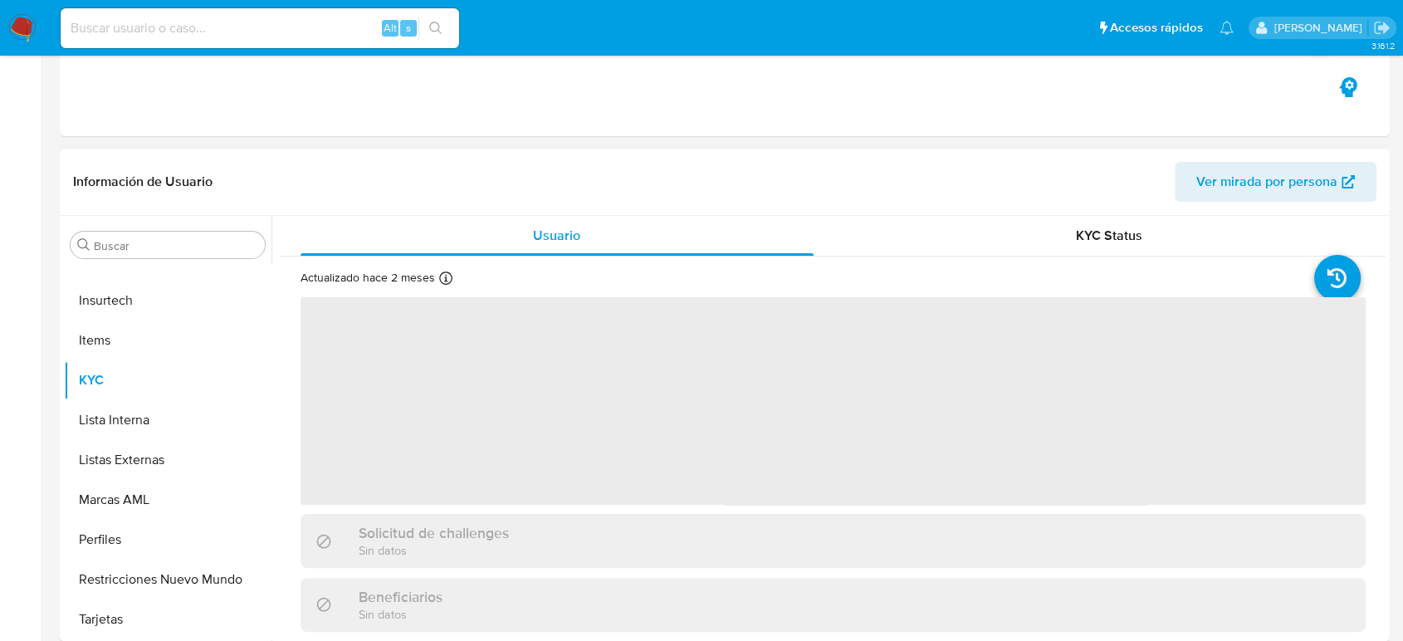
select select "10"
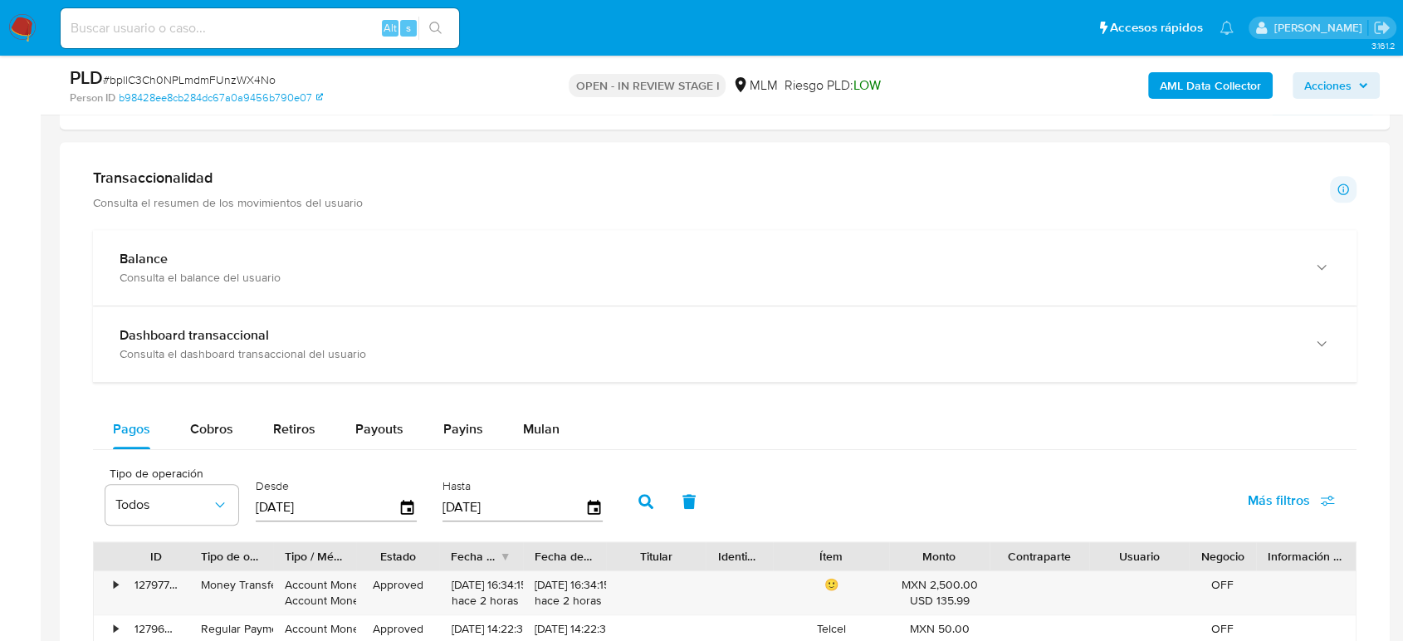
scroll to position [1107, 0]
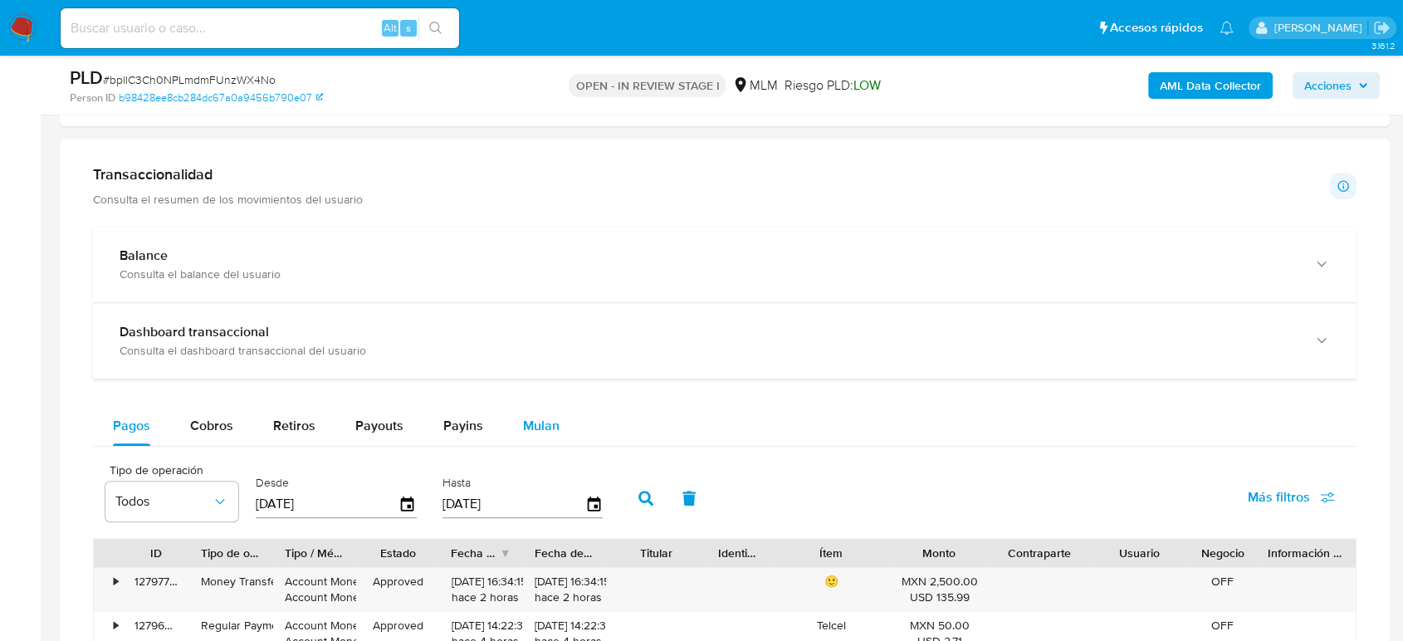
click at [541, 430] on span "Mulan" at bounding box center [541, 425] width 37 height 19
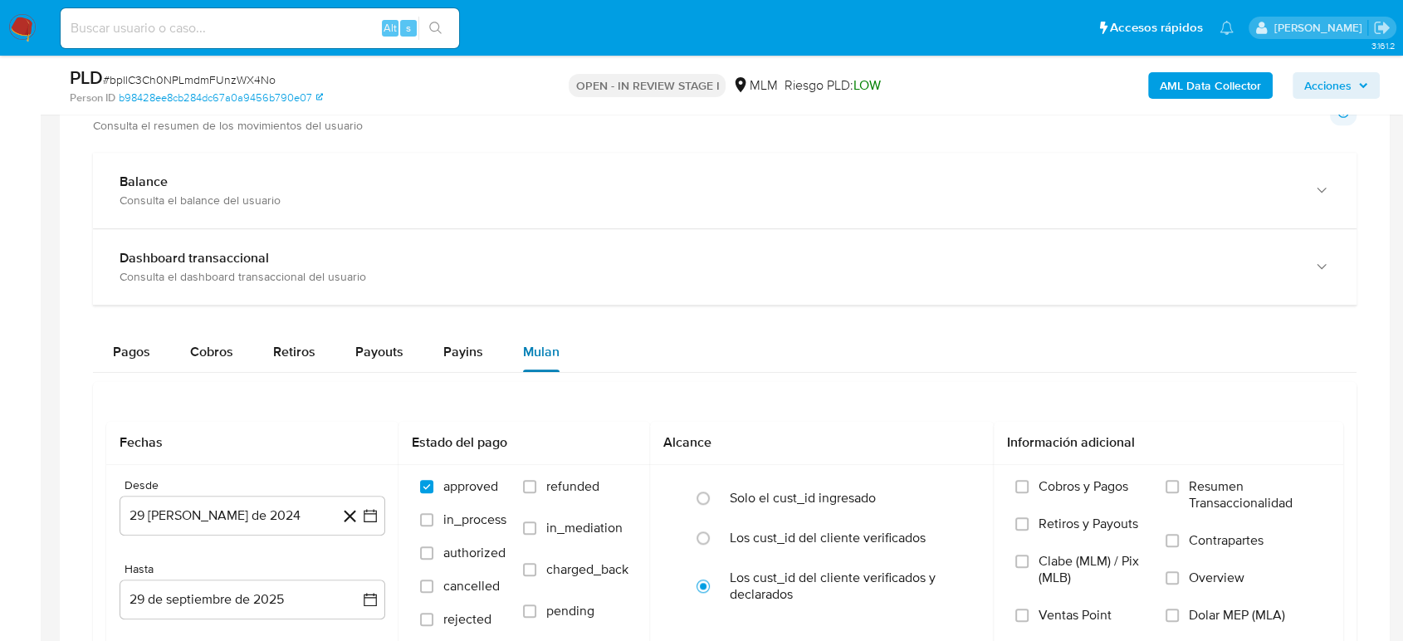
scroll to position [1291, 0]
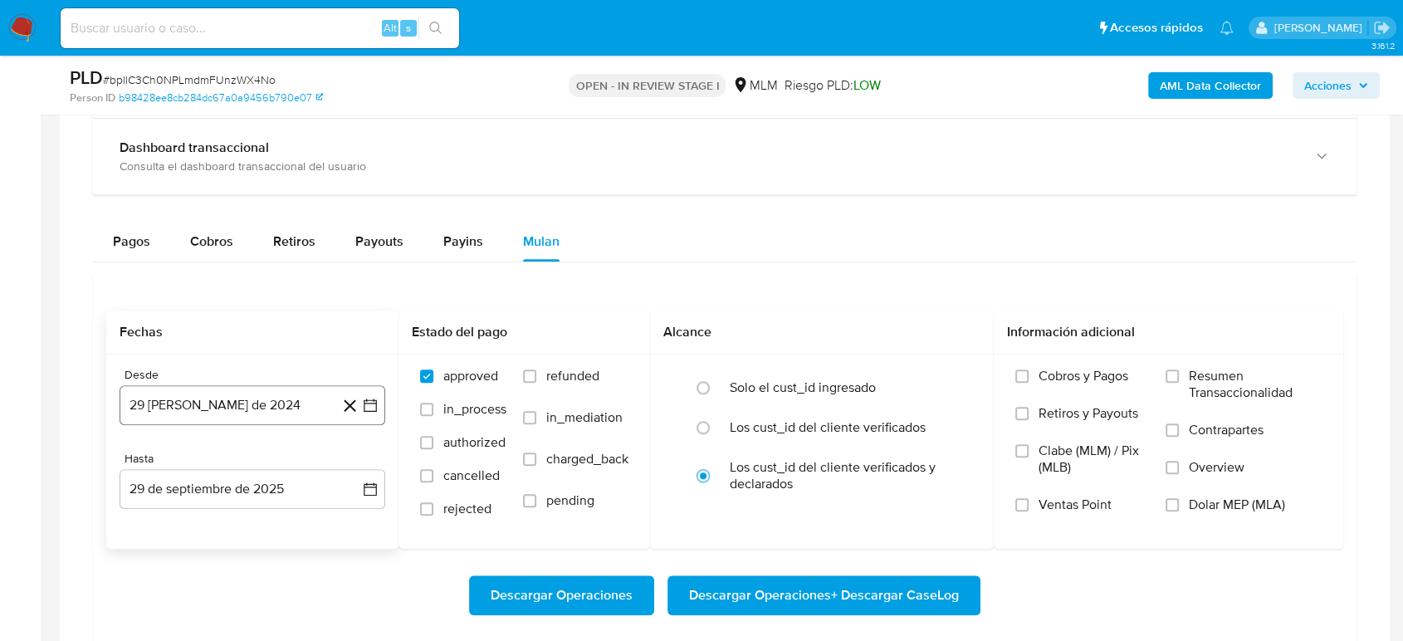
click at [371, 406] on icon "button" at bounding box center [370, 405] width 17 height 17
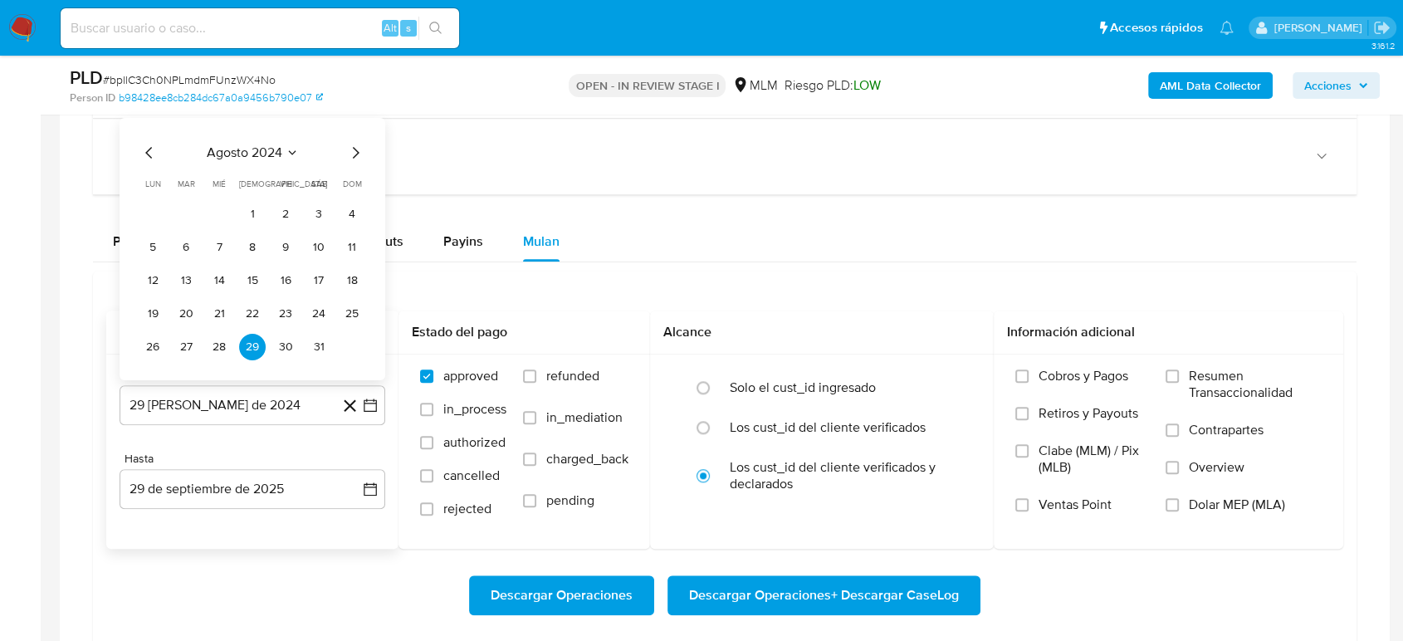
click at [295, 149] on icon "Seleccionar mes y año" at bounding box center [292, 152] width 13 height 13
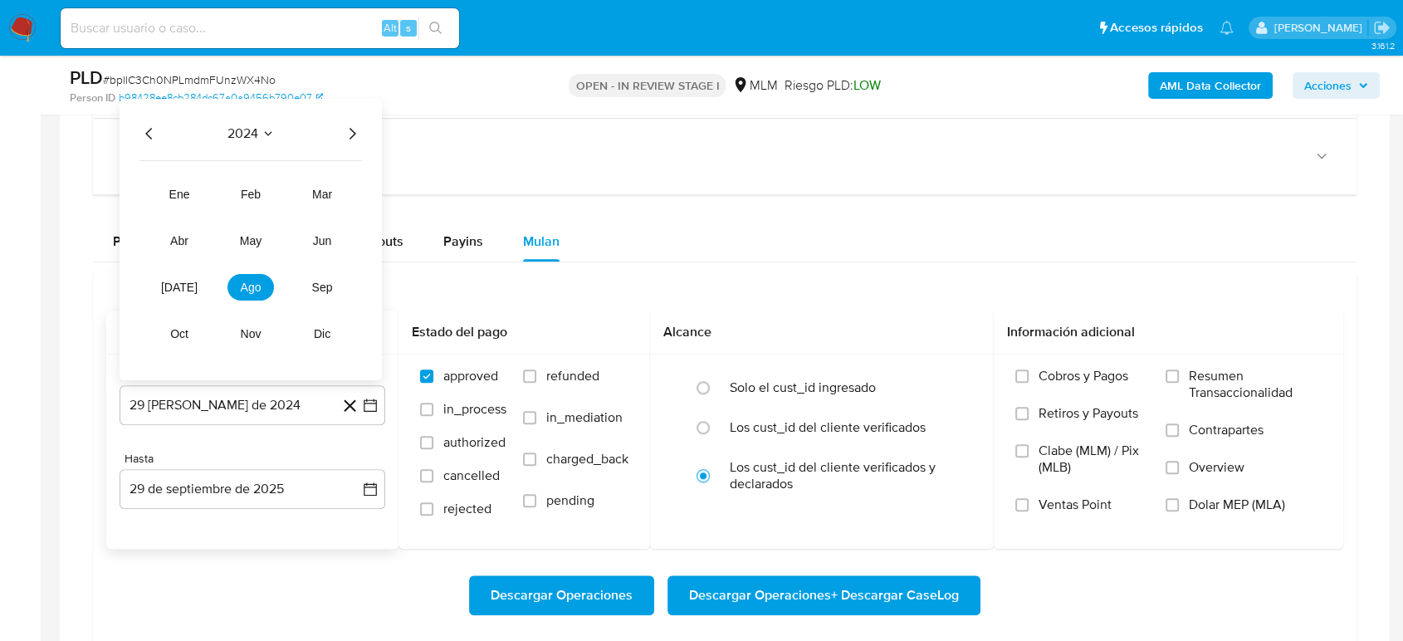
click at [350, 140] on icon "Año siguiente" at bounding box center [352, 134] width 20 height 20
click at [174, 237] on span "abr" at bounding box center [179, 240] width 18 height 13
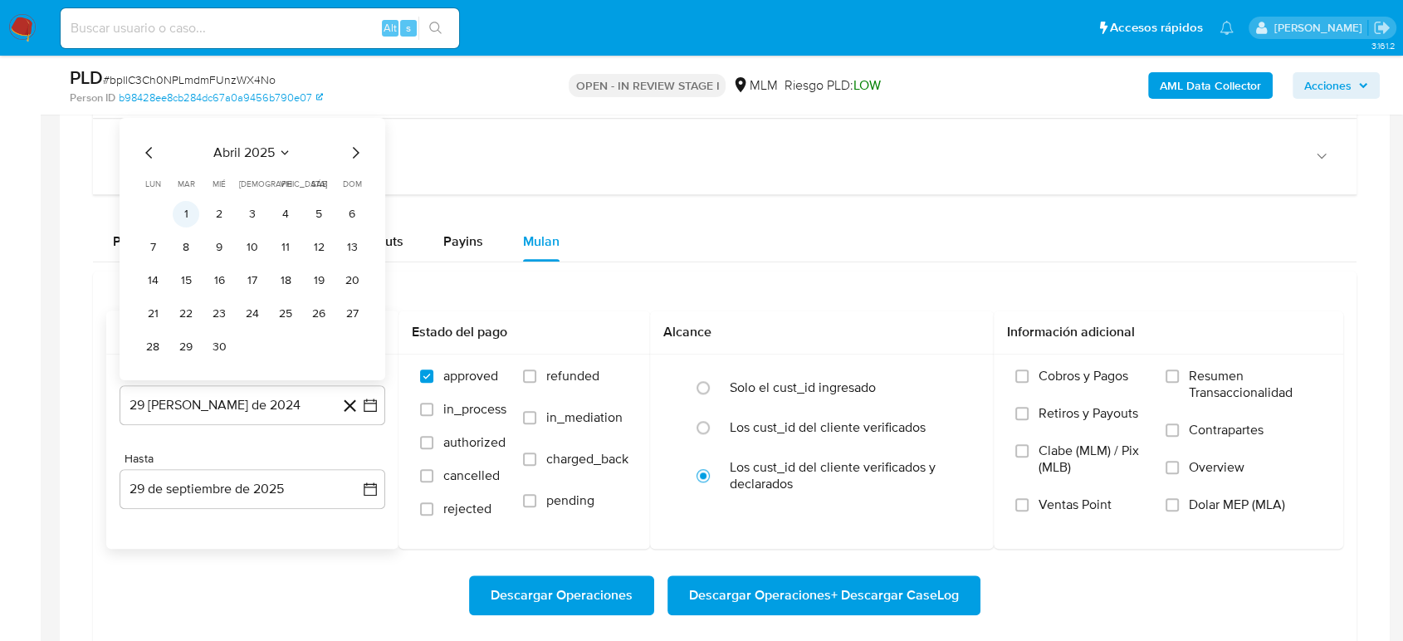
click at [183, 209] on button "1" at bounding box center [186, 214] width 27 height 27
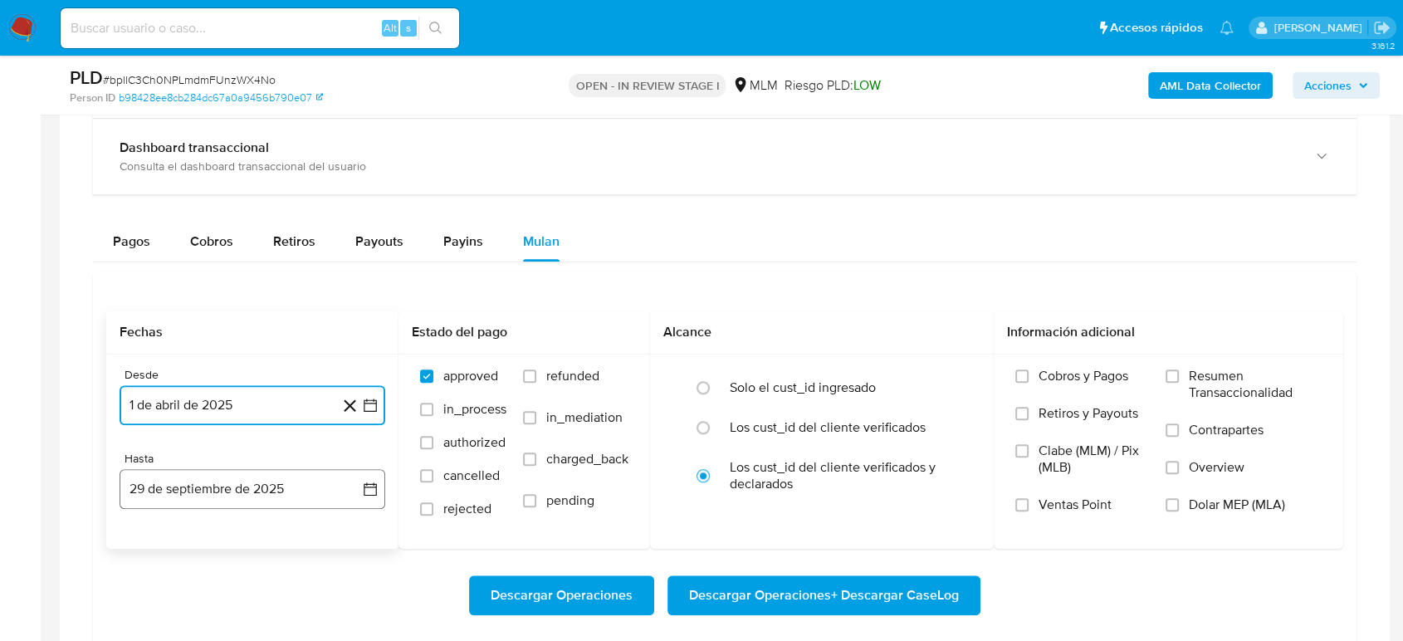
click at [379, 496] on button "29 de septiembre de 2025" at bounding box center [253, 489] width 266 height 40
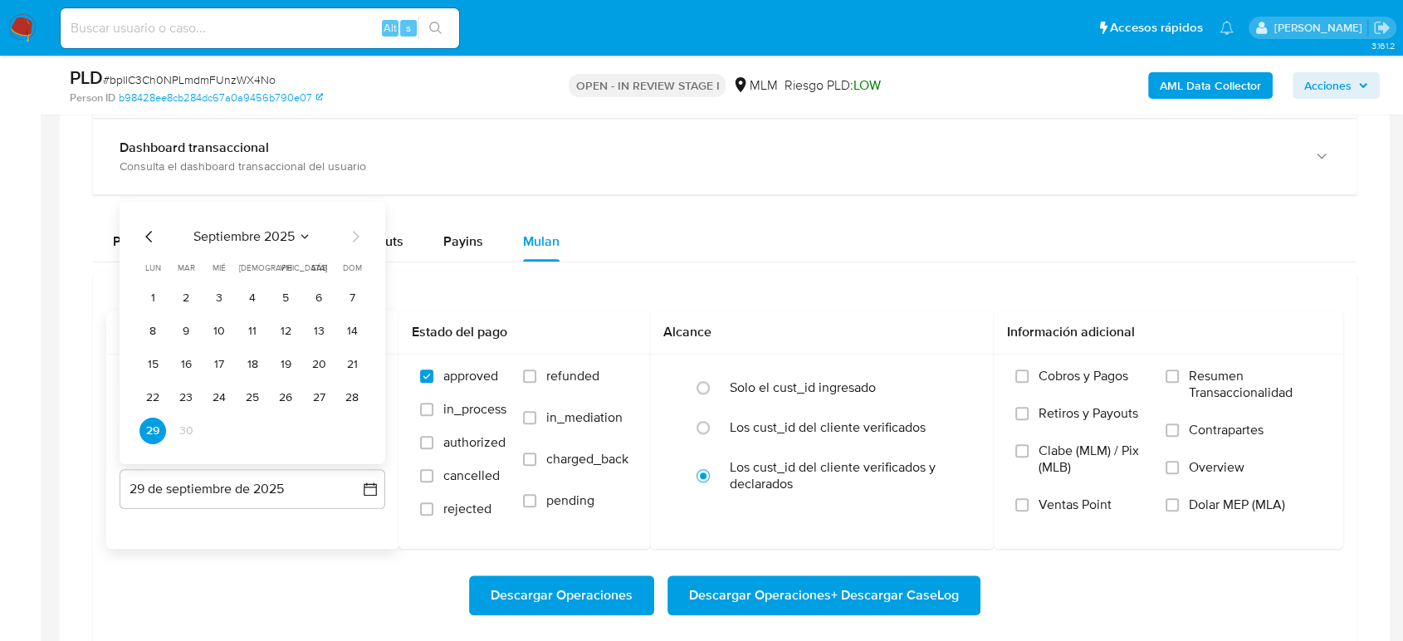
click at [146, 237] on icon "Mes anterior" at bounding box center [149, 237] width 20 height 20
click at [253, 438] on button "31" at bounding box center [252, 431] width 27 height 27
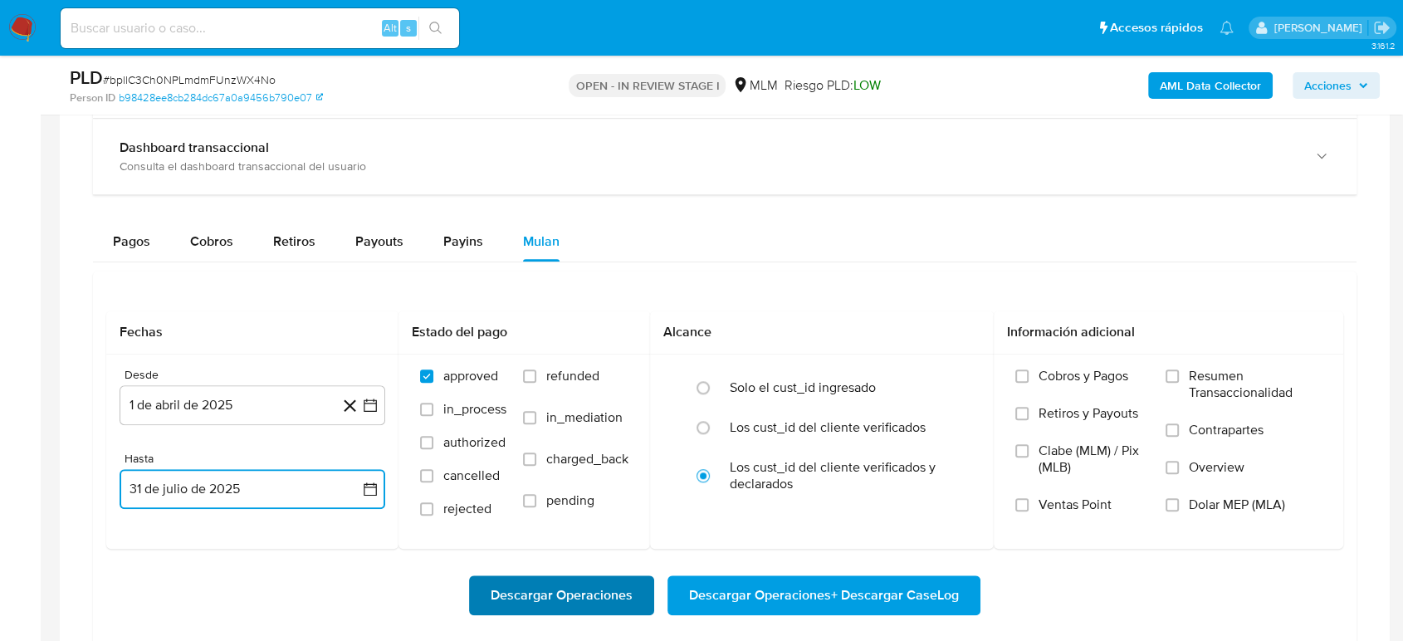
click at [503, 585] on span "Descargar Operaciones" at bounding box center [562, 595] width 142 height 37
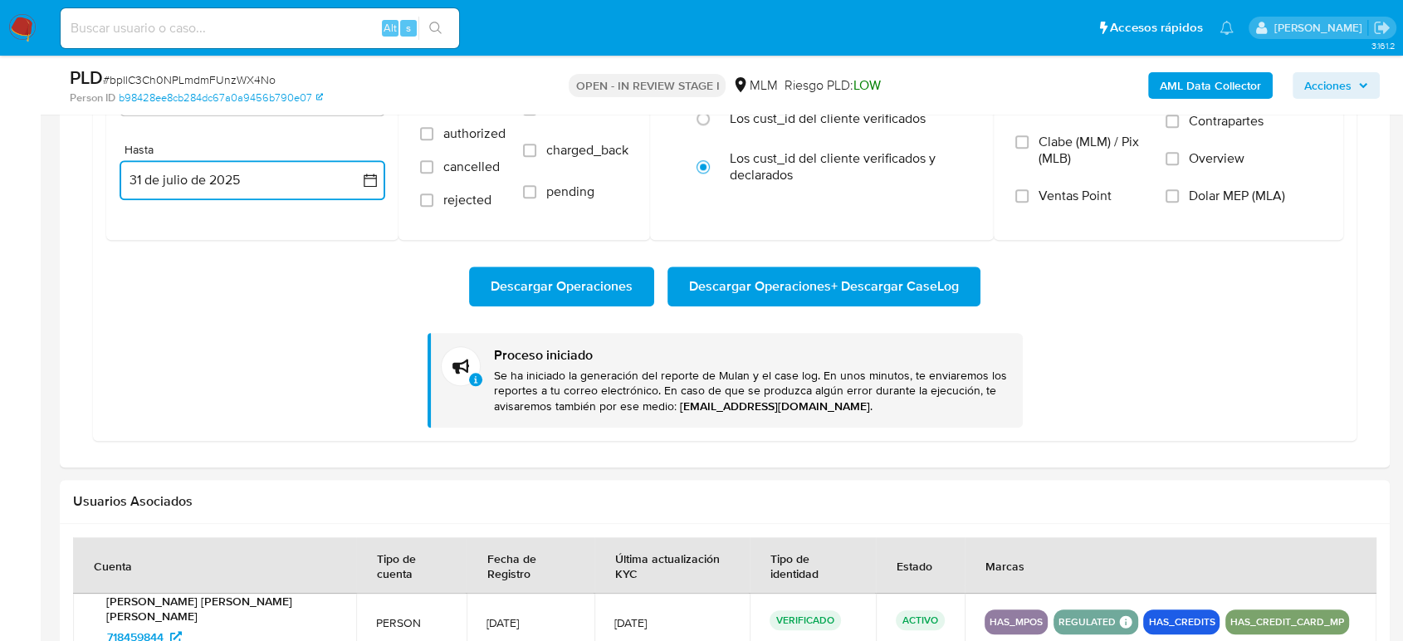
scroll to position [1567, 0]
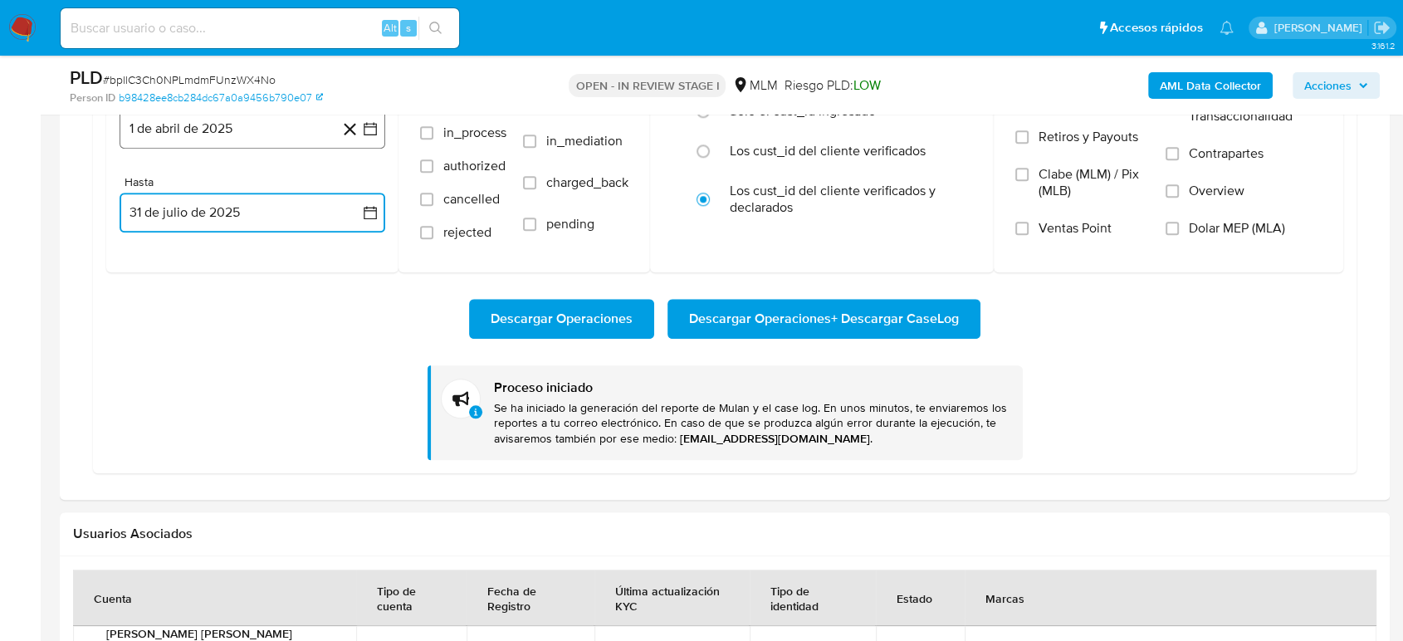
click at [379, 132] on button "1 de abril de 2025" at bounding box center [253, 129] width 266 height 40
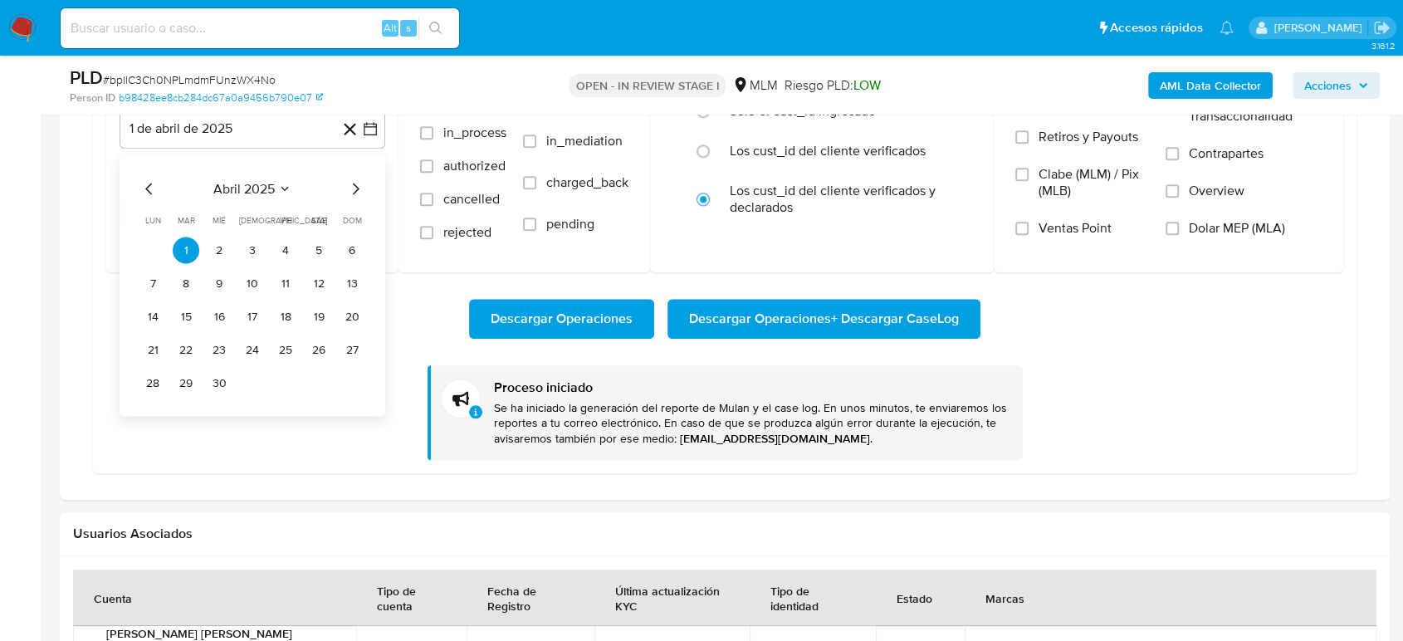
click at [149, 178] on icon "Mes anterior" at bounding box center [149, 188] width 20 height 20
click at [151, 189] on icon "Mes anterior" at bounding box center [149, 188] width 20 height 20
click at [319, 242] on button "1" at bounding box center [319, 250] width 27 height 27
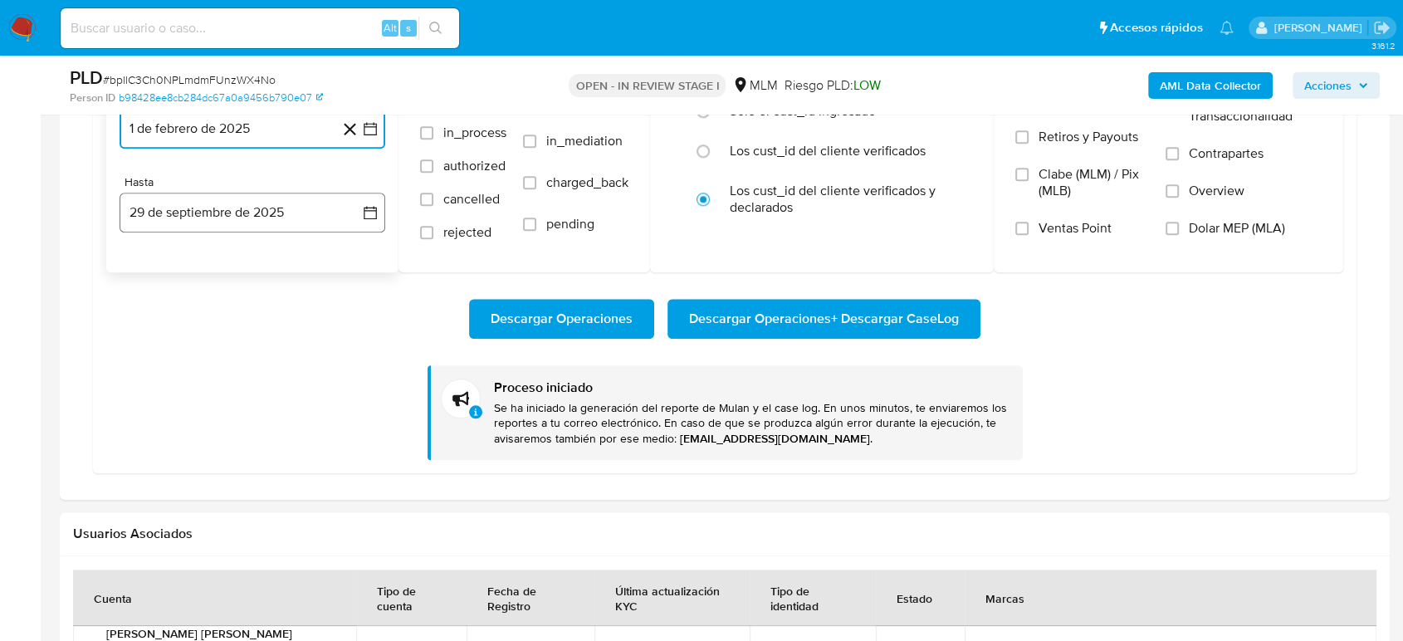
click at [379, 205] on button "29 de septiembre de 2025" at bounding box center [253, 213] width 266 height 40
click at [153, 270] on icon "Mes anterior" at bounding box center [149, 272] width 20 height 20
click at [144, 277] on icon "Mes anterior" at bounding box center [149, 272] width 20 height 20
click at [257, 470] on button "31" at bounding box center [252, 466] width 27 height 27
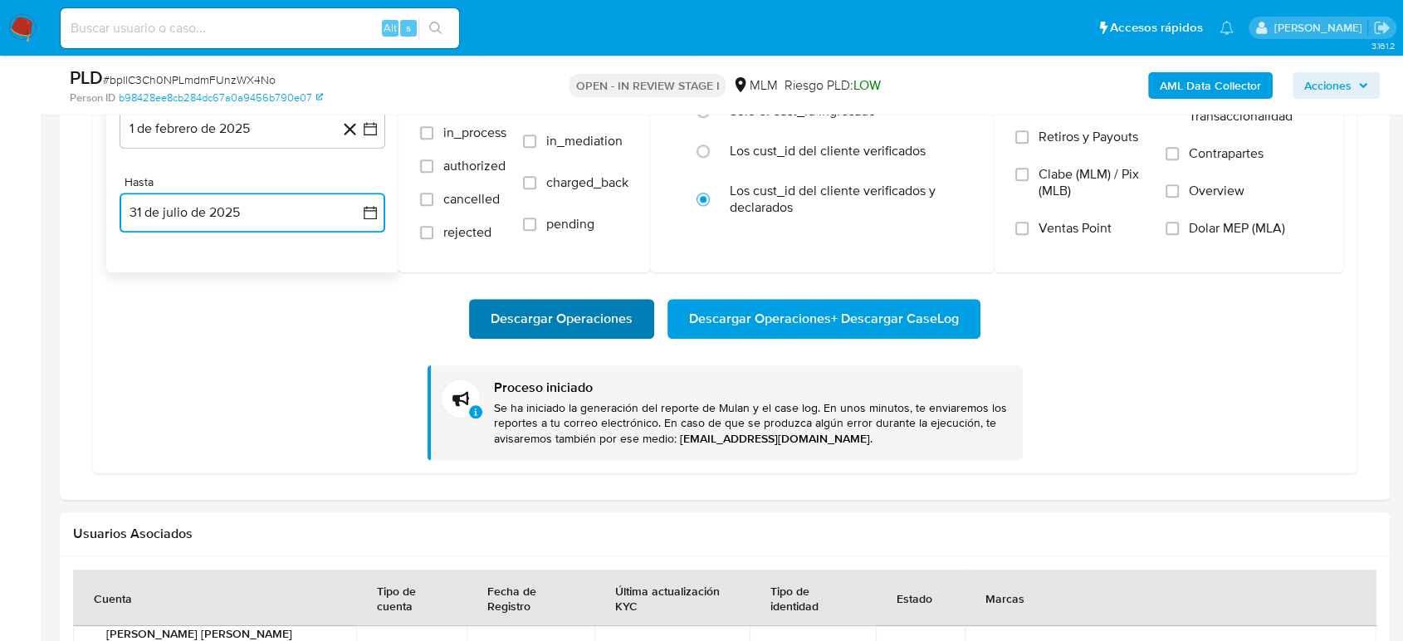
click at [586, 327] on span "Descargar Operaciones" at bounding box center [562, 319] width 142 height 37
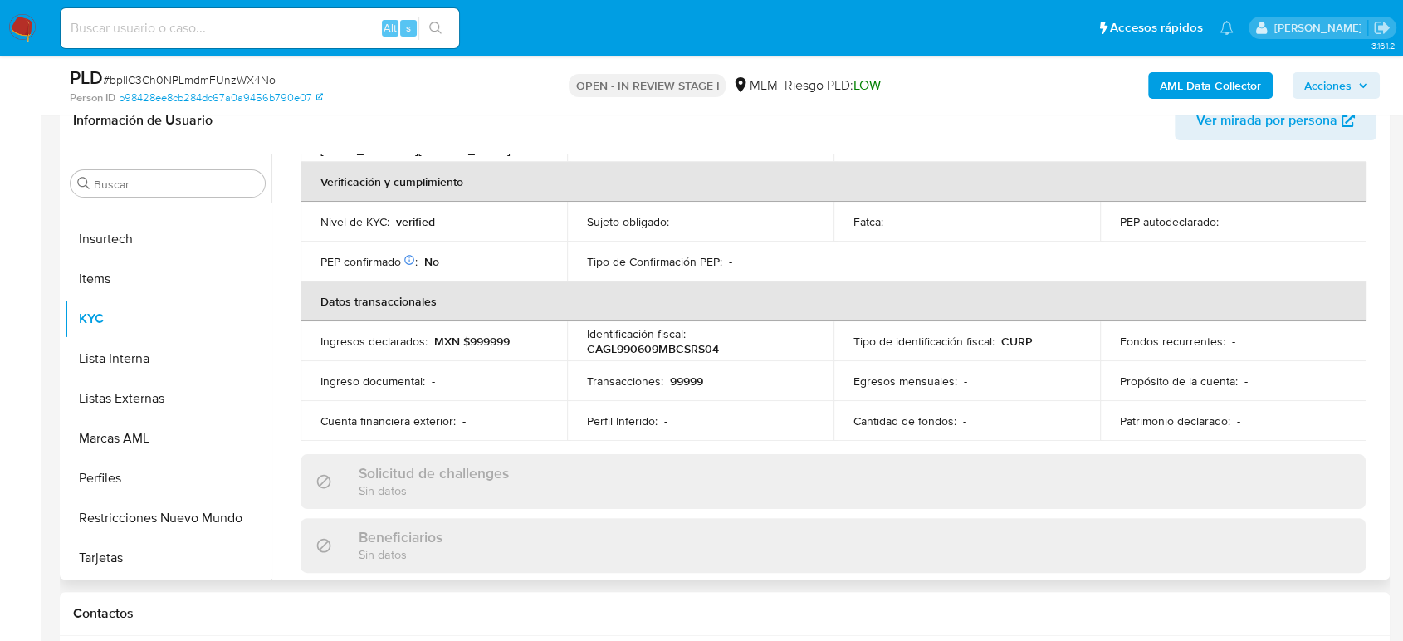
scroll to position [120, 0]
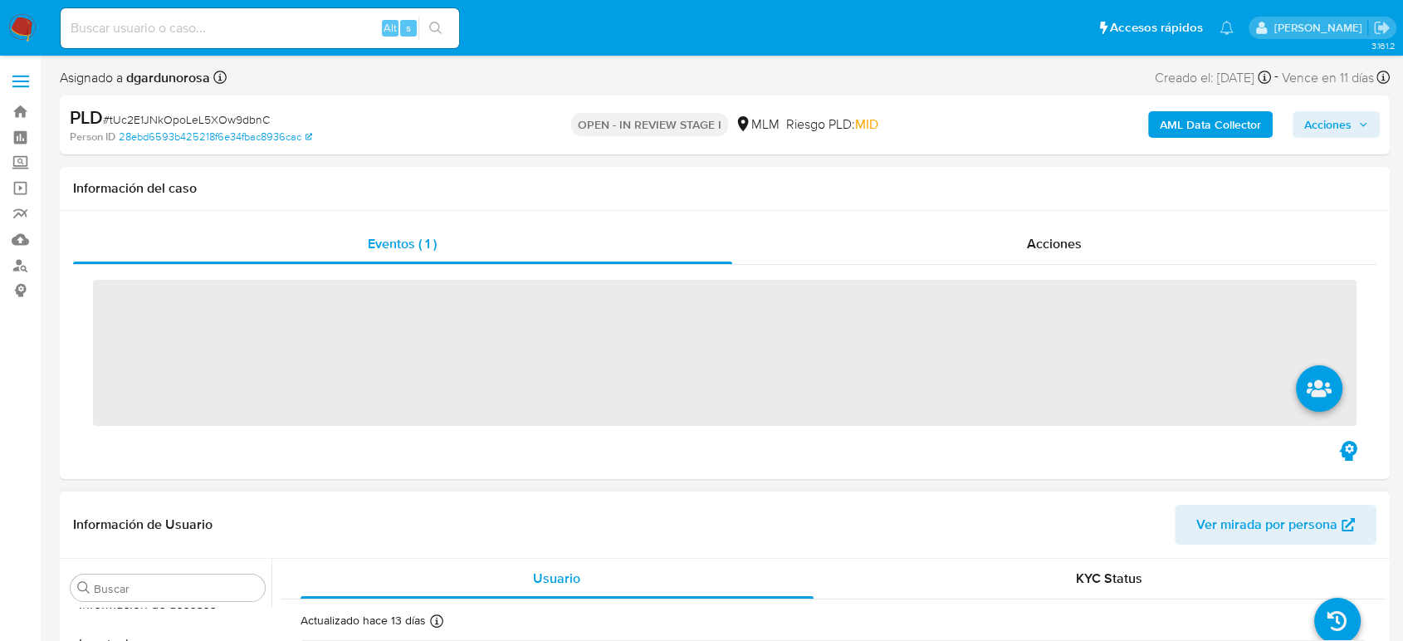
scroll to position [781, 0]
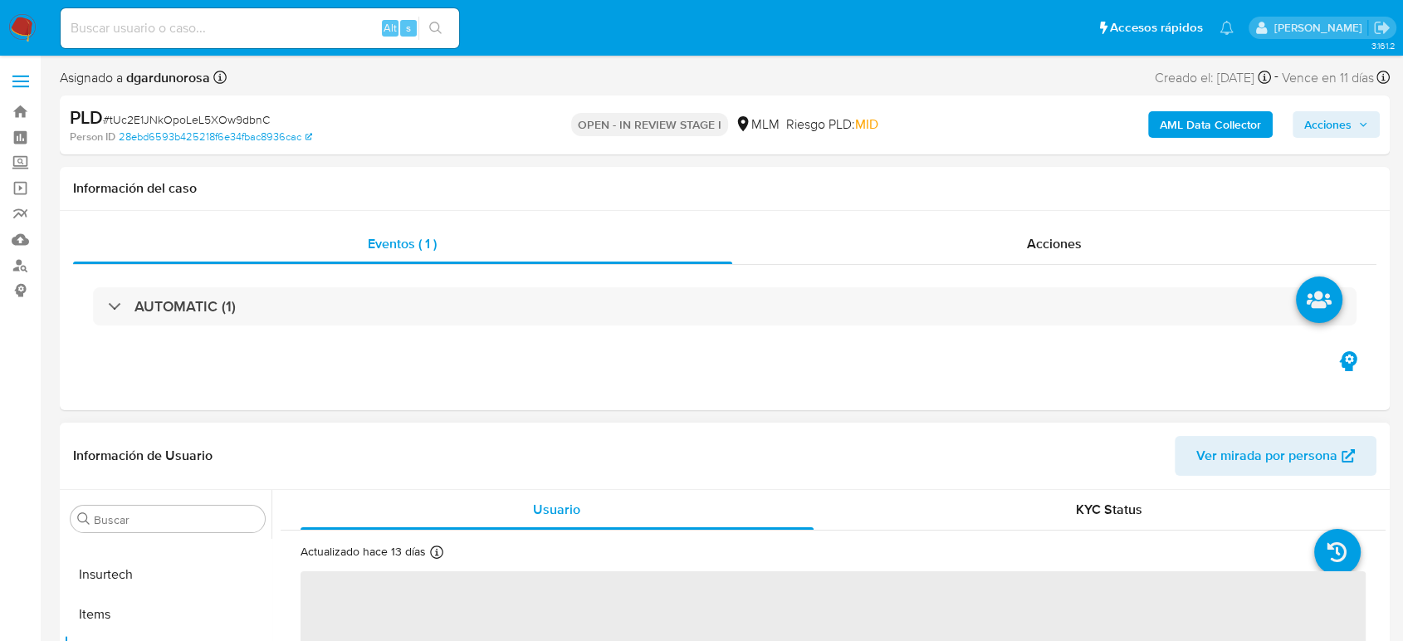
select select "10"
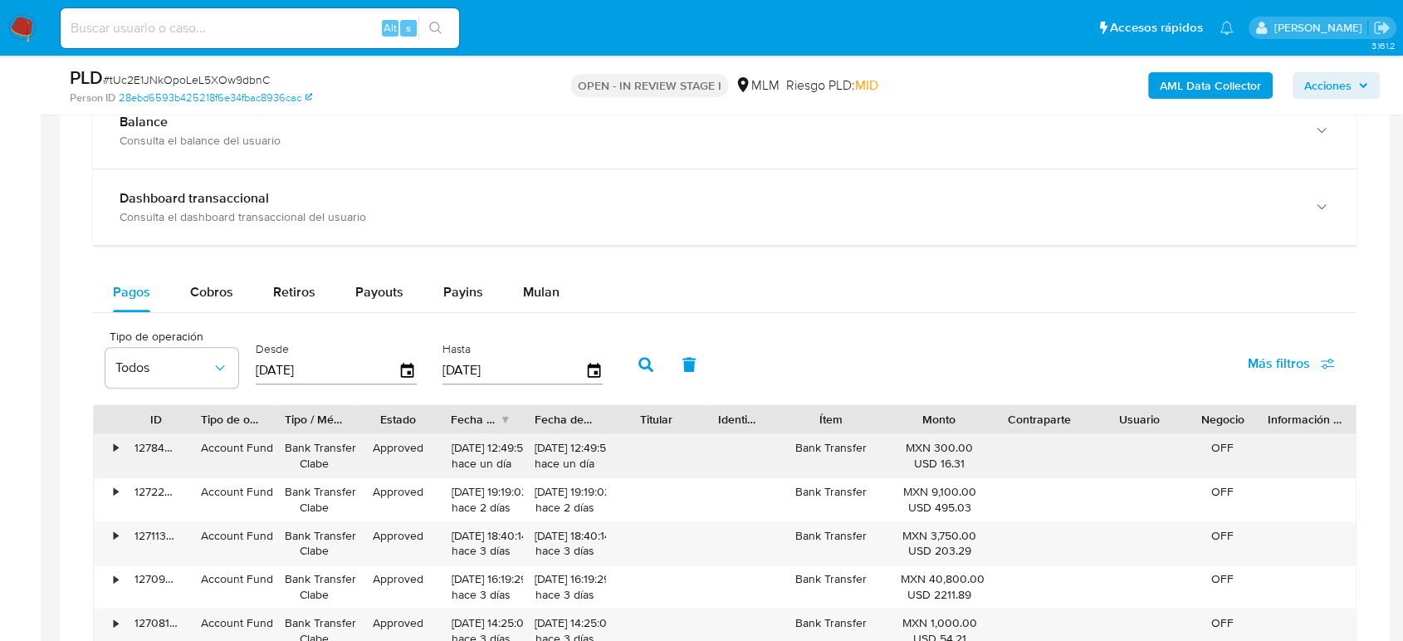
scroll to position [1291, 0]
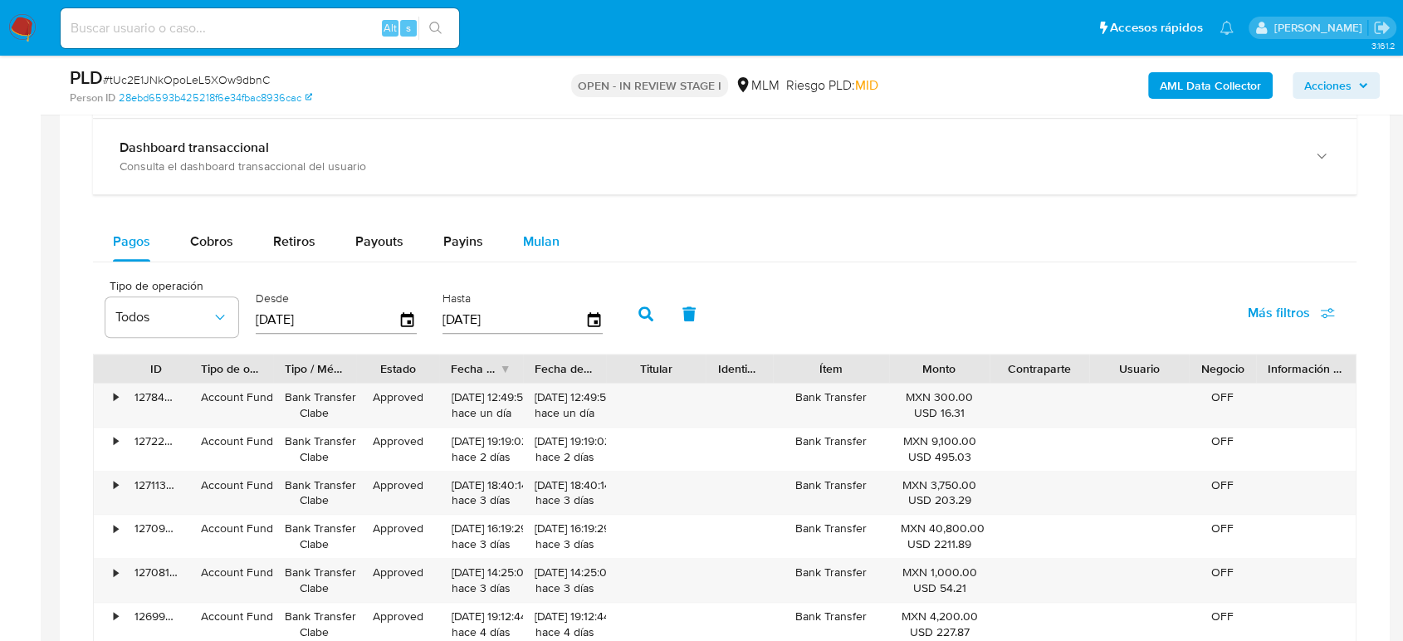
click at [550, 243] on span "Mulan" at bounding box center [541, 241] width 37 height 19
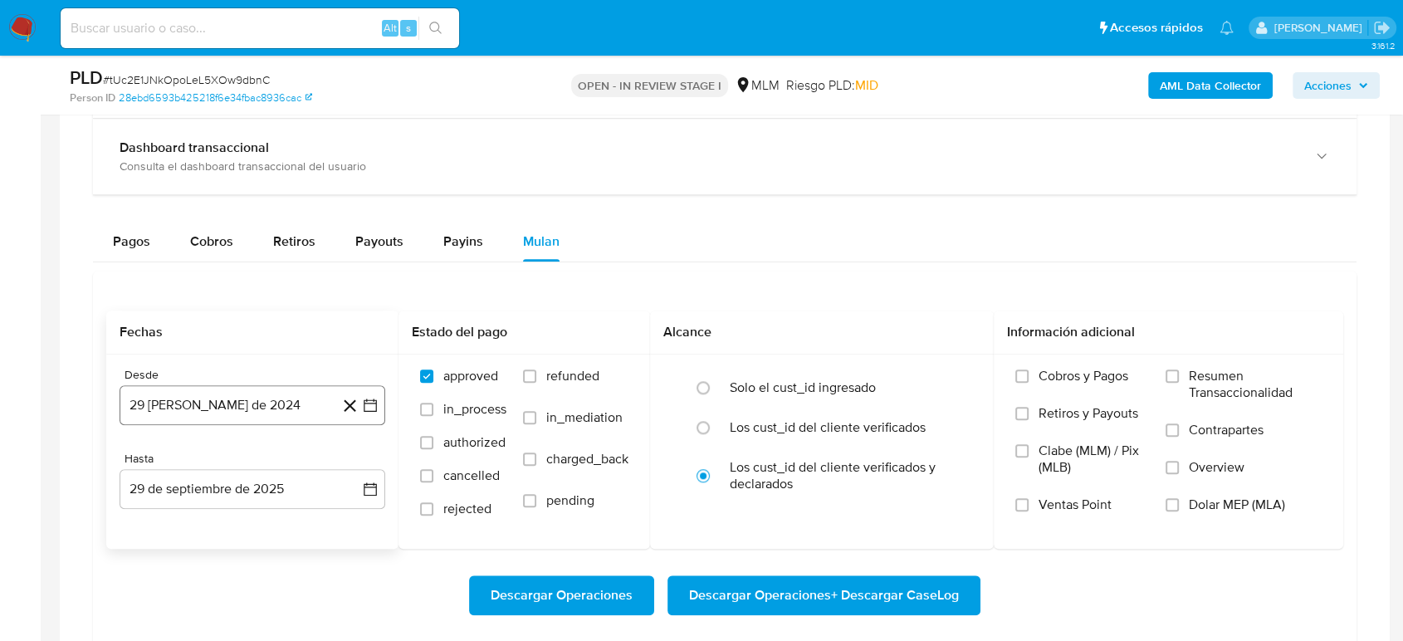
click at [373, 407] on icon "button" at bounding box center [370, 405] width 17 height 17
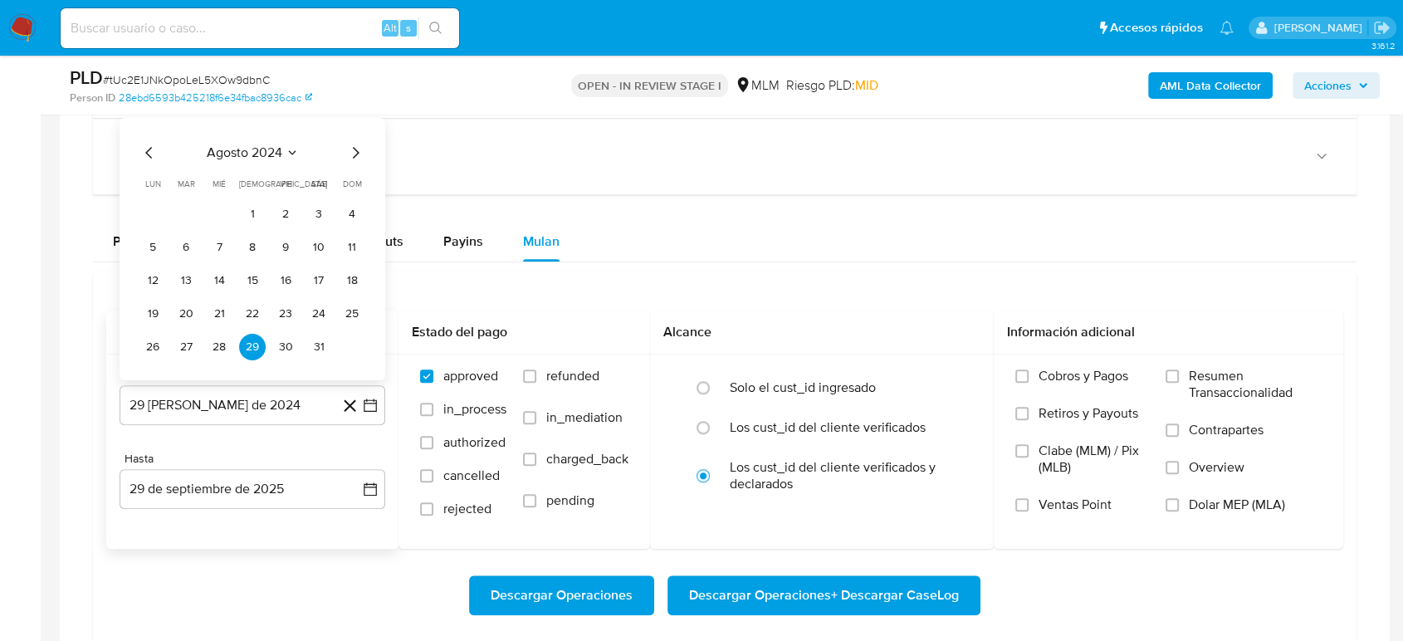
click at [289, 150] on icon "Seleccionar mes y año" at bounding box center [291, 152] width 7 height 4
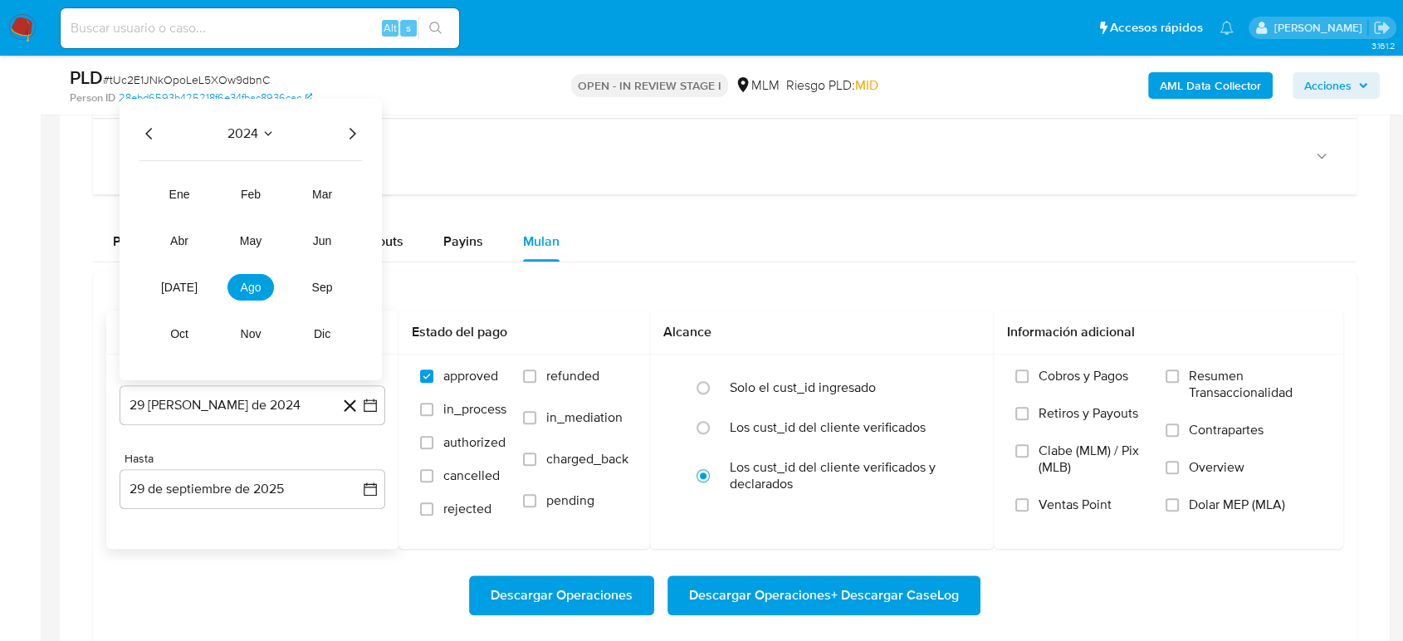
click at [349, 128] on icon "Año siguiente" at bounding box center [352, 134] width 20 height 20
click at [188, 240] on button "abr" at bounding box center [179, 240] width 46 height 27
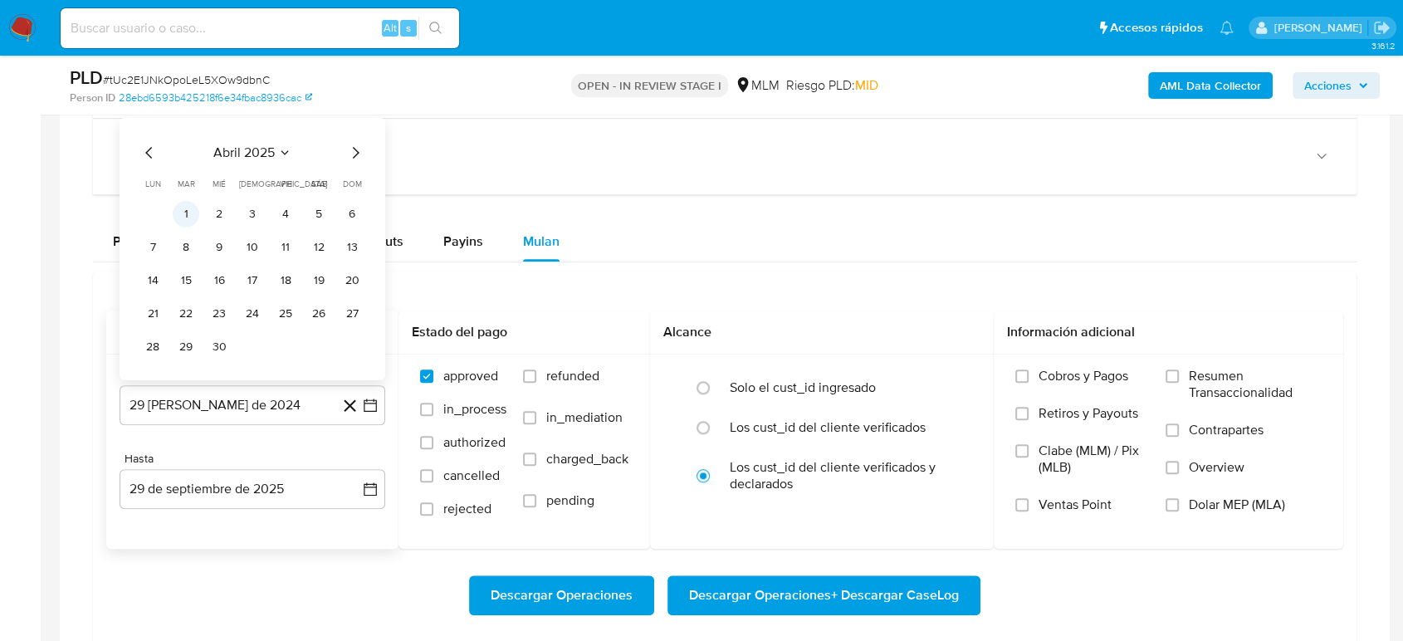
click at [186, 211] on button "1" at bounding box center [186, 214] width 27 height 27
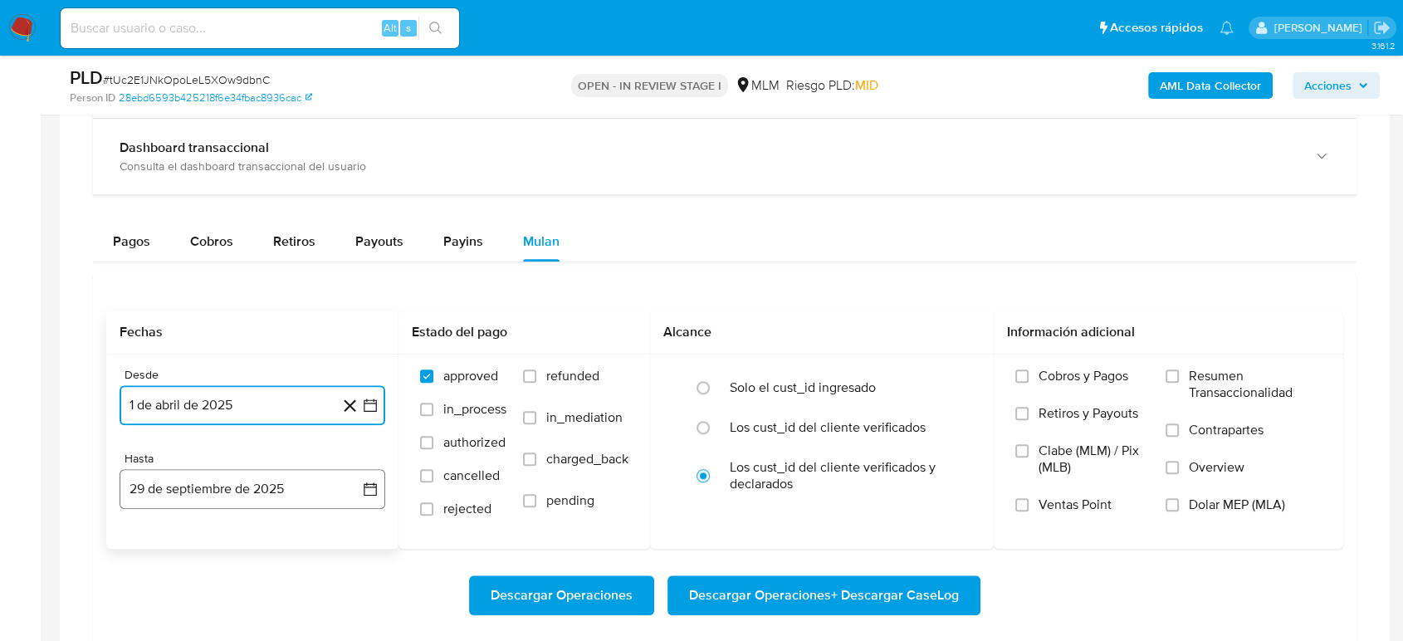
click at [375, 490] on icon "button" at bounding box center [370, 489] width 17 height 17
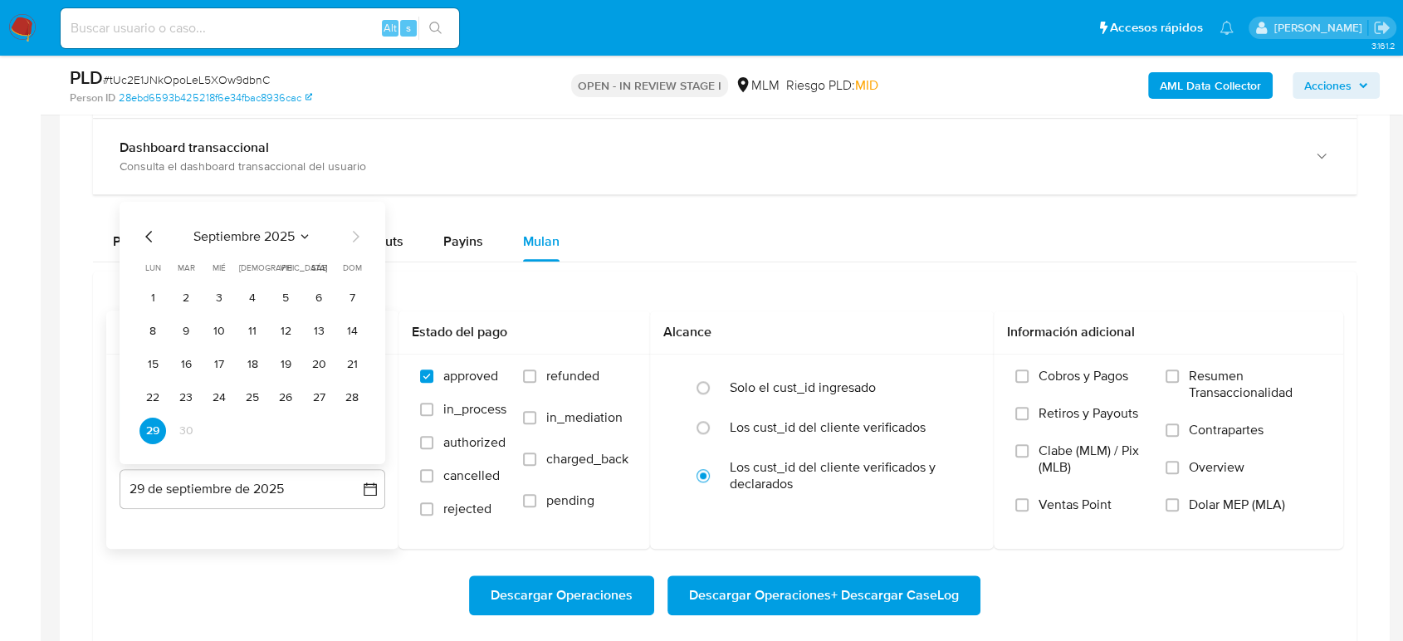
click at [155, 237] on icon "Mes anterior" at bounding box center [149, 237] width 20 height 20
click at [154, 237] on icon "Mes anterior" at bounding box center [149, 237] width 20 height 20
click at [252, 434] on button "31" at bounding box center [252, 431] width 27 height 27
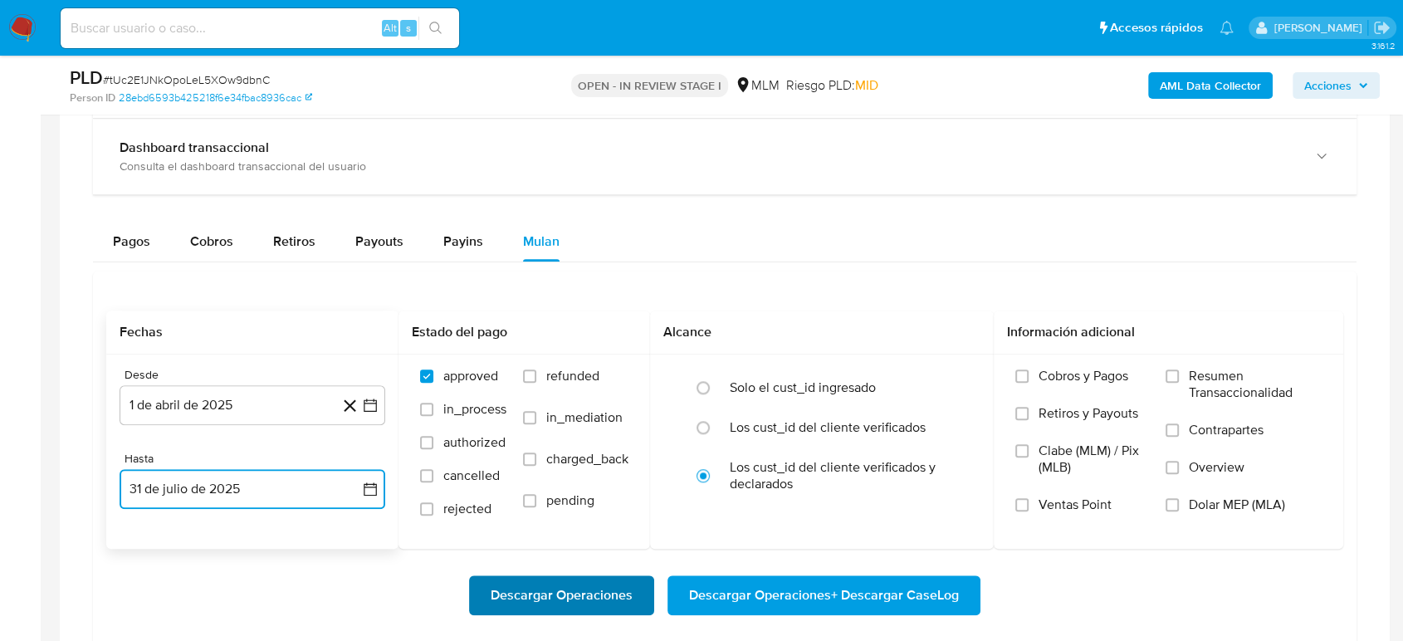
click at [540, 586] on span "Descargar Operaciones" at bounding box center [562, 595] width 142 height 37
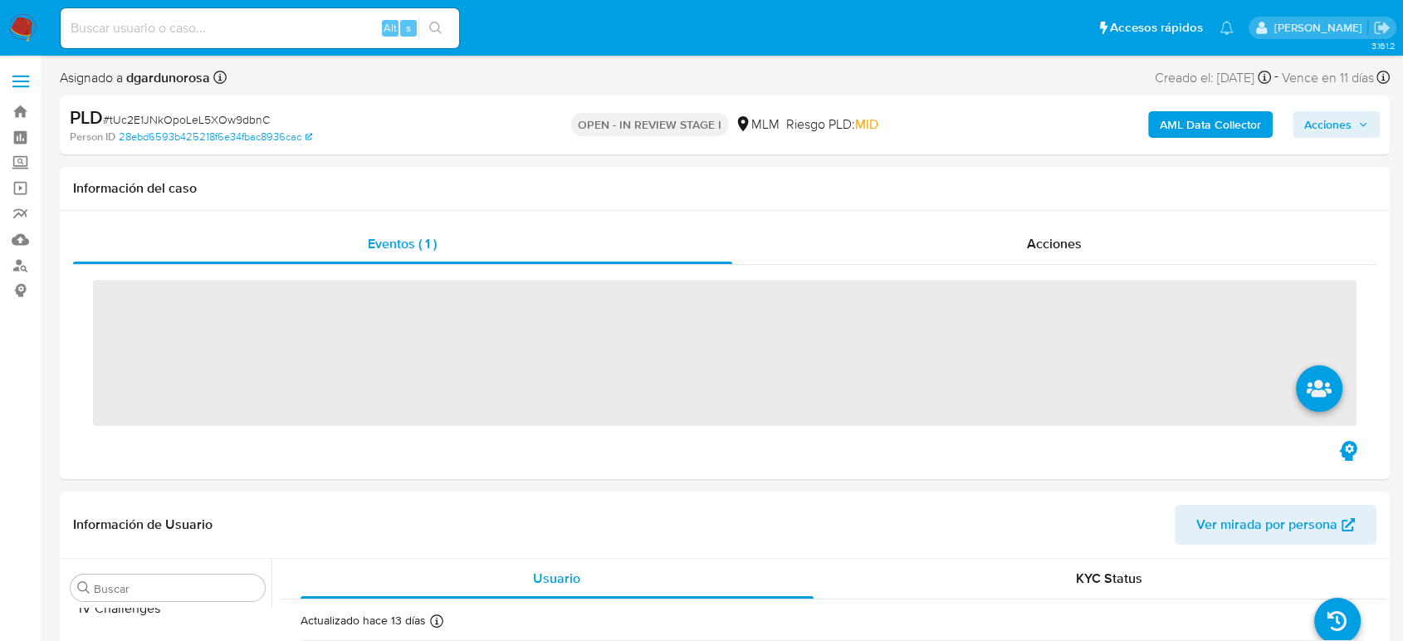
scroll to position [781, 0]
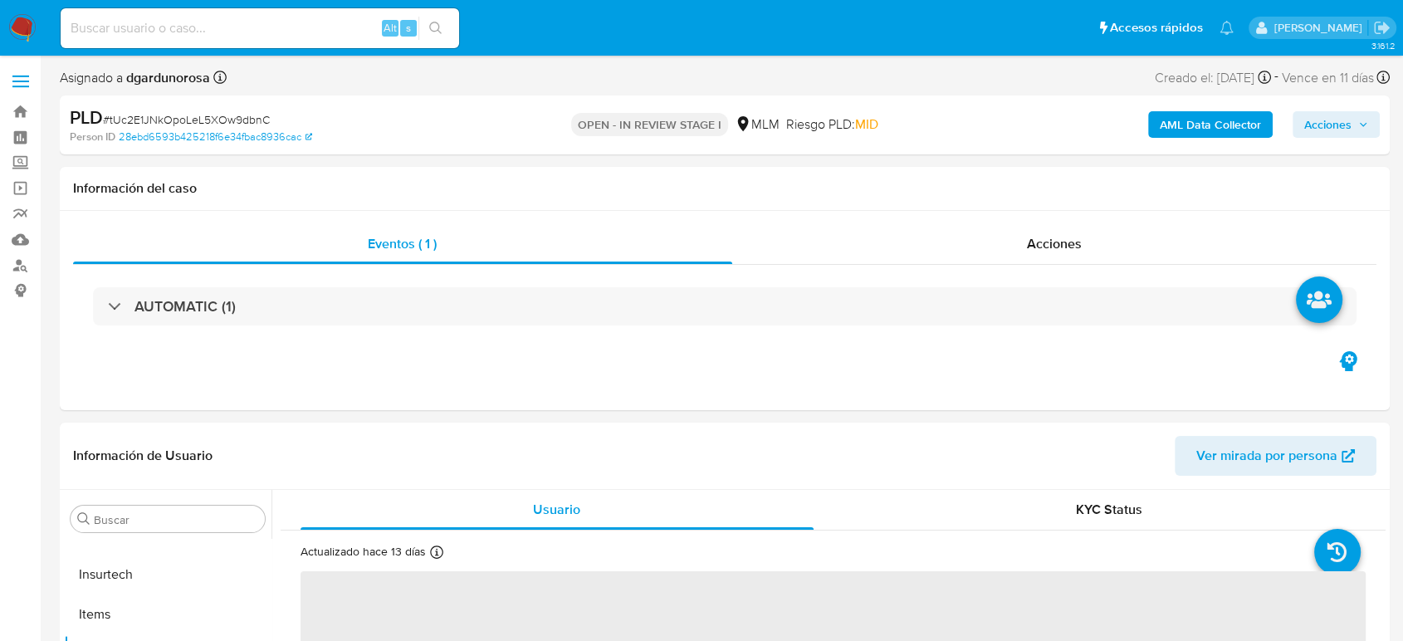
select select "10"
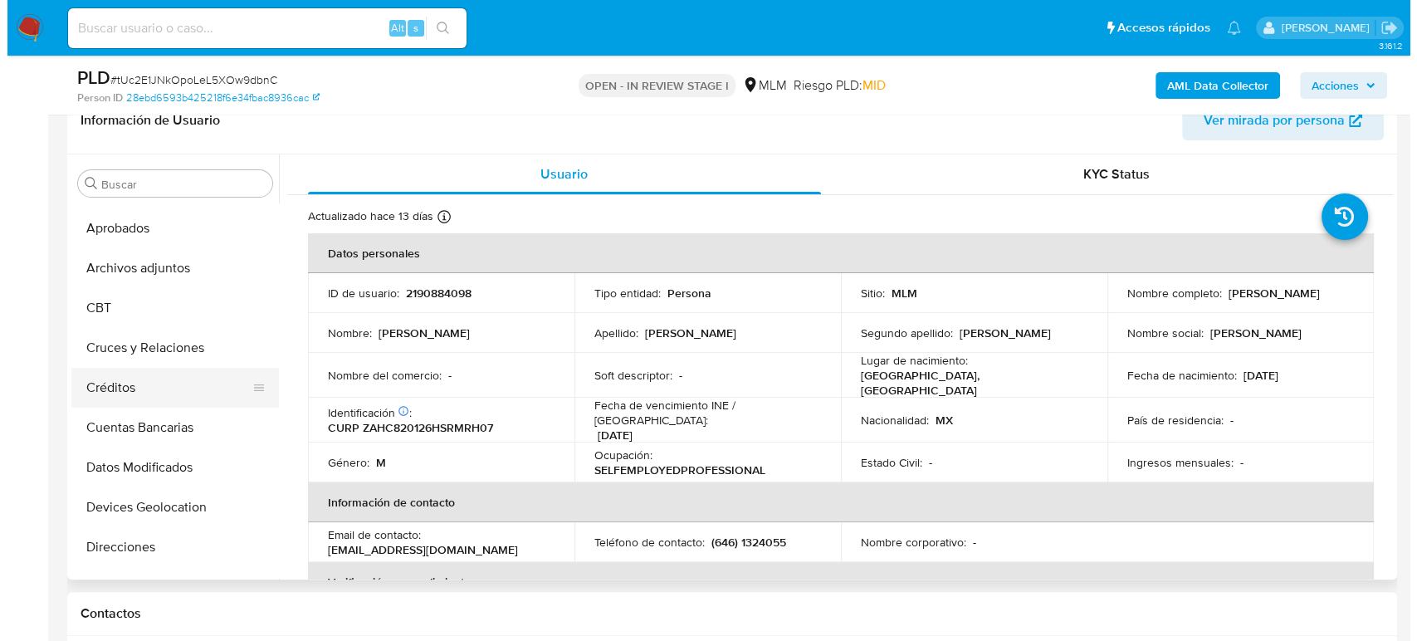
scroll to position [43, 0]
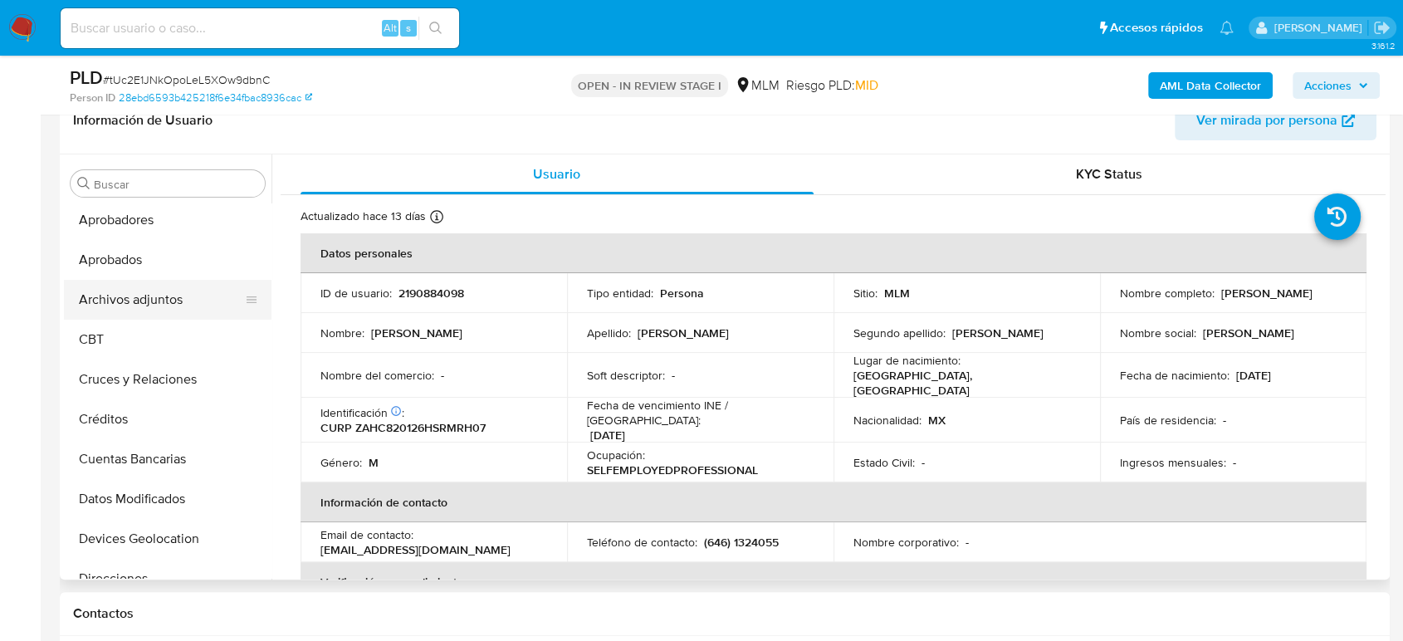
click at [139, 296] on button "Archivos adjuntos" at bounding box center [161, 300] width 194 height 40
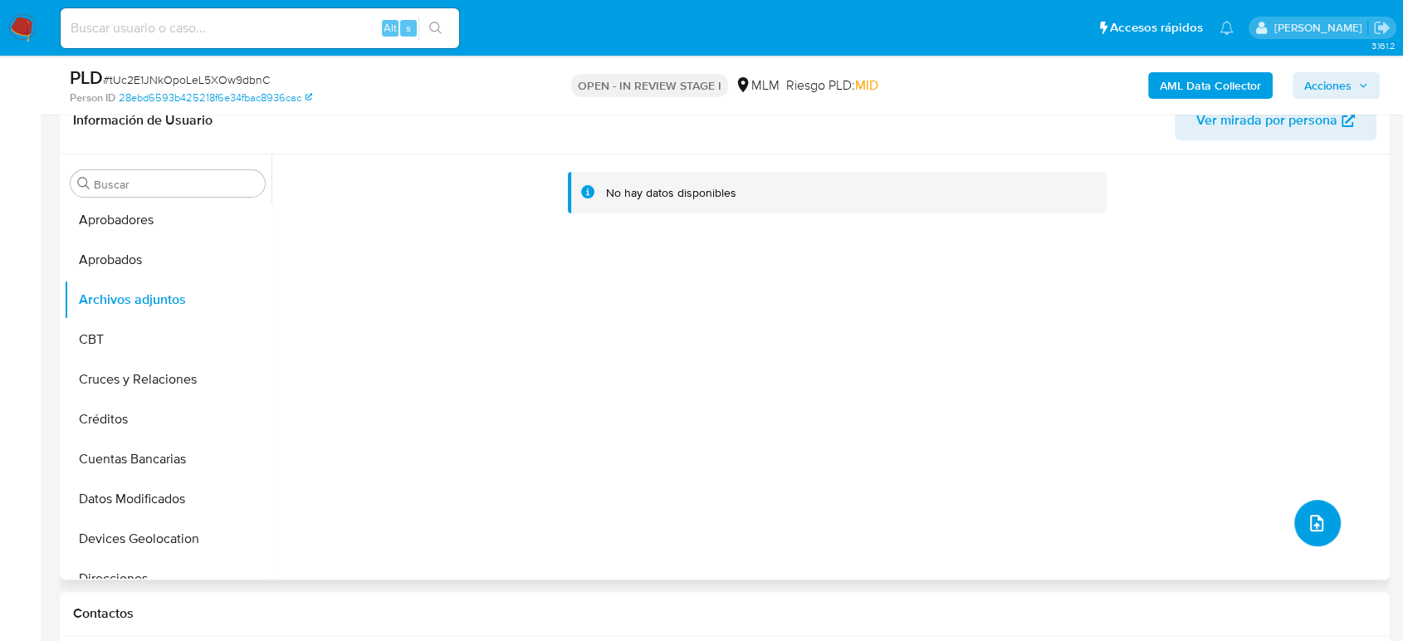
click at [1323, 516] on button "upload-file" at bounding box center [1317, 523] width 46 height 46
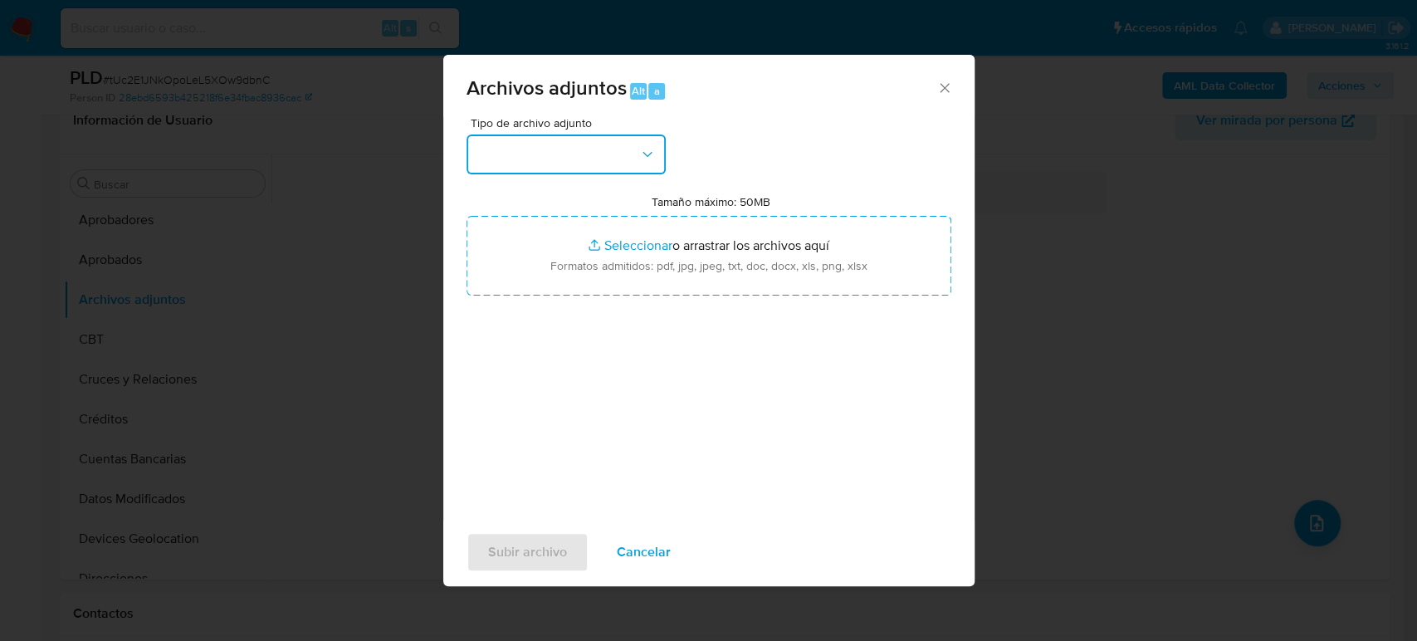
click at [584, 154] on button "button" at bounding box center [566, 154] width 199 height 40
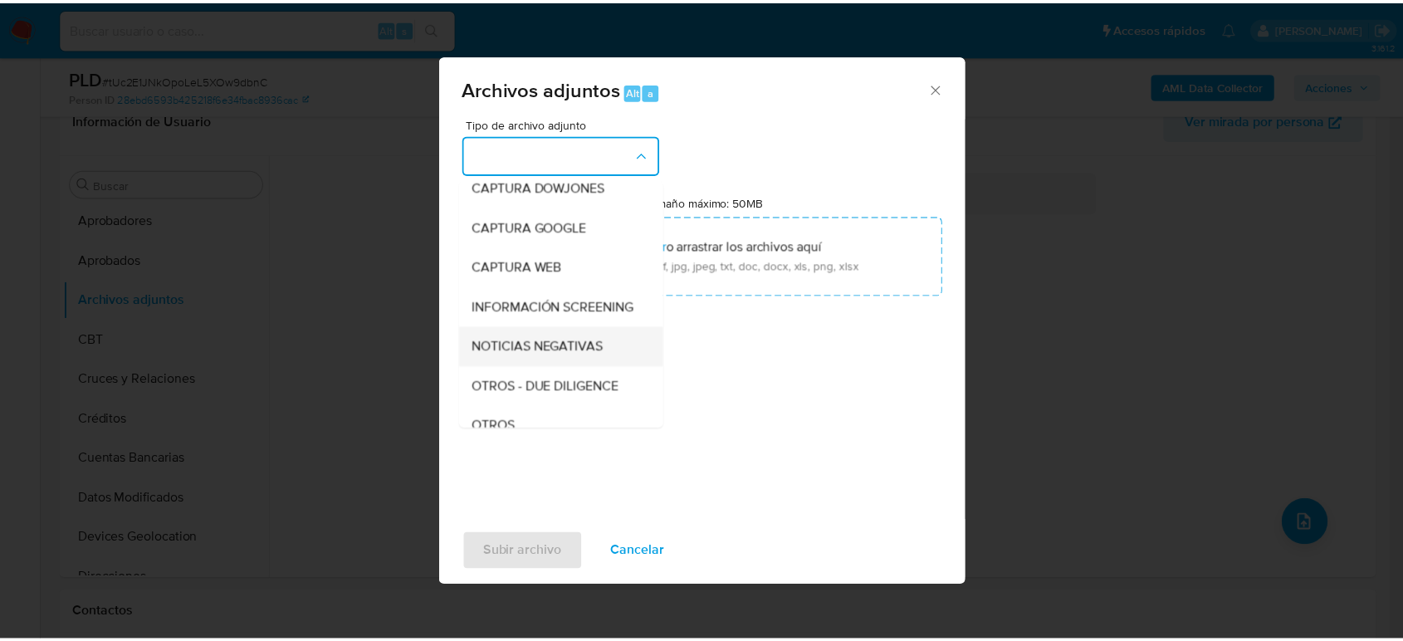
scroll to position [92, 0]
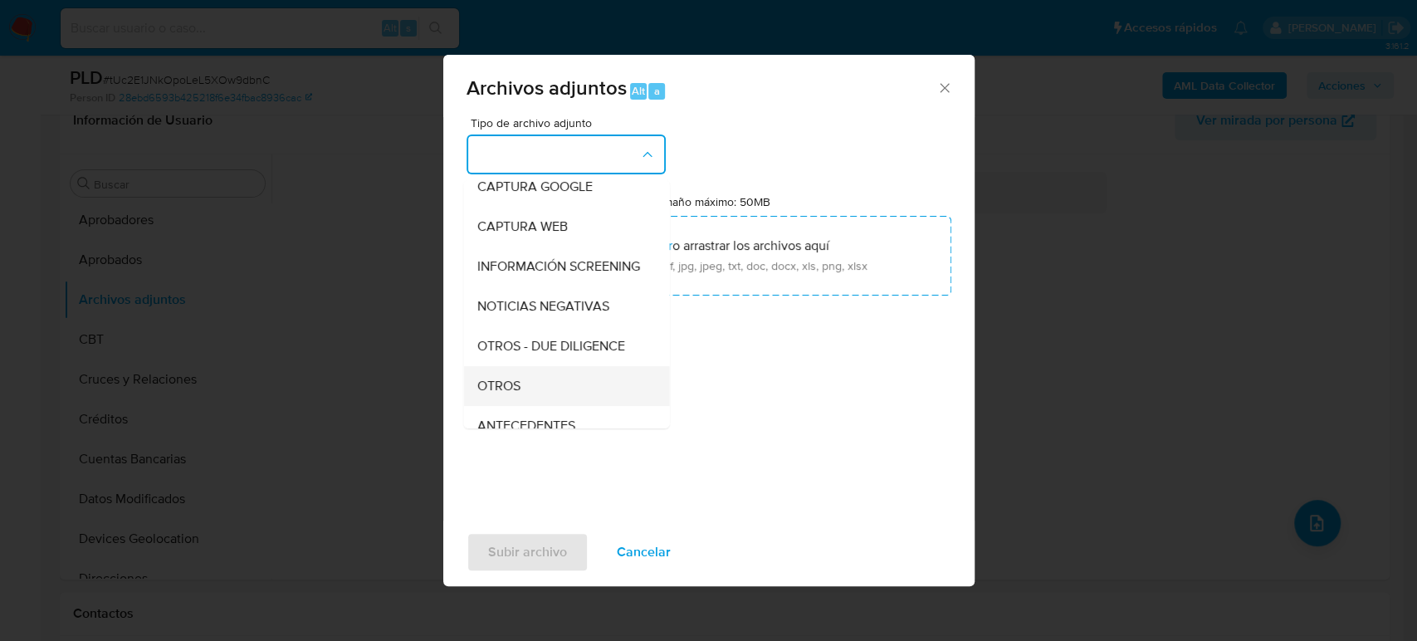
click at [506, 394] on span "OTROS" at bounding box center [498, 386] width 43 height 17
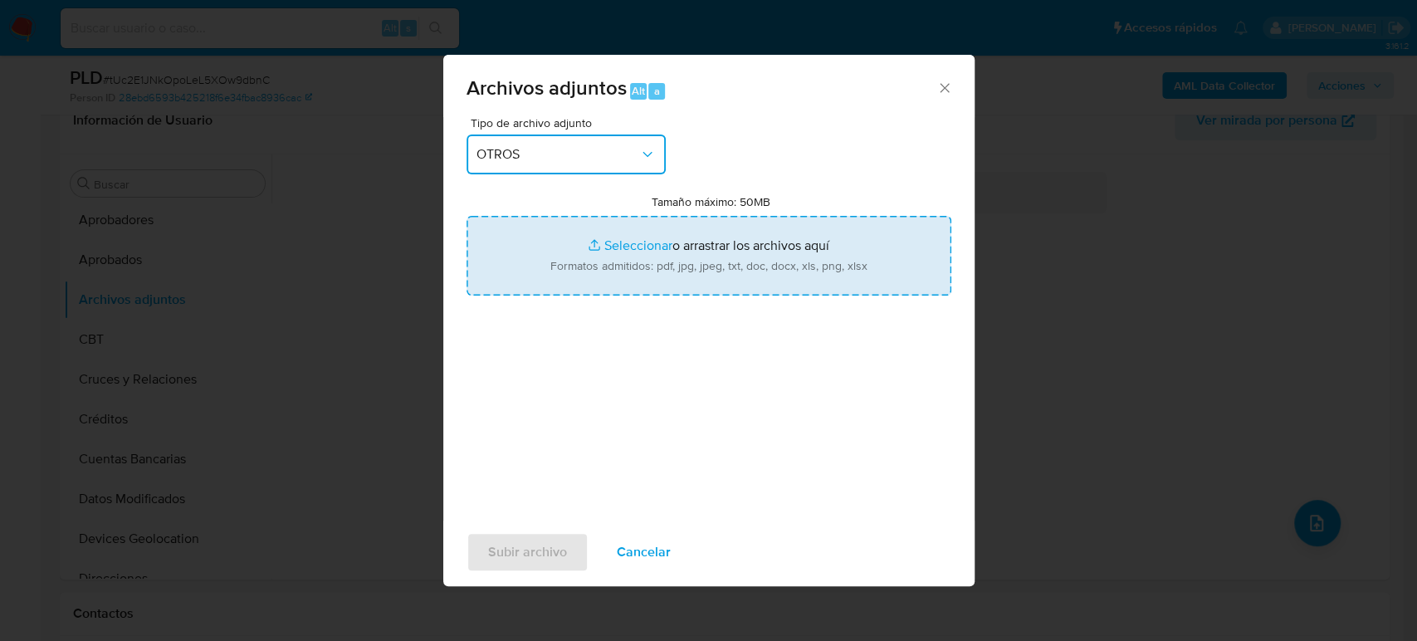
type input "C:\fakepath\2423037367_Meli Operaciones_Agosto2025.pdf"
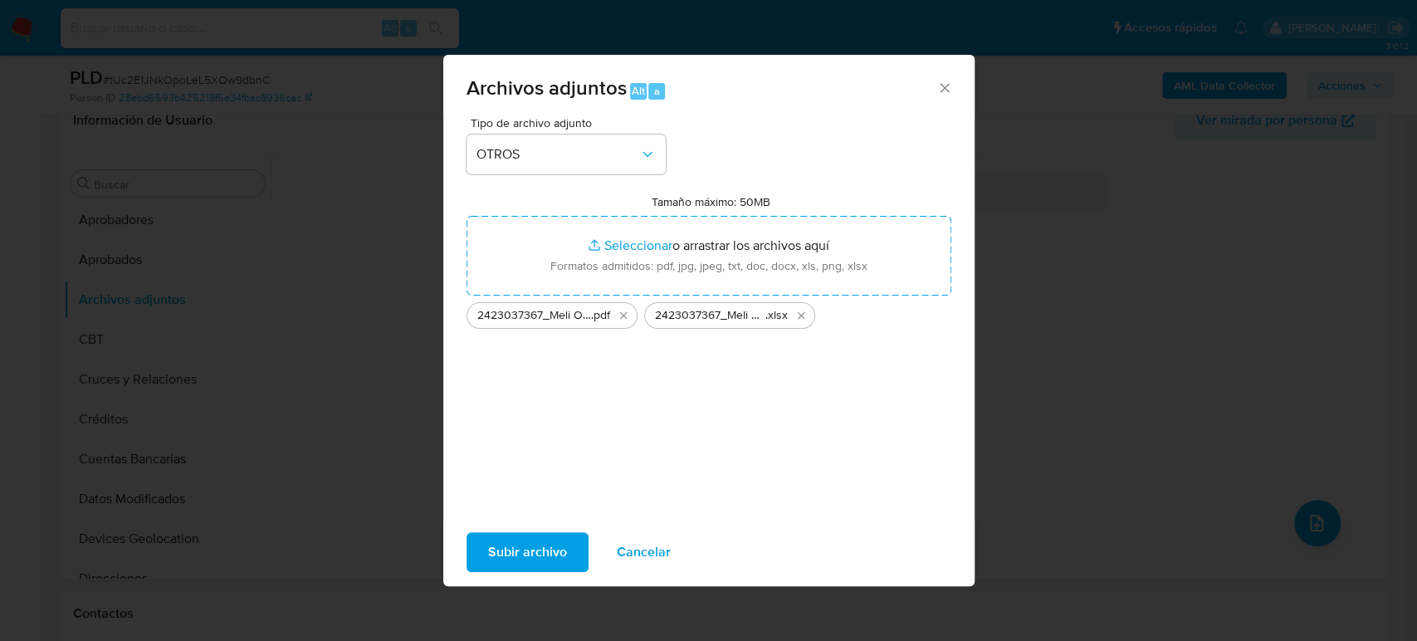
click at [494, 543] on span "Subir archivo" at bounding box center [527, 552] width 79 height 37
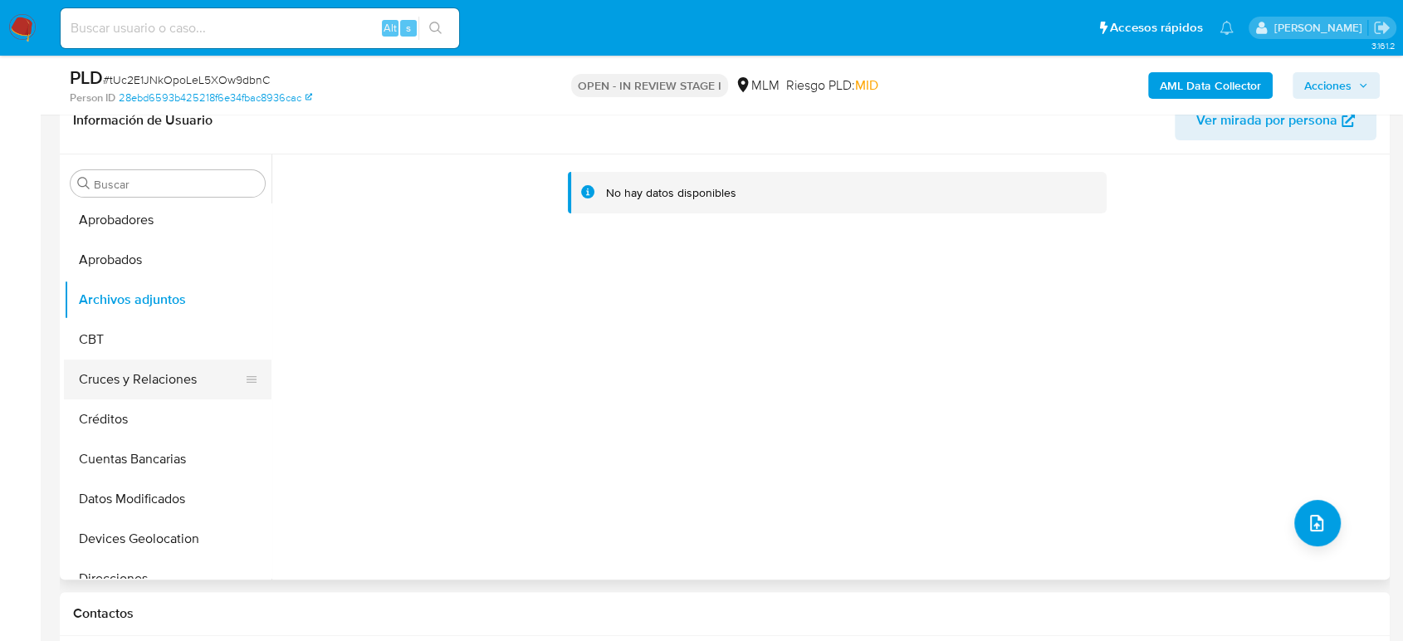
click at [164, 388] on button "Cruces y Relaciones" at bounding box center [161, 379] width 194 height 40
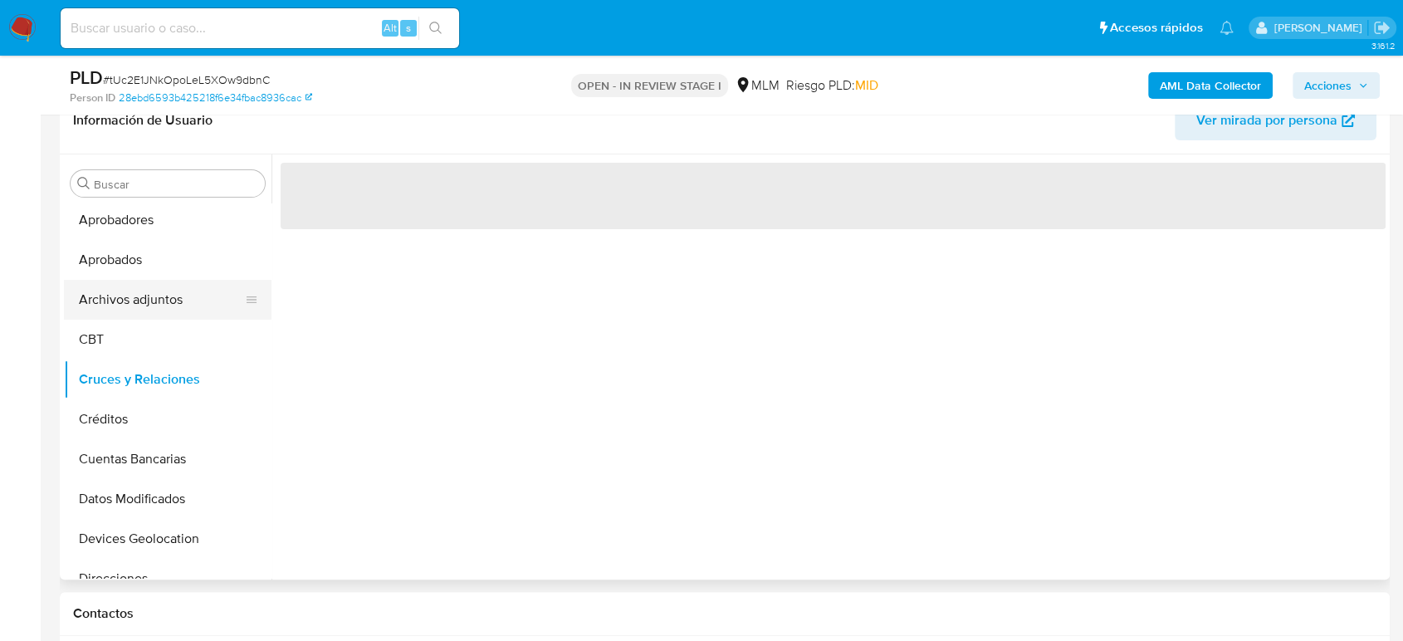
click at [155, 301] on button "Archivos adjuntos" at bounding box center [161, 300] width 194 height 40
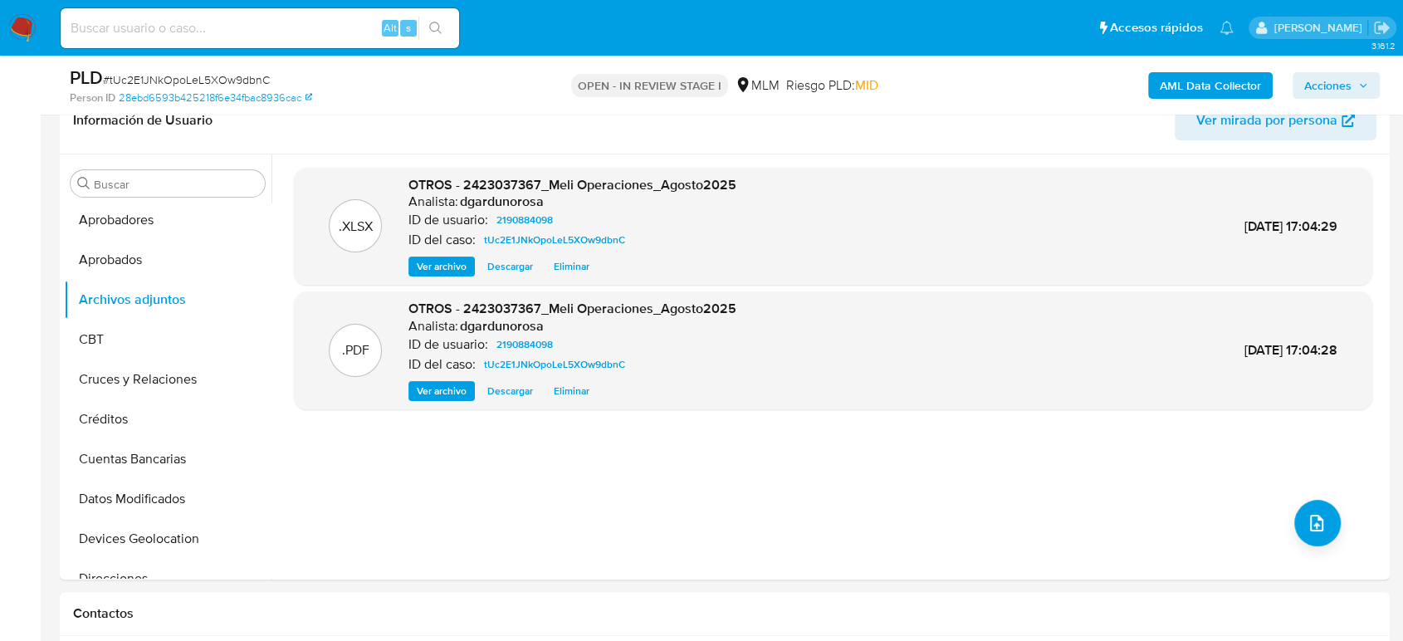
click at [1325, 88] on span "Acciones" at bounding box center [1327, 85] width 47 height 27
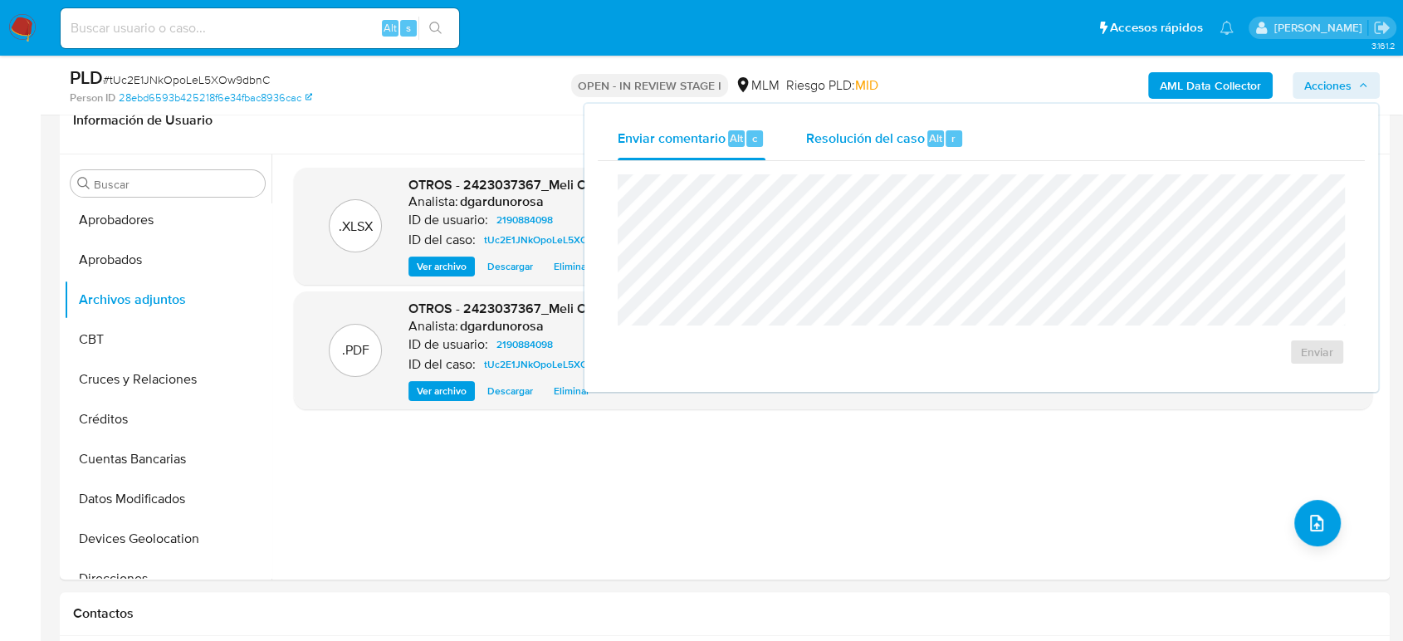
click at [834, 132] on span "Resolución del caso" at bounding box center [864, 137] width 119 height 19
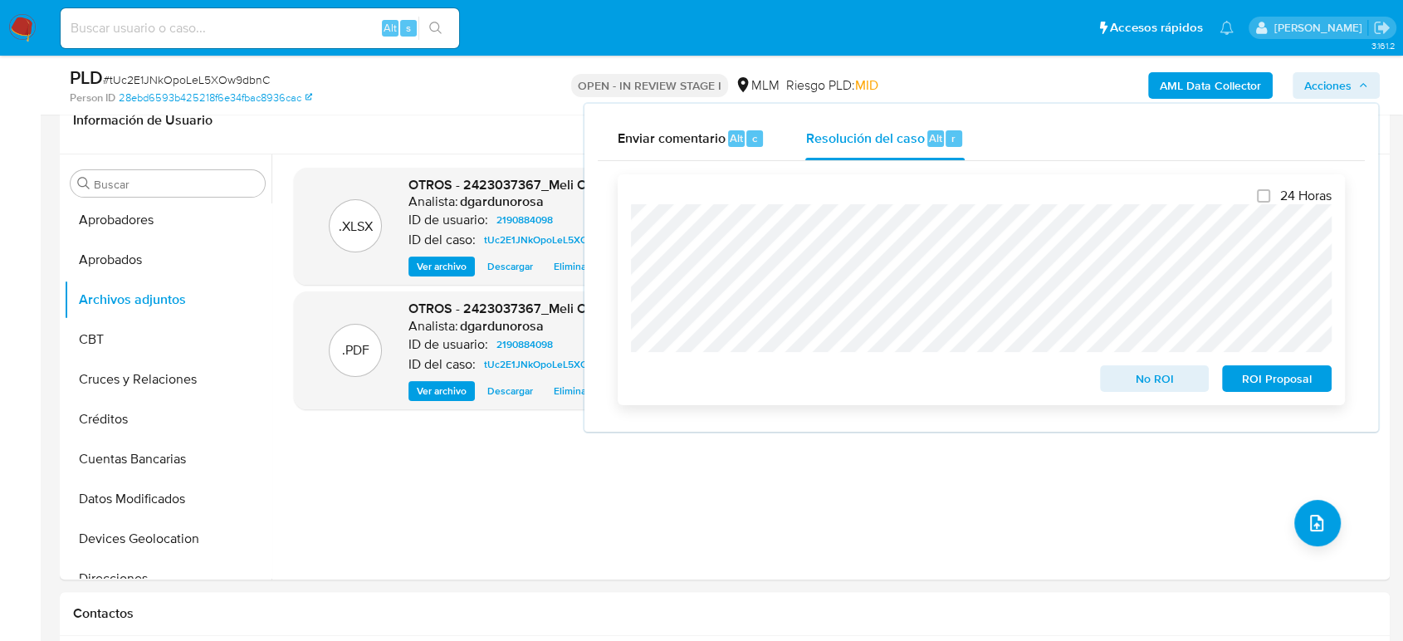
click at [1109, 379] on button "No ROI" at bounding box center [1155, 378] width 110 height 27
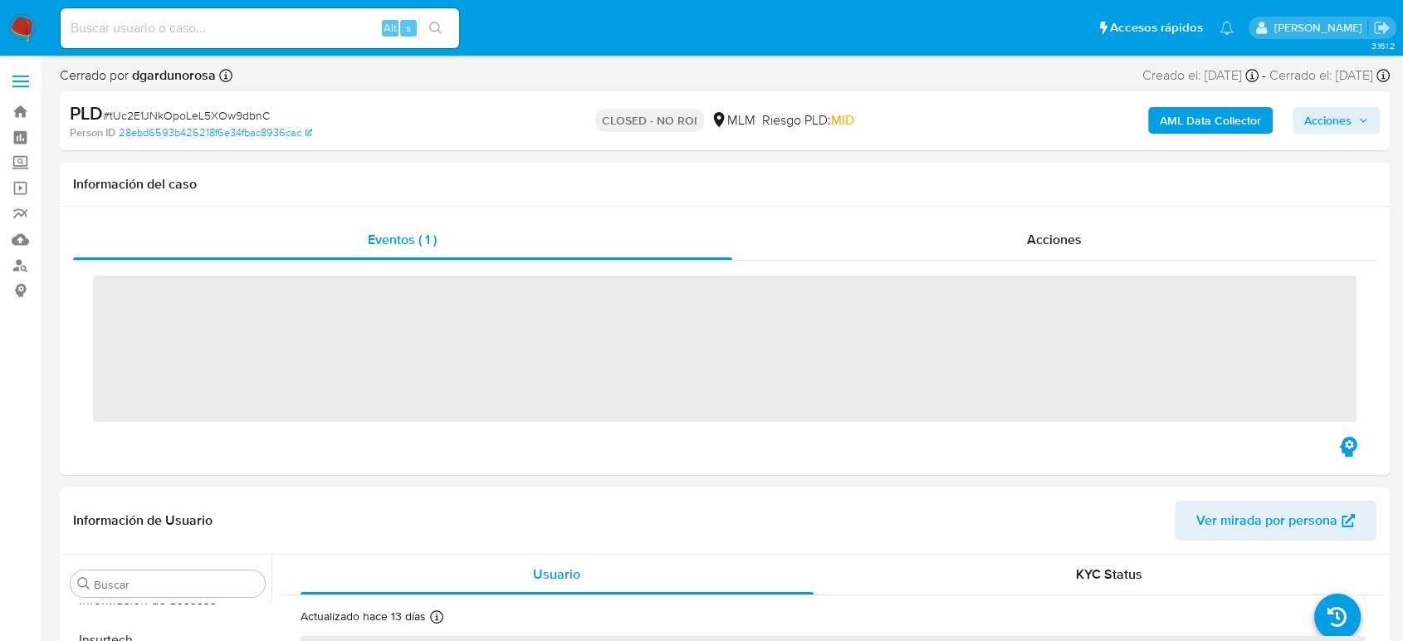
scroll to position [781, 0]
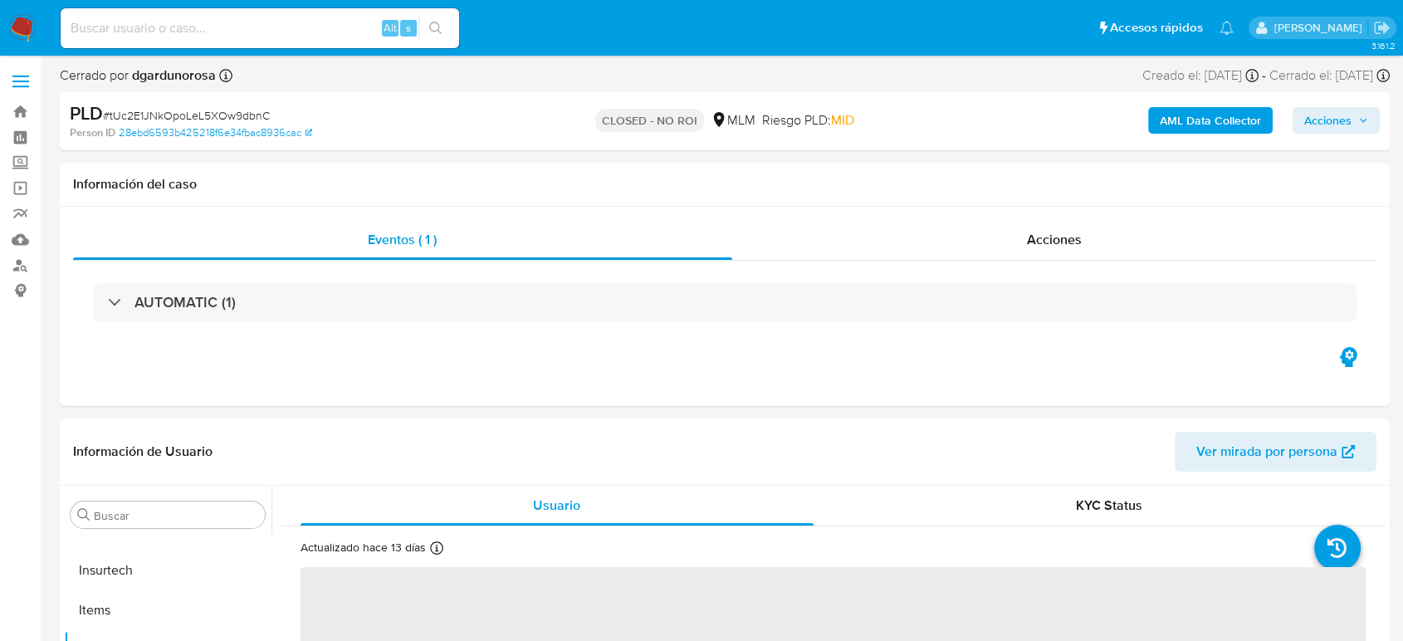
select select "10"
